Goal: Task Accomplishment & Management: Use online tool/utility

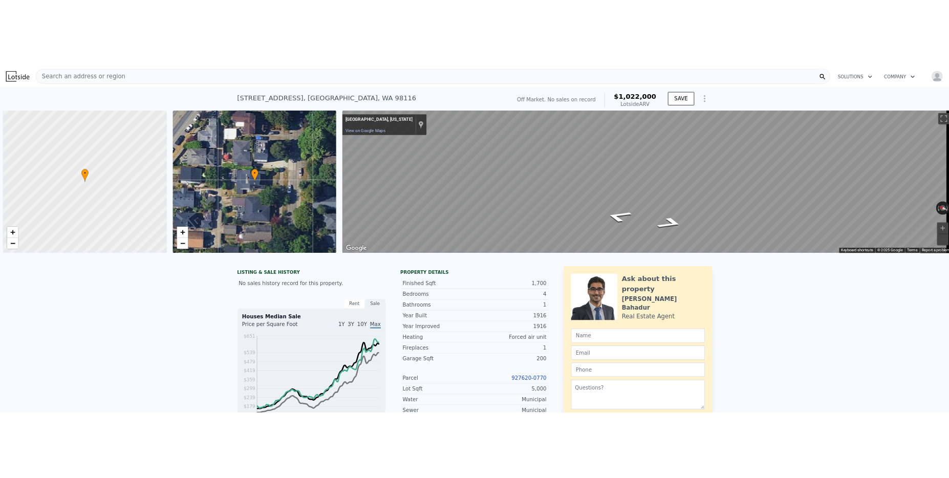
scroll to position [0, 4]
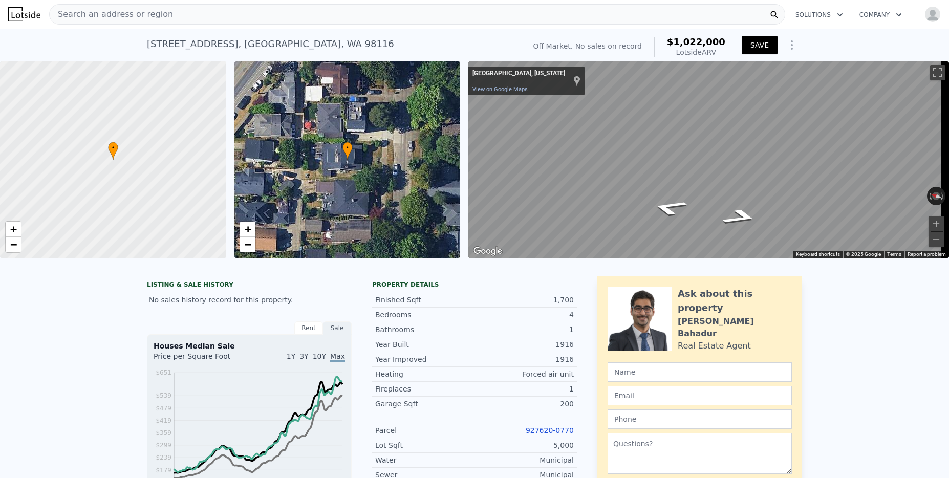
click at [755, 43] on button "SAVE" at bounding box center [760, 45] width 36 height 18
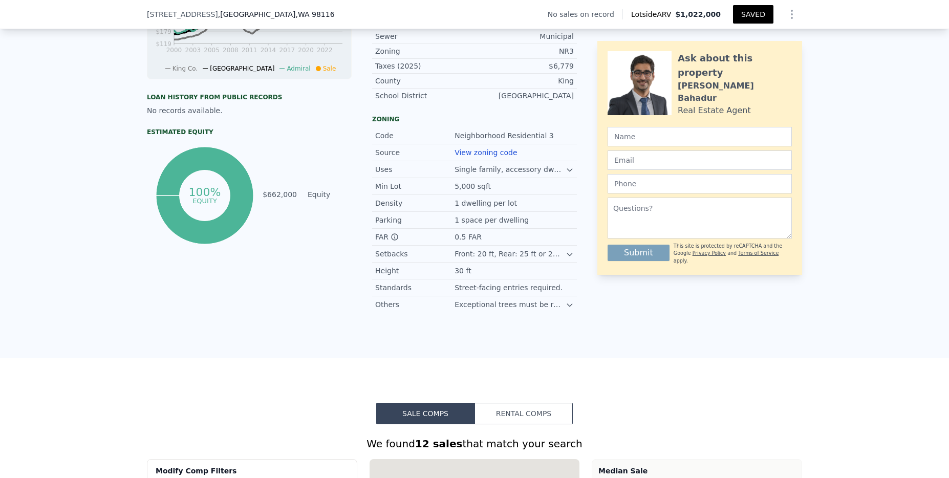
scroll to position [429, 0]
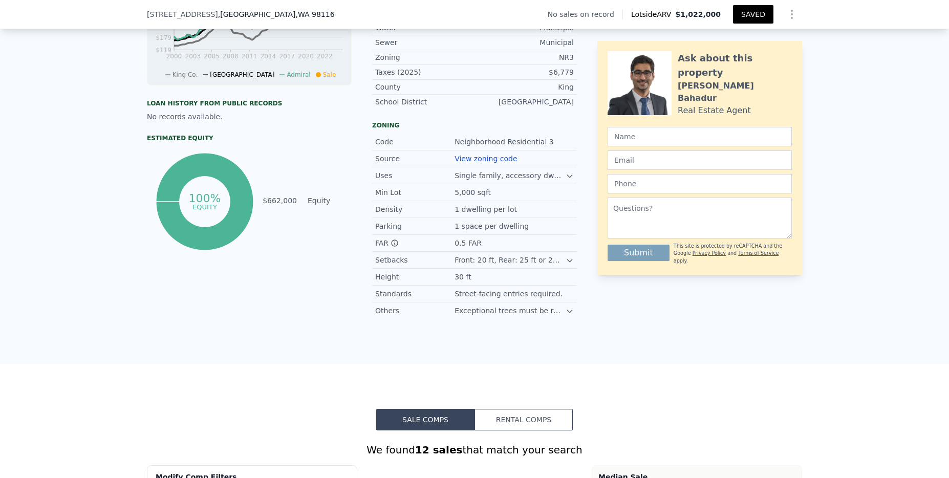
type input "2380"
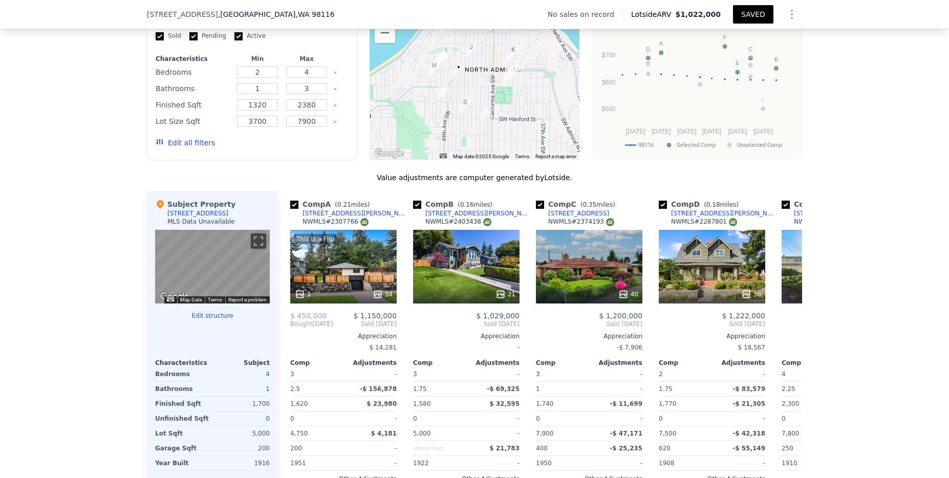
scroll to position [877, 0]
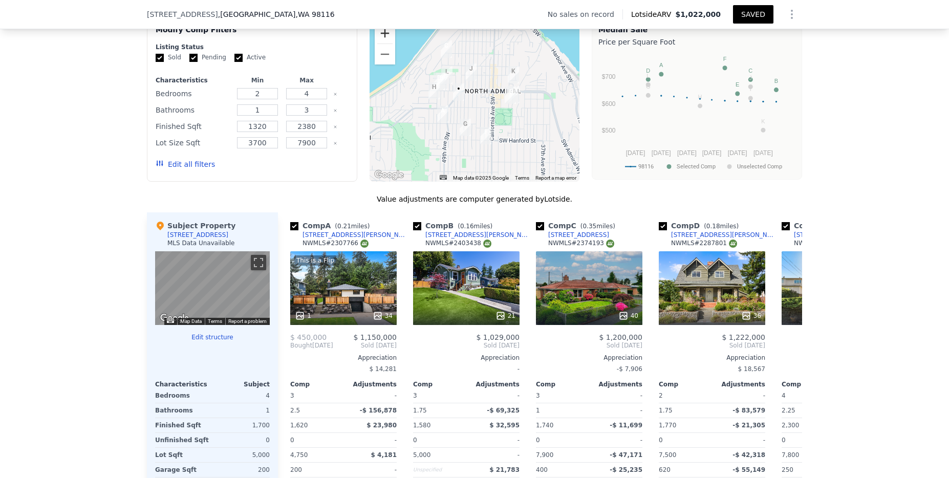
click at [377, 39] on button "Zoom in" at bounding box center [385, 33] width 20 height 20
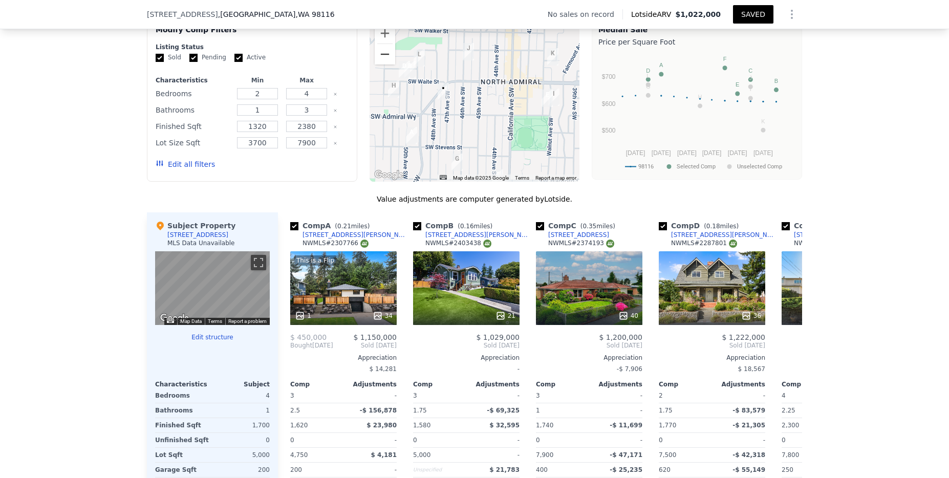
click at [382, 62] on button "Zoom out" at bounding box center [385, 54] width 20 height 20
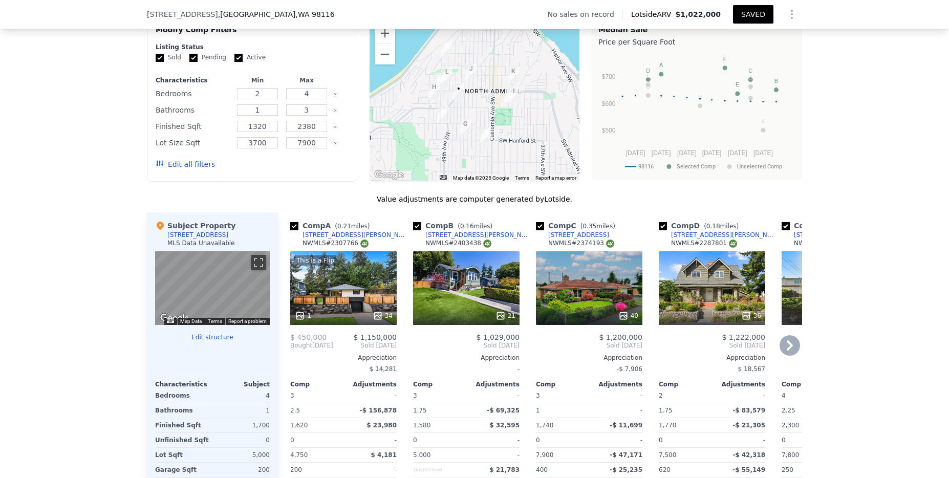
click at [536, 230] on input "checkbox" at bounding box center [540, 226] width 8 height 8
checkbox input "false"
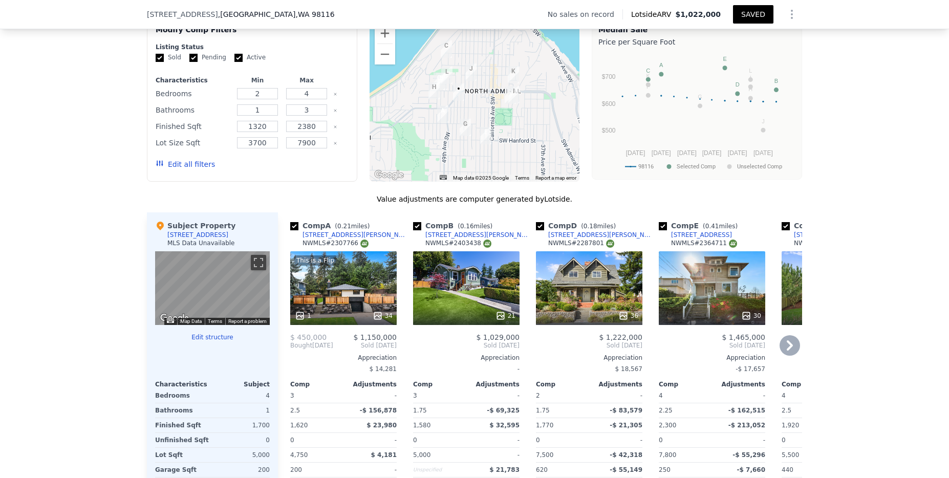
click at [791, 355] on icon at bounding box center [790, 345] width 20 height 20
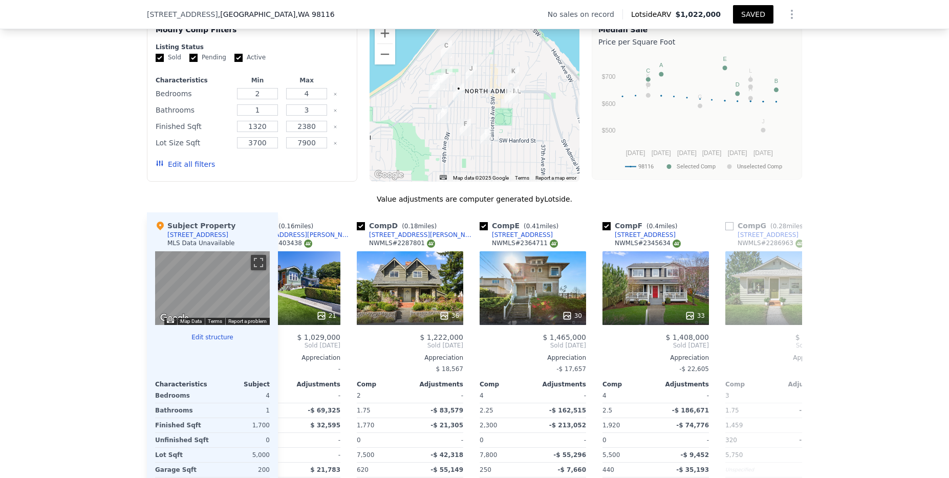
scroll to position [0, 246]
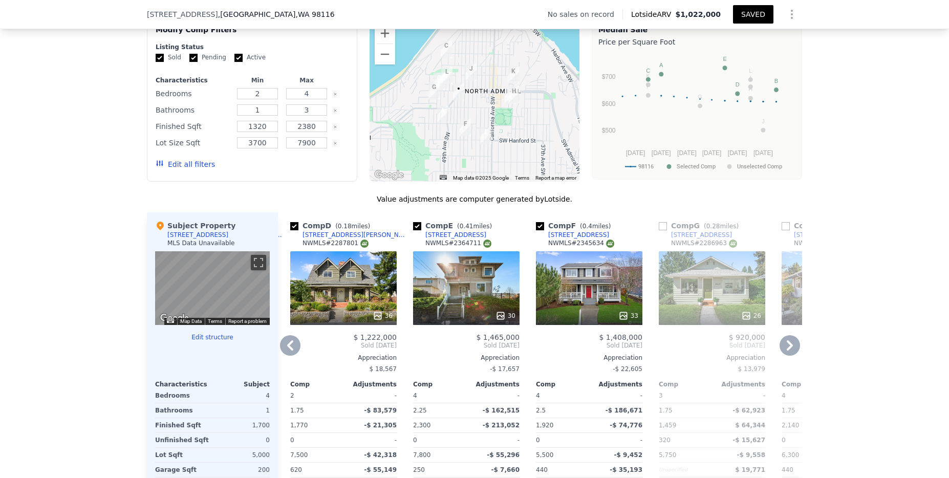
click at [790, 353] on icon at bounding box center [790, 345] width 20 height 20
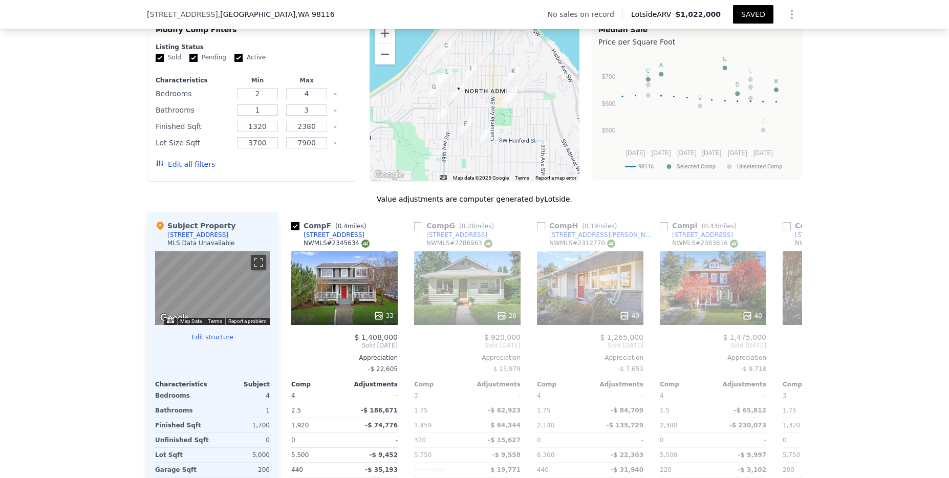
scroll to position [0, 492]
click at [790, 356] on icon at bounding box center [790, 345] width 20 height 20
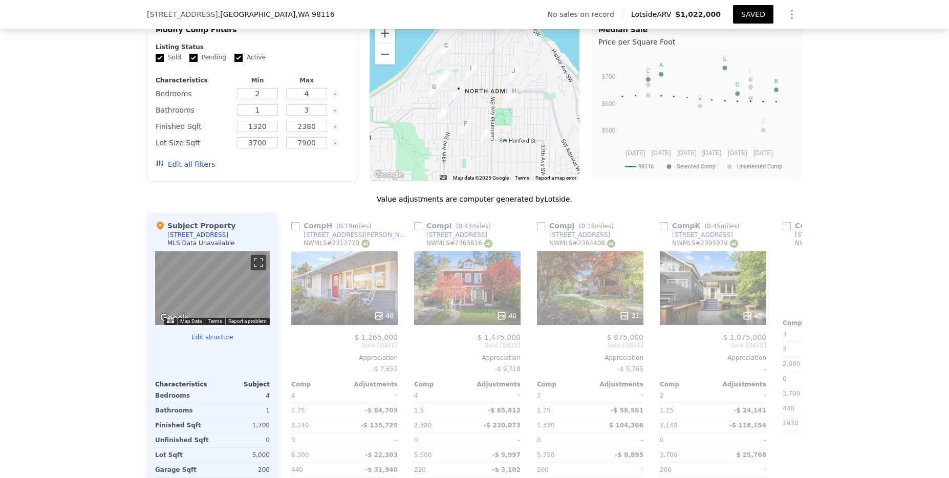
scroll to position [0, 737]
click at [782, 356] on icon at bounding box center [790, 345] width 20 height 20
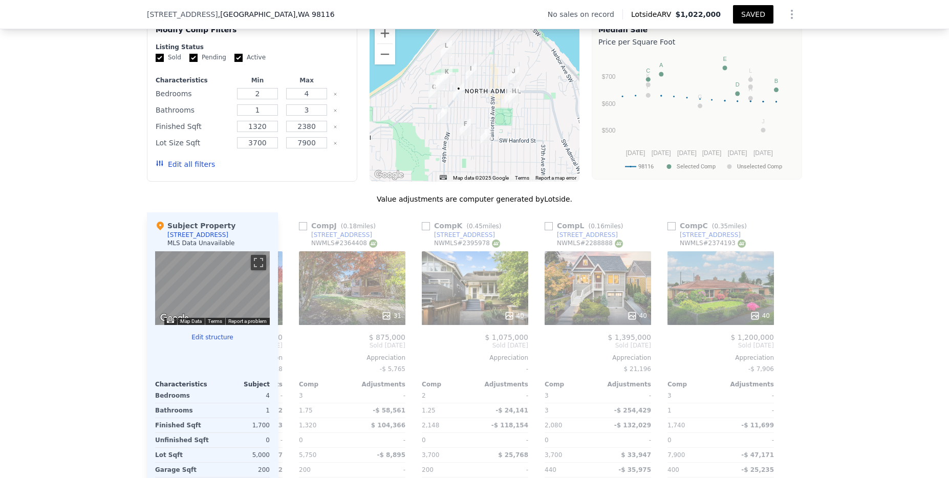
scroll to position [0, 975]
click at [287, 351] on icon at bounding box center [290, 346] width 6 height 10
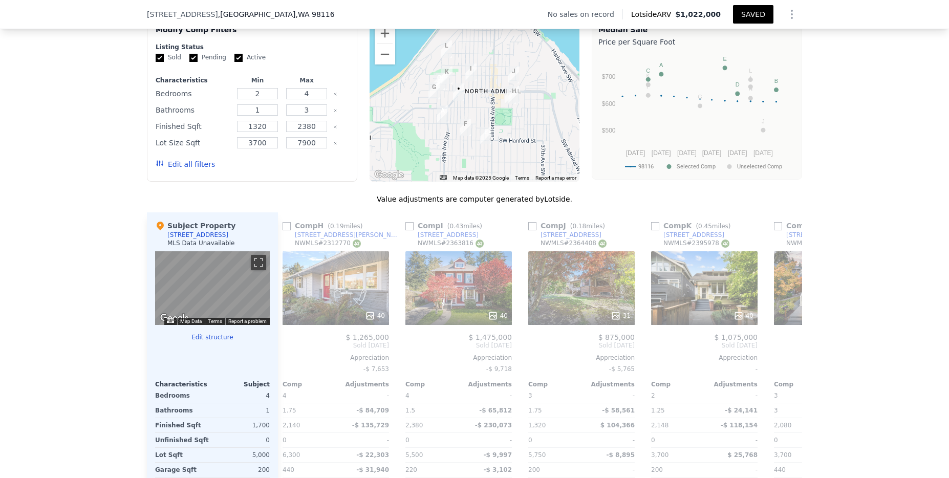
scroll to position [0, 729]
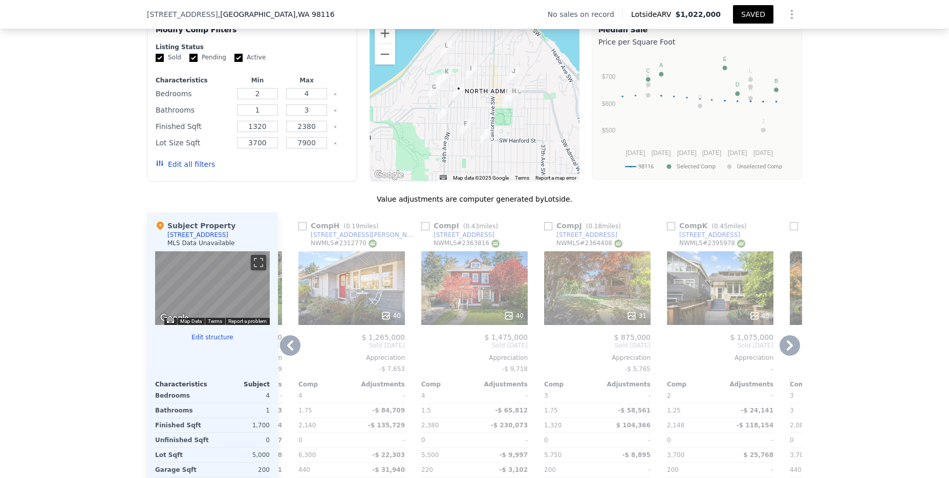
click at [285, 355] on icon at bounding box center [290, 345] width 20 height 20
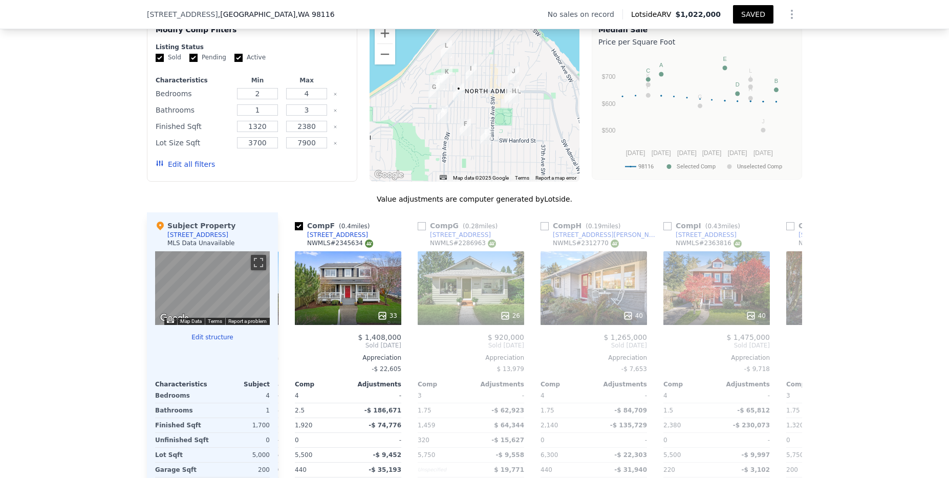
scroll to position [0, 483]
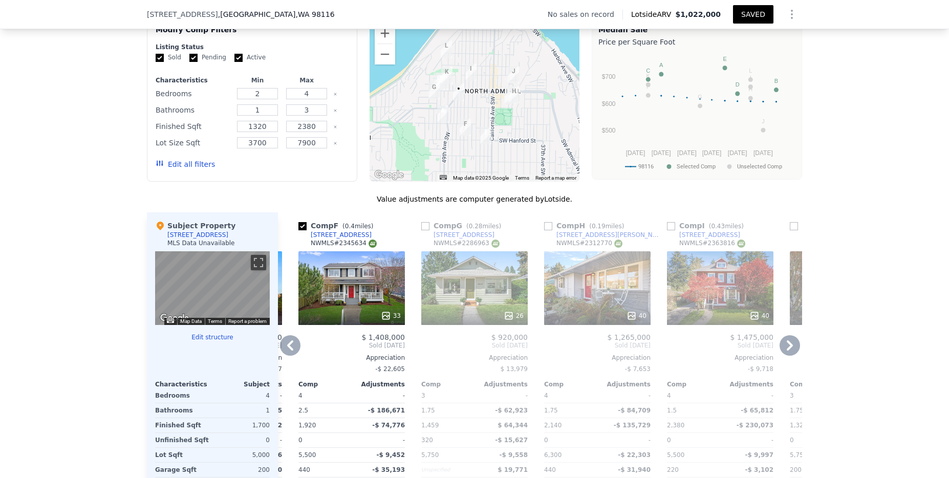
click at [283, 355] on icon at bounding box center [290, 345] width 20 height 20
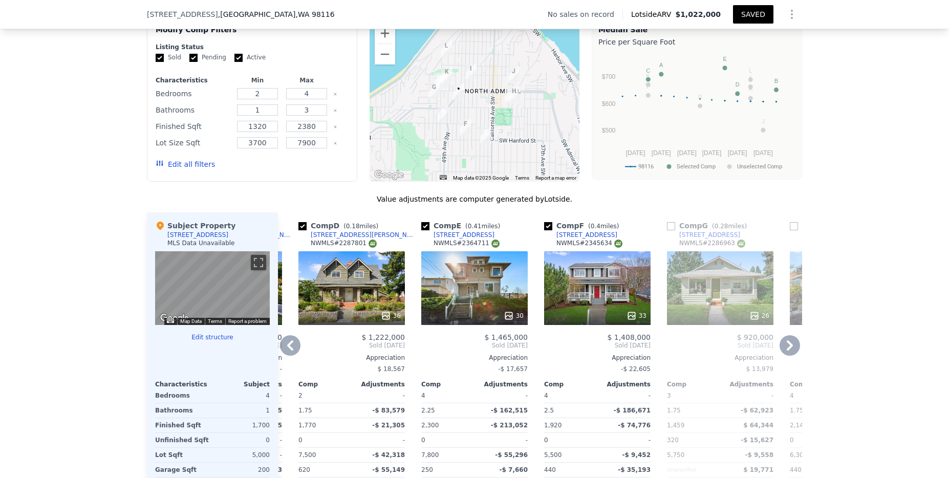
click at [283, 356] on icon at bounding box center [290, 345] width 20 height 20
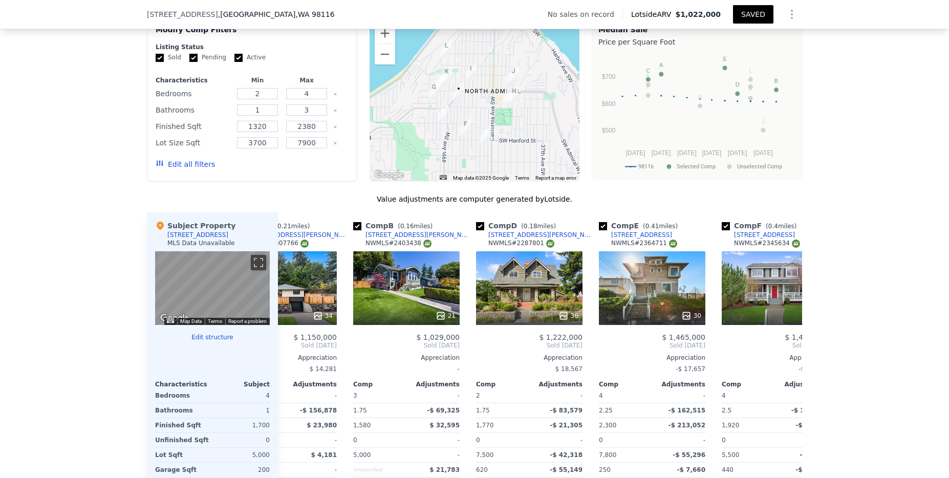
scroll to position [0, 0]
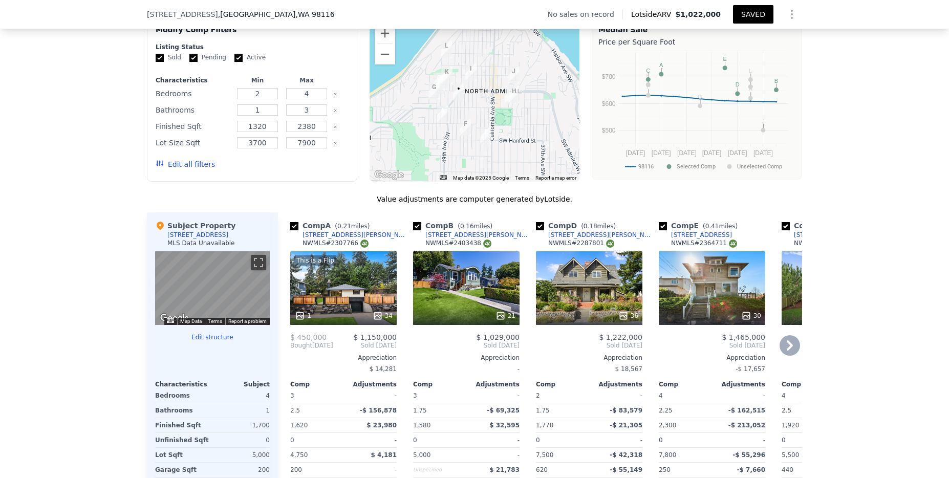
click at [215, 341] on button "Edit structure" at bounding box center [212, 337] width 115 height 8
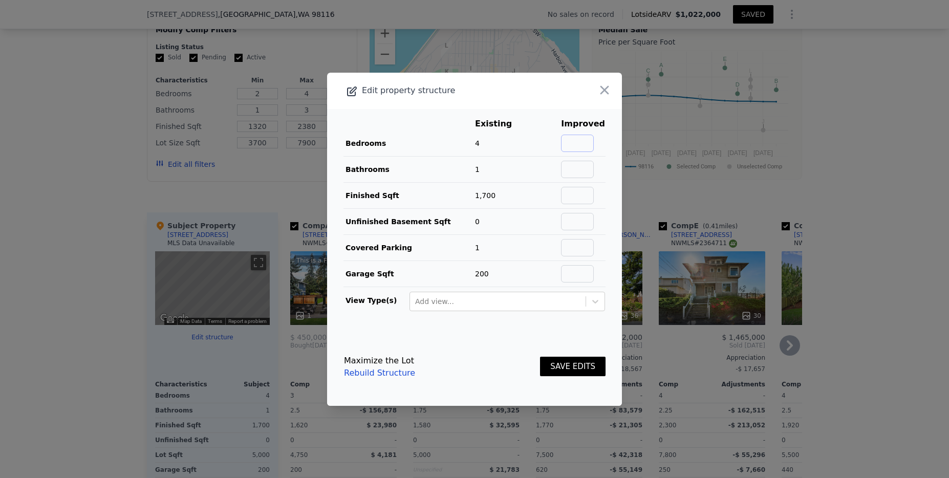
click at [581, 141] on input "text" at bounding box center [577, 143] width 33 height 17
type input "3"
type input "2"
type input "1700"
type input "0"
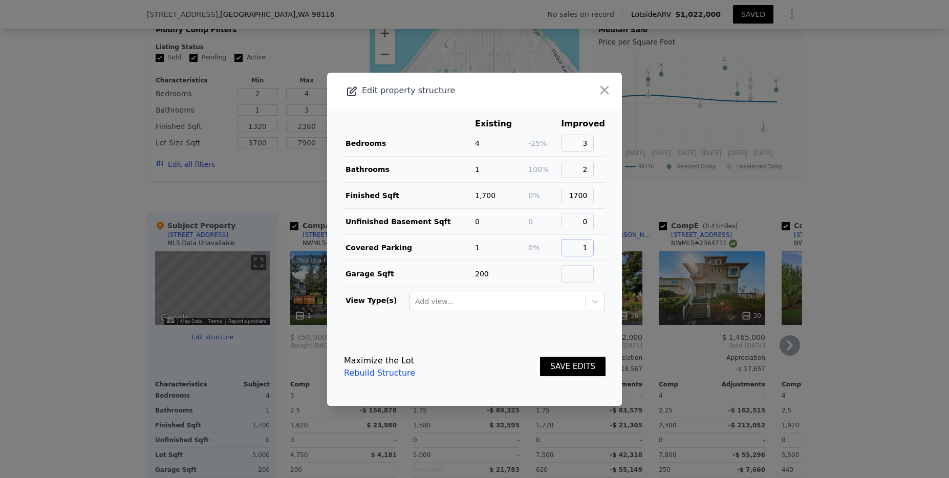
type input "1"
type input "200"
click at [590, 304] on icon at bounding box center [595, 302] width 10 height 10
click at [609, 283] on main "Existing Improved Bedrooms 4 -25% 3 Bathrooms 1 100% 2 Finished Sqft 1,700 0% 1…" at bounding box center [474, 218] width 295 height 219
click at [569, 366] on button "SAVE EDITS" at bounding box center [573, 367] width 66 height 20
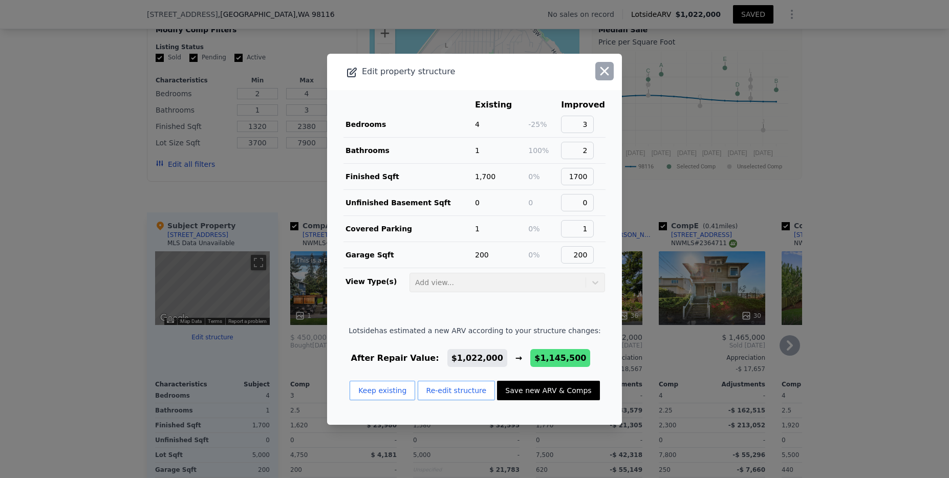
click at [603, 69] on icon "button" at bounding box center [605, 71] width 14 height 14
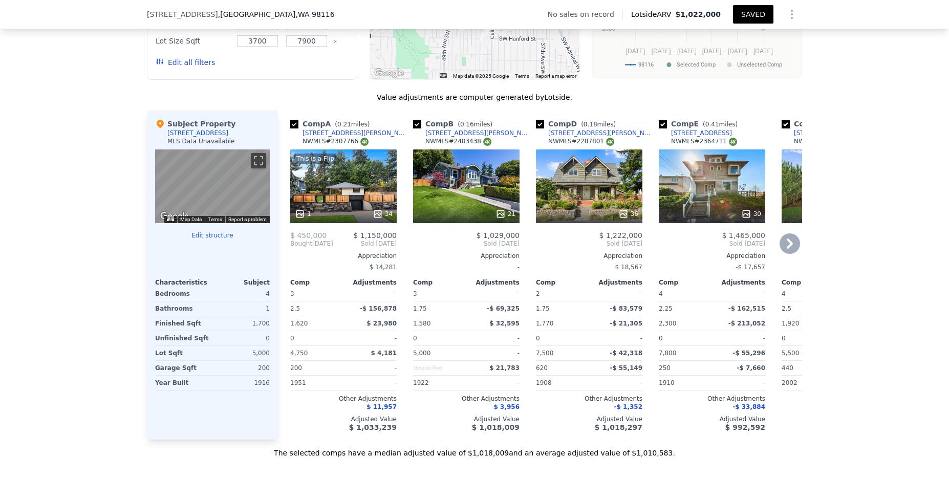
scroll to position [985, 0]
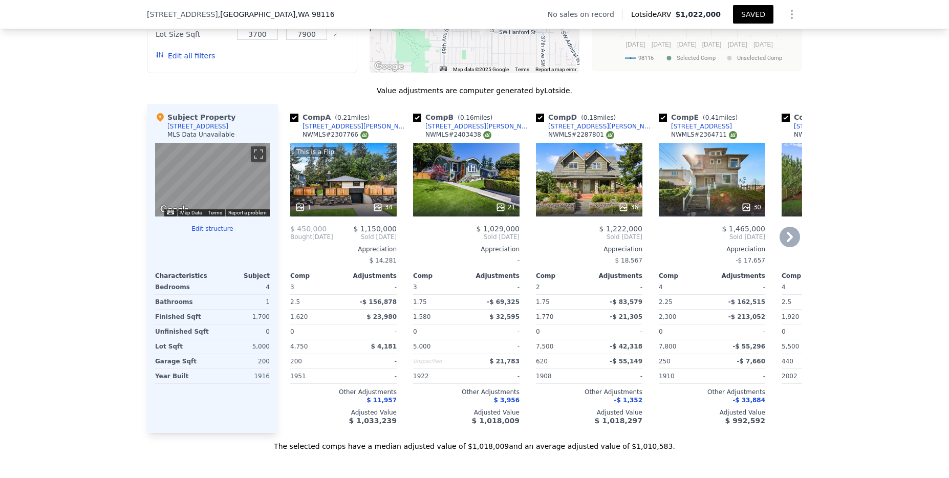
click at [602, 184] on div "36" at bounding box center [589, 180] width 107 height 74
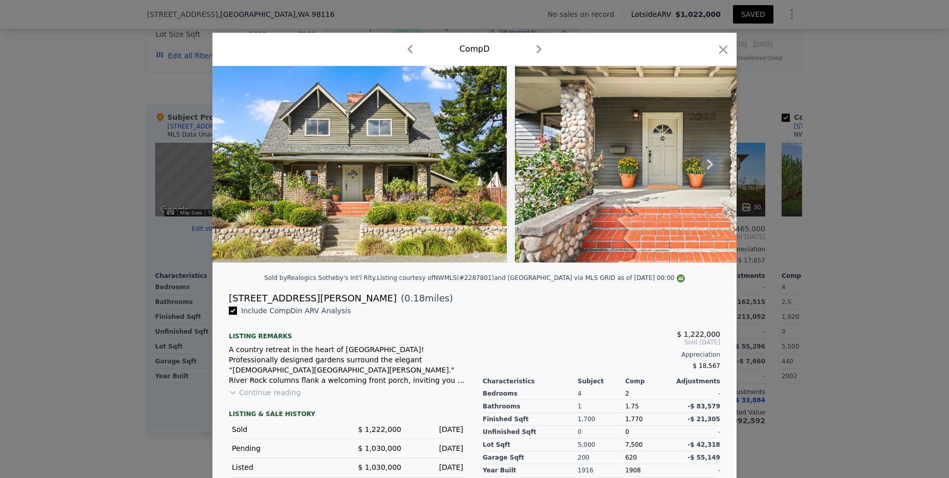
click at [710, 168] on icon at bounding box center [710, 164] width 20 height 20
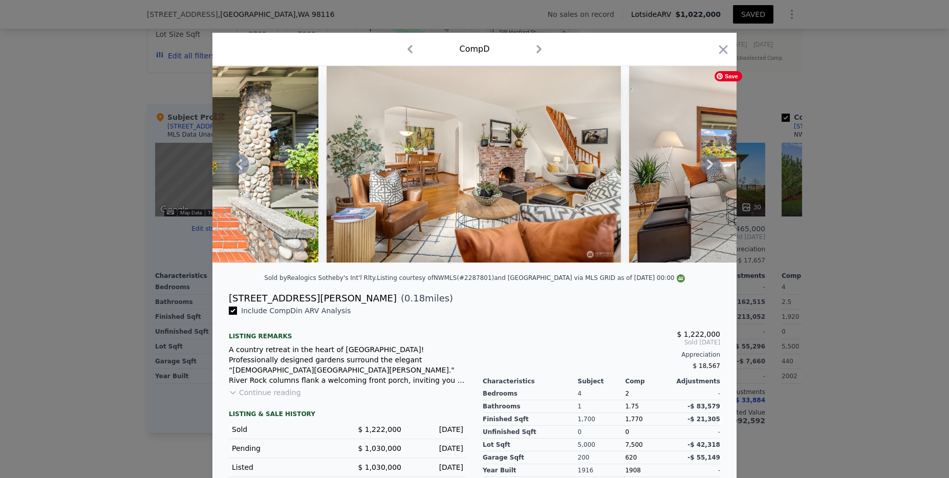
click at [710, 168] on icon at bounding box center [710, 164] width 20 height 20
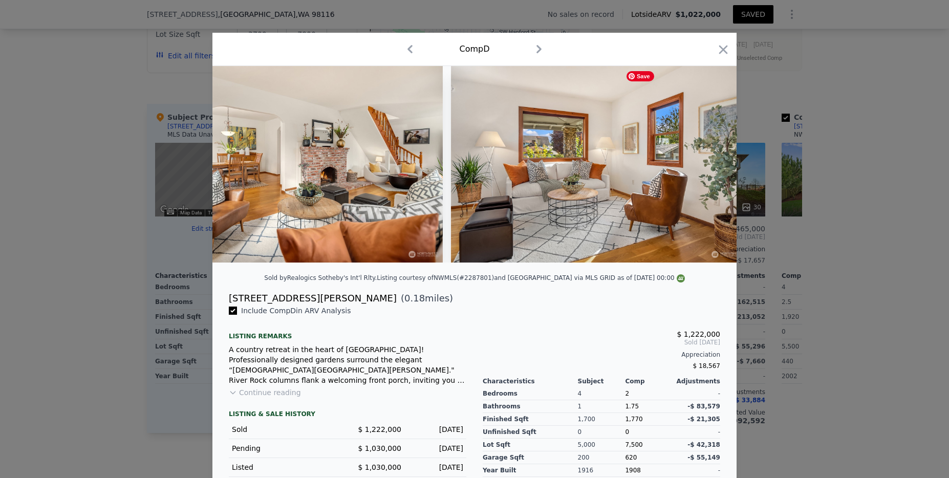
scroll to position [0, 737]
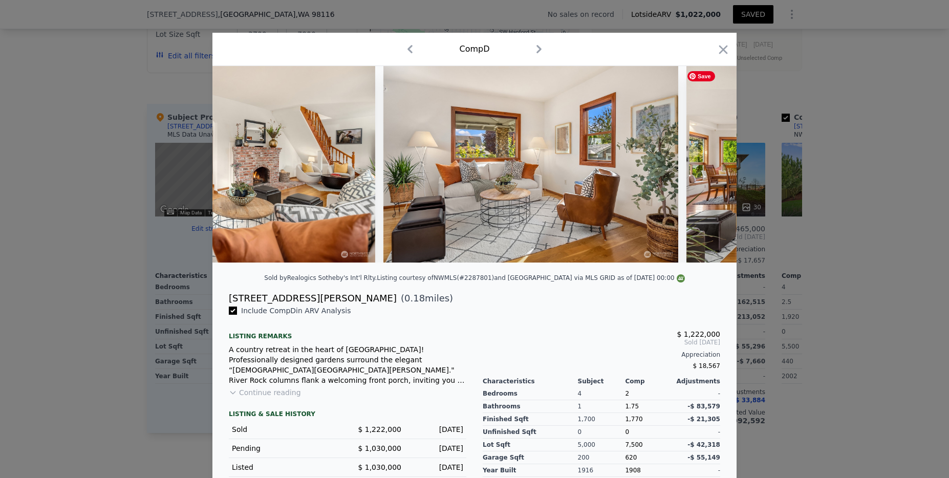
click at [710, 168] on div at bounding box center [475, 164] width 524 height 197
click at [708, 170] on icon at bounding box center [710, 164] width 20 height 20
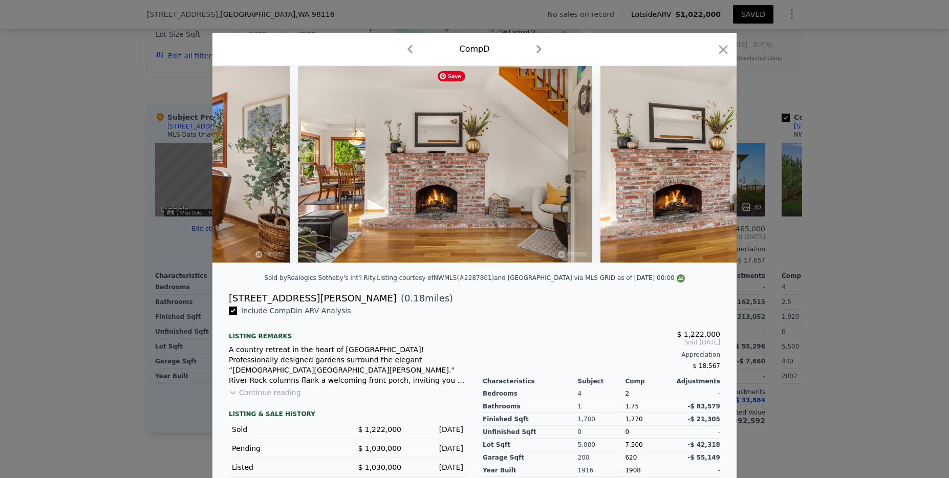
scroll to position [0, 1229]
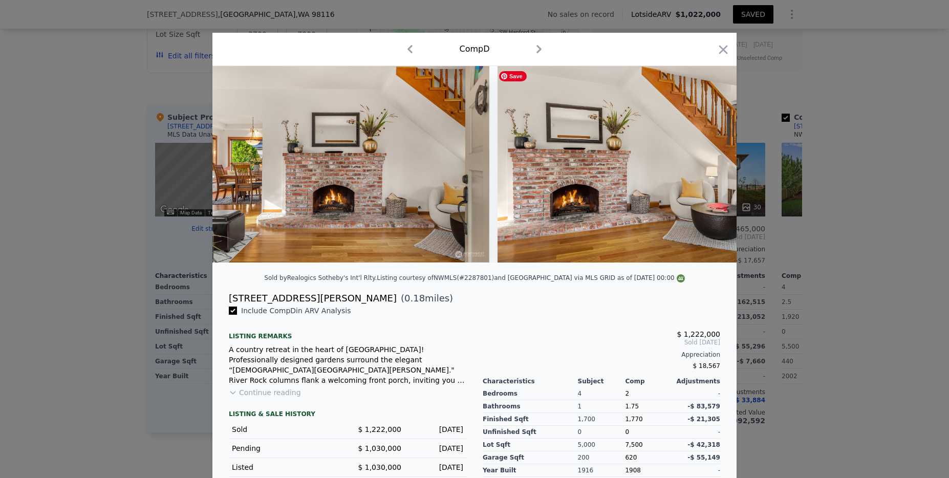
click at [708, 170] on div at bounding box center [475, 164] width 524 height 197
click at [716, 51] on icon "button" at bounding box center [723, 50] width 14 height 14
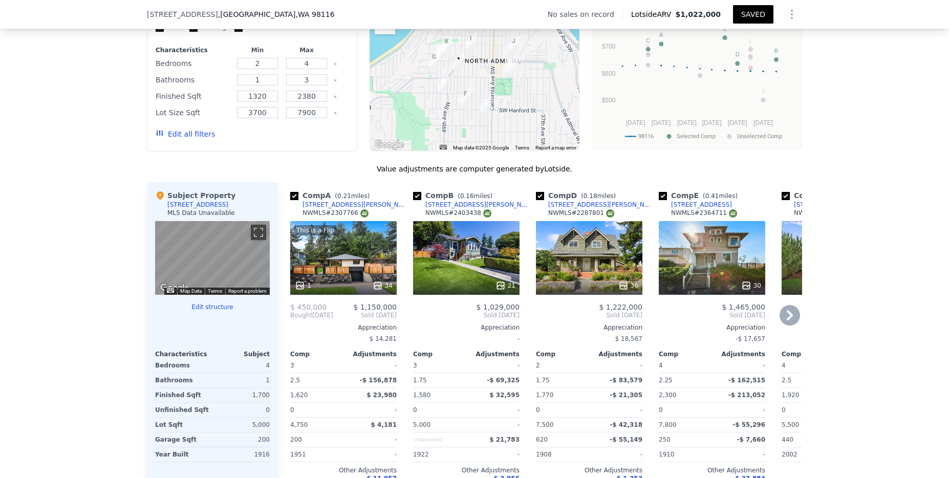
scroll to position [920, 0]
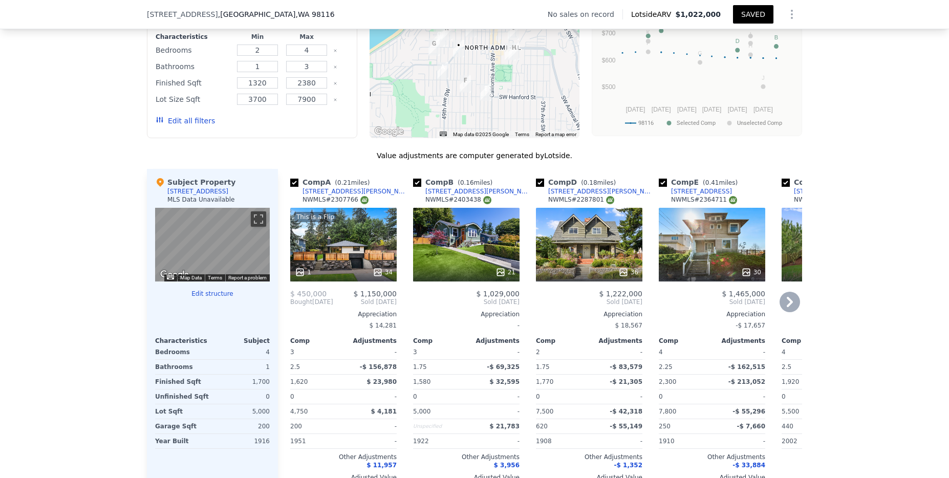
click at [787, 307] on icon at bounding box center [790, 302] width 6 height 10
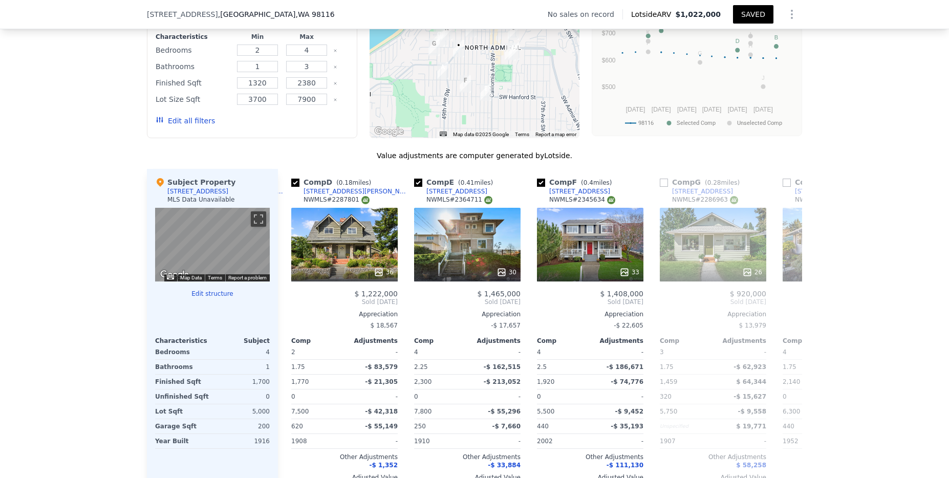
scroll to position [0, 246]
click at [485, 257] on div "30" at bounding box center [466, 245] width 107 height 74
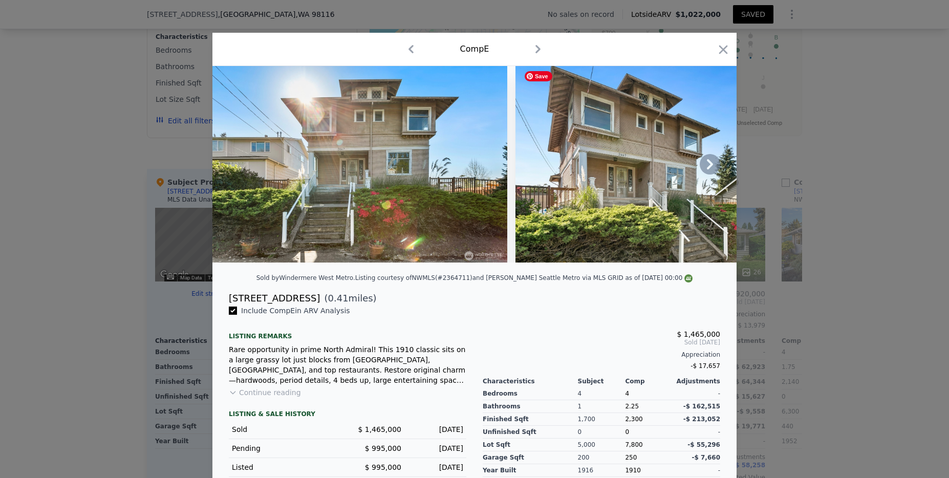
click at [707, 166] on icon at bounding box center [710, 164] width 6 height 10
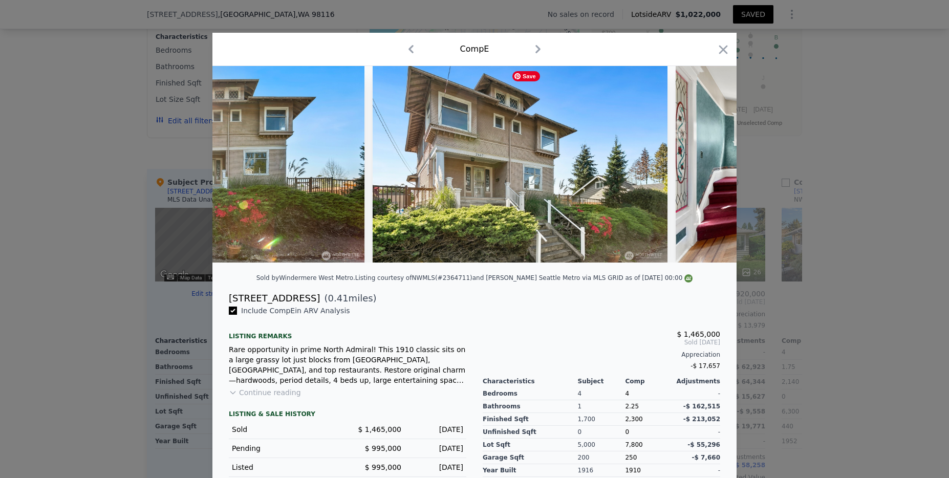
scroll to position [0, 246]
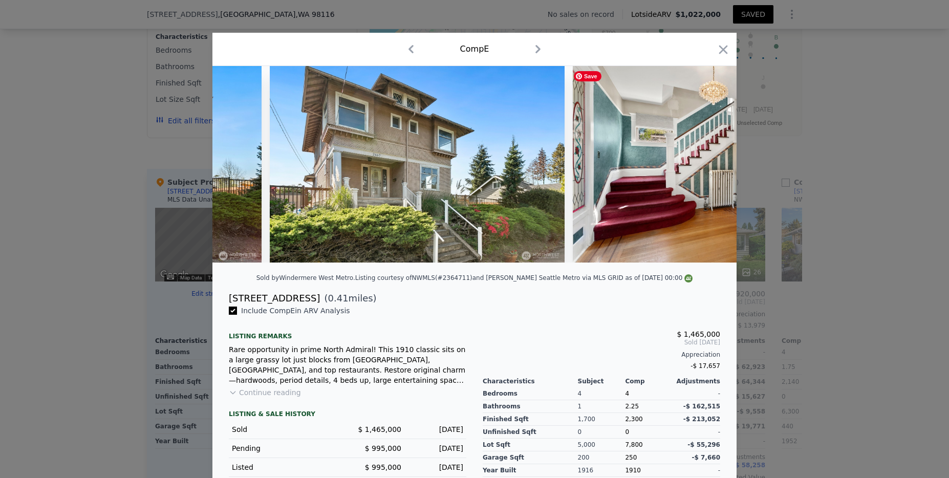
click at [706, 166] on div at bounding box center [475, 164] width 524 height 197
click at [707, 170] on icon at bounding box center [710, 164] width 6 height 10
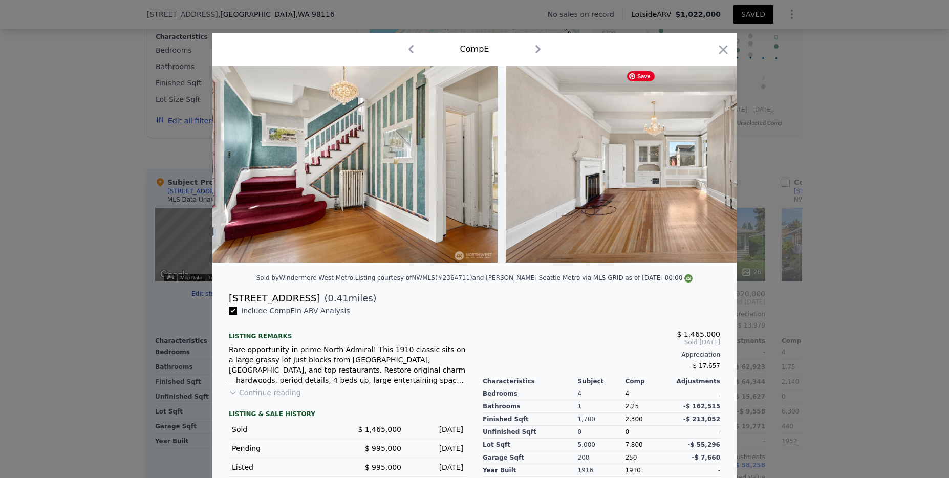
scroll to position [0, 737]
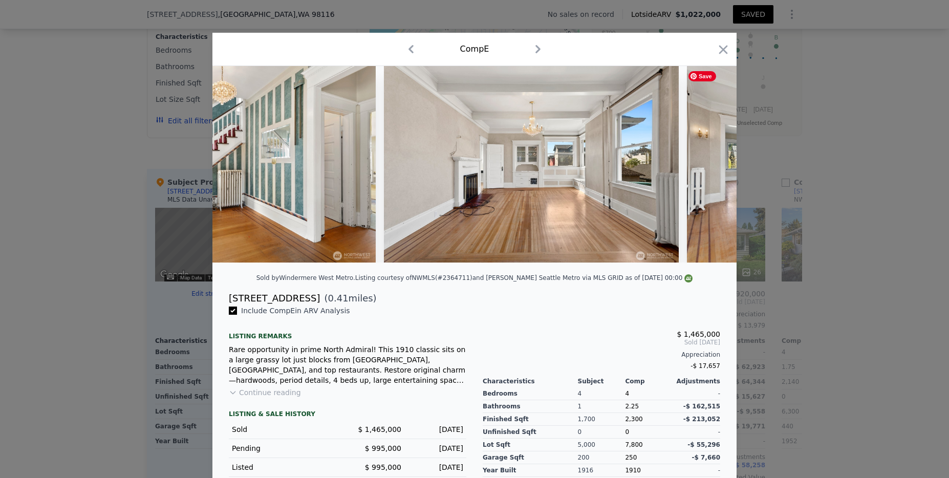
click at [706, 170] on img at bounding box center [834, 164] width 295 height 197
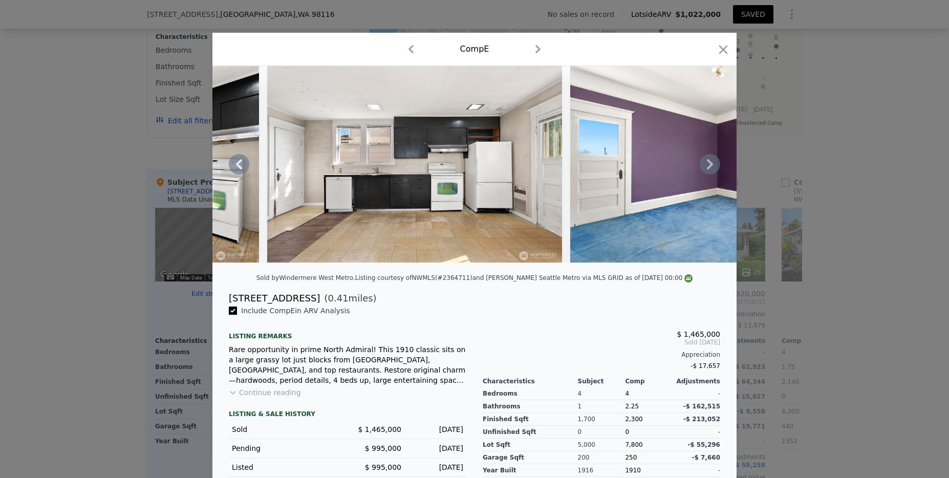
scroll to position [0, 4135]
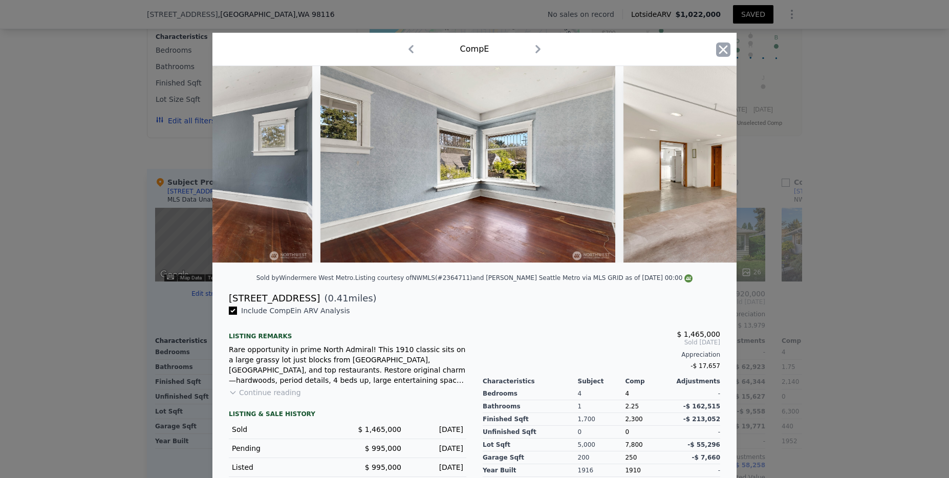
click at [721, 50] on icon "button" at bounding box center [723, 50] width 14 height 14
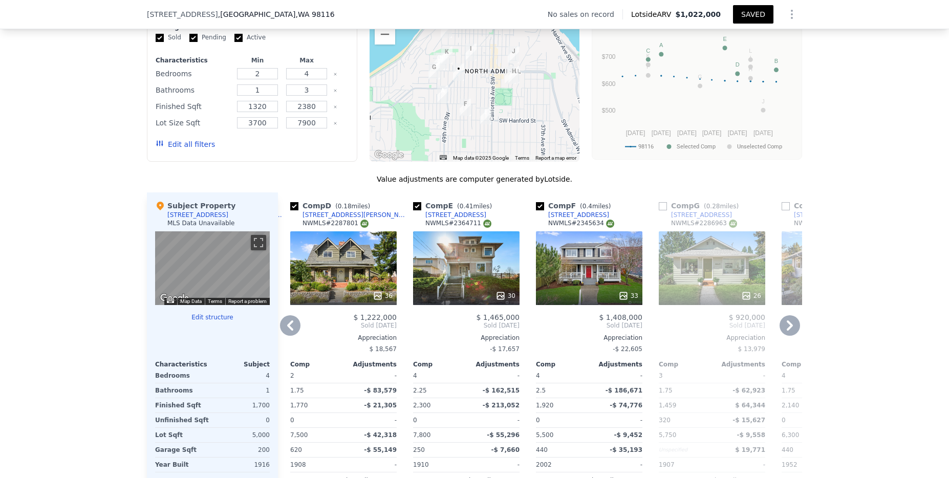
scroll to position [874, 0]
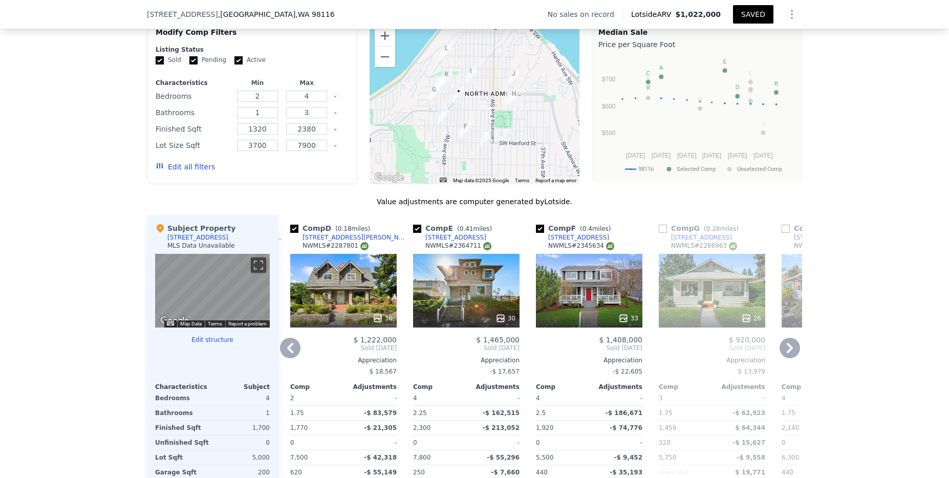
click at [415, 233] on input "checkbox" at bounding box center [417, 229] width 8 height 8
checkbox input "false"
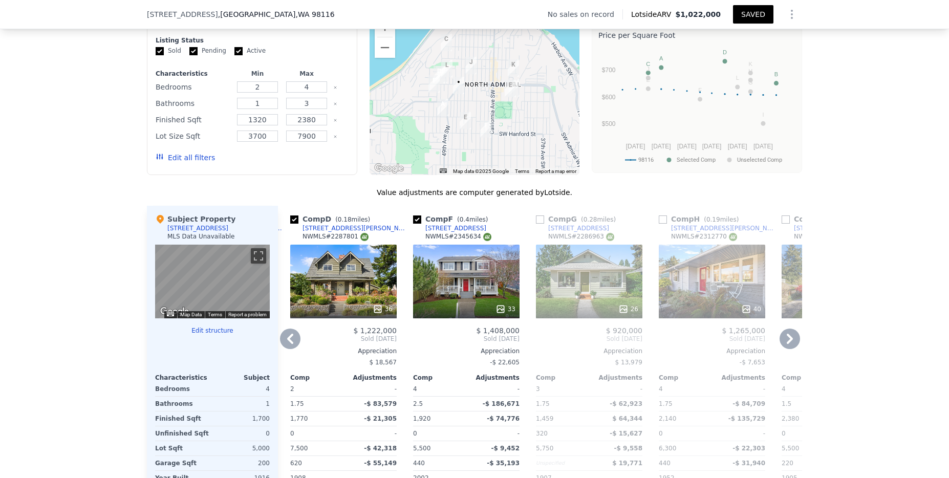
scroll to position [918, 0]
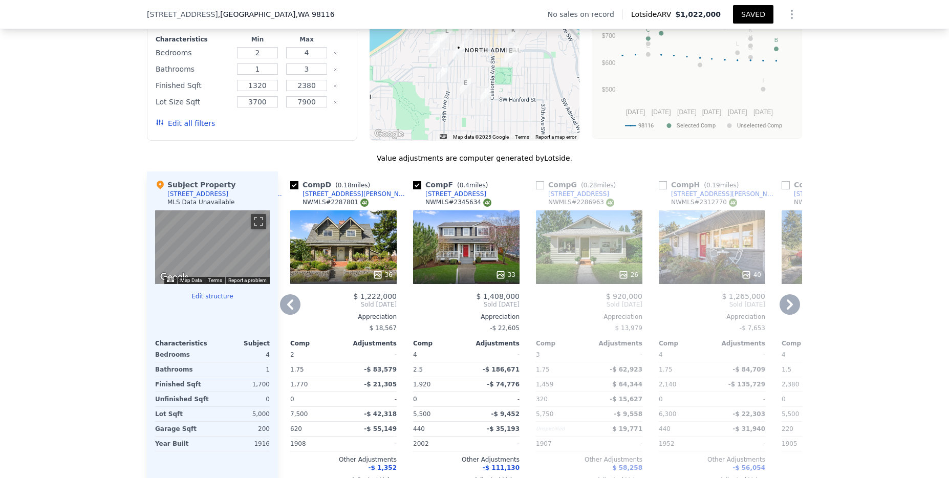
click at [413, 189] on input "checkbox" at bounding box center [417, 185] width 8 height 8
checkbox input "false"
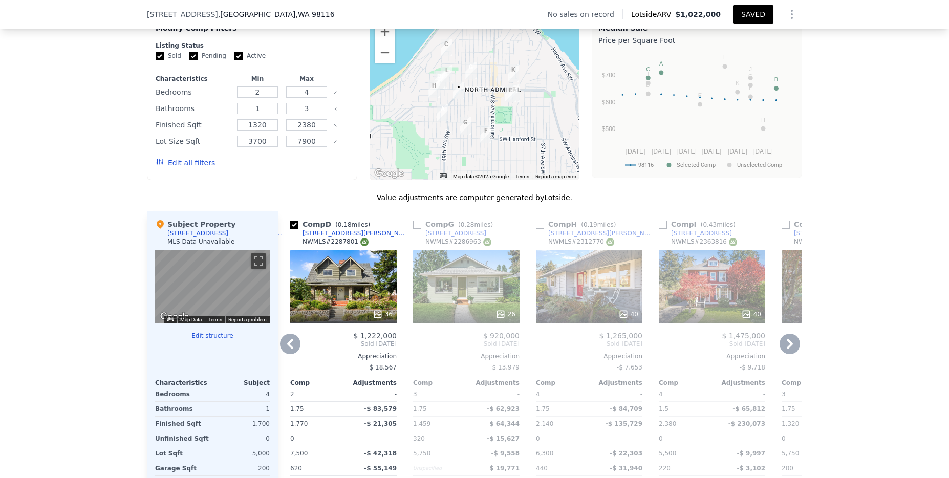
scroll to position [865, 0]
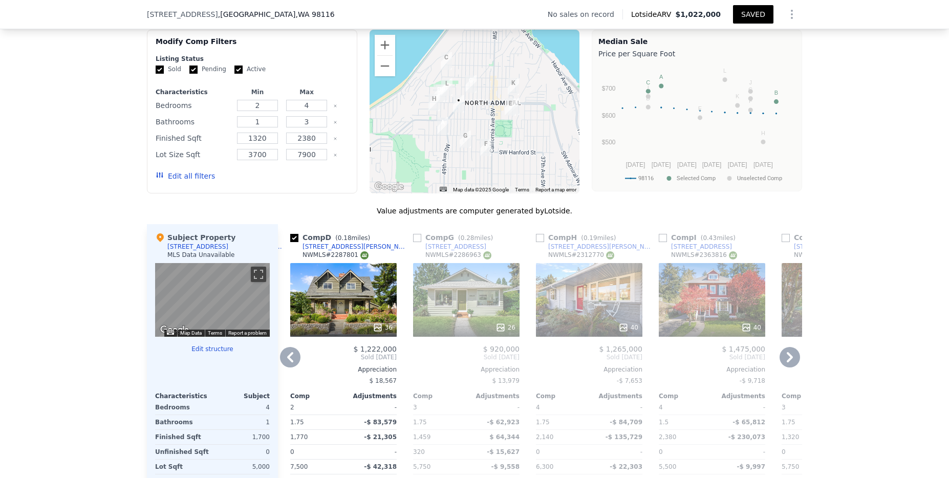
click at [468, 316] on div "26" at bounding box center [466, 300] width 107 height 74
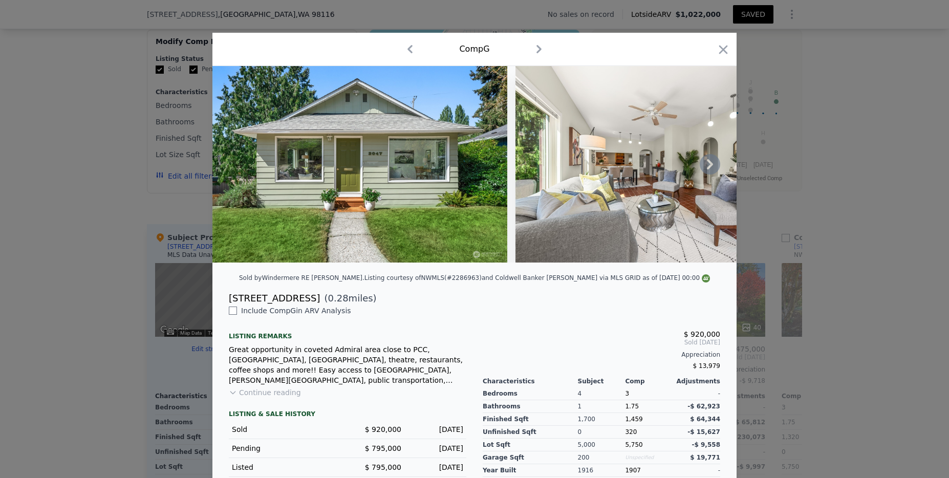
click at [703, 162] on icon at bounding box center [710, 164] width 20 height 20
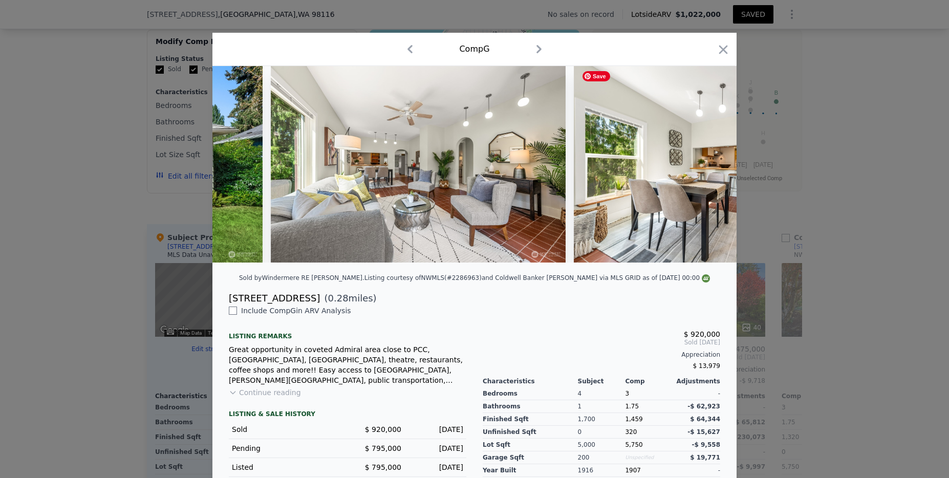
scroll to position [0, 246]
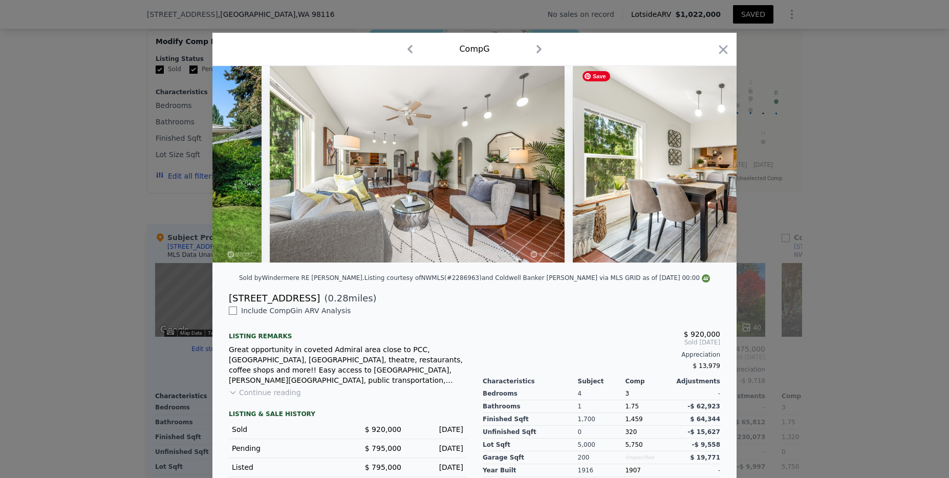
click at [703, 162] on img at bounding box center [720, 164] width 295 height 197
click at [706, 168] on icon at bounding box center [710, 164] width 20 height 20
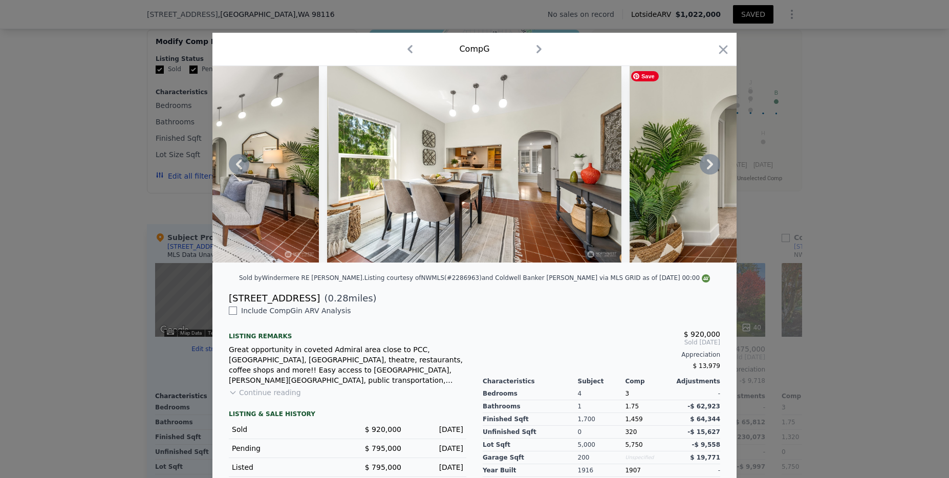
click at [706, 168] on icon at bounding box center [710, 164] width 20 height 20
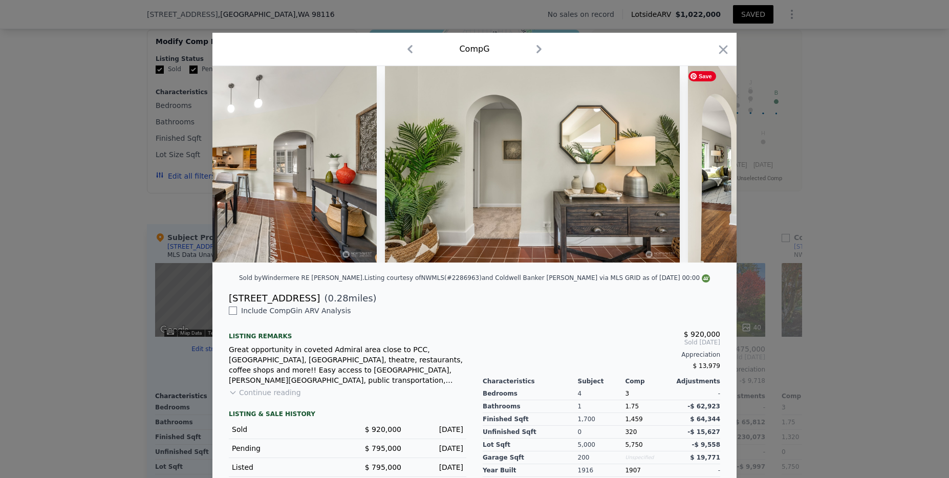
scroll to position [0, 737]
click at [706, 168] on div at bounding box center [475, 164] width 524 height 197
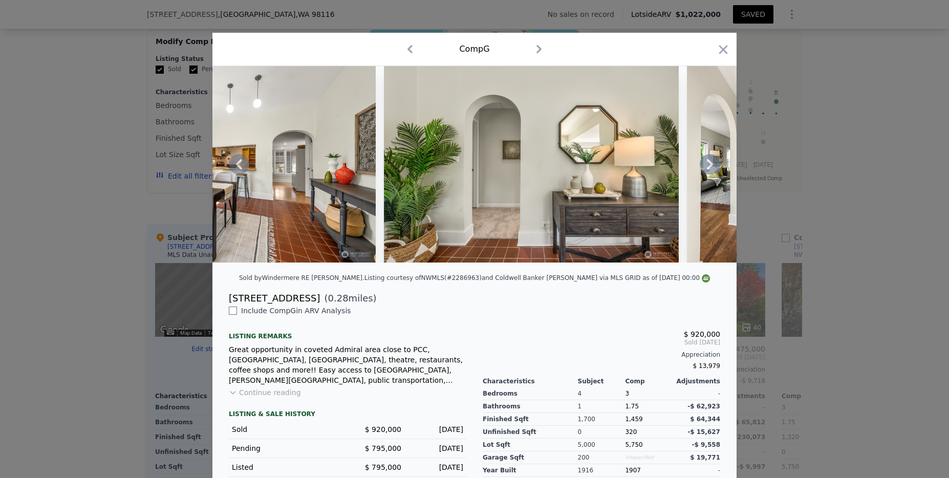
click at [706, 168] on icon at bounding box center [710, 164] width 20 height 20
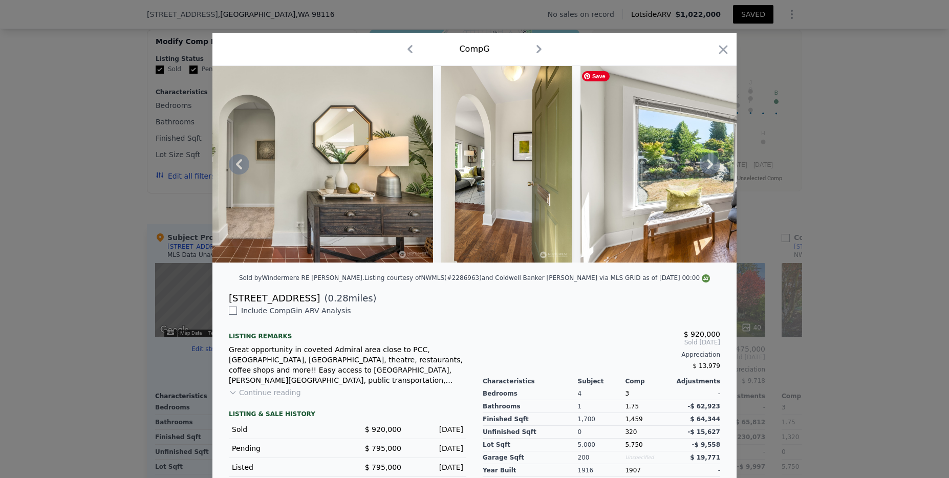
click at [706, 168] on icon at bounding box center [710, 164] width 20 height 20
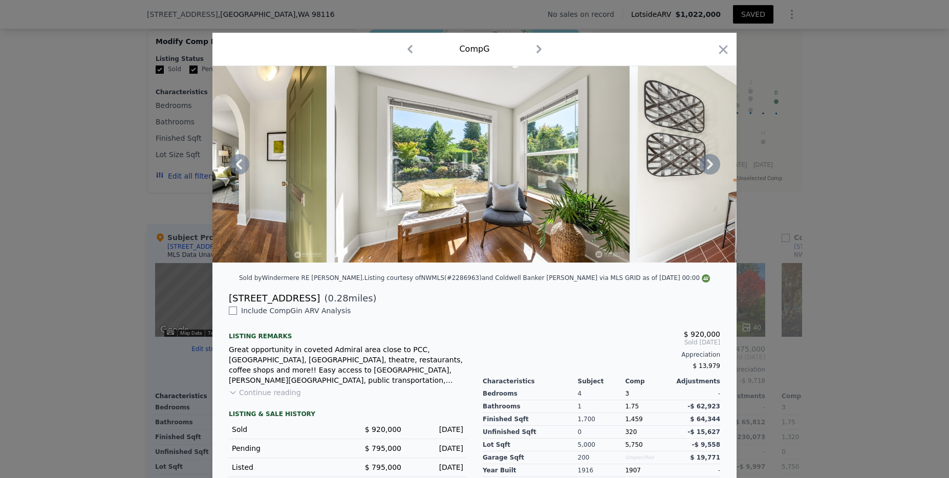
click at [706, 168] on icon at bounding box center [710, 164] width 20 height 20
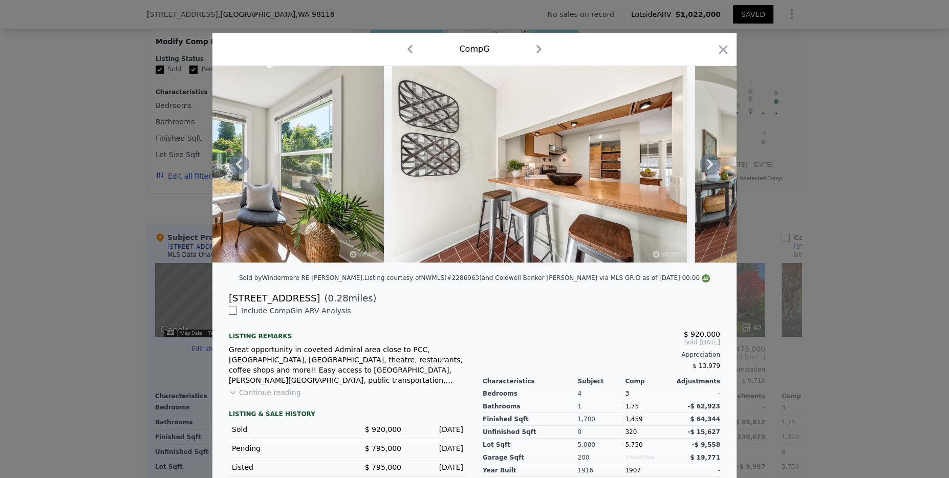
click at [706, 168] on icon at bounding box center [710, 164] width 20 height 20
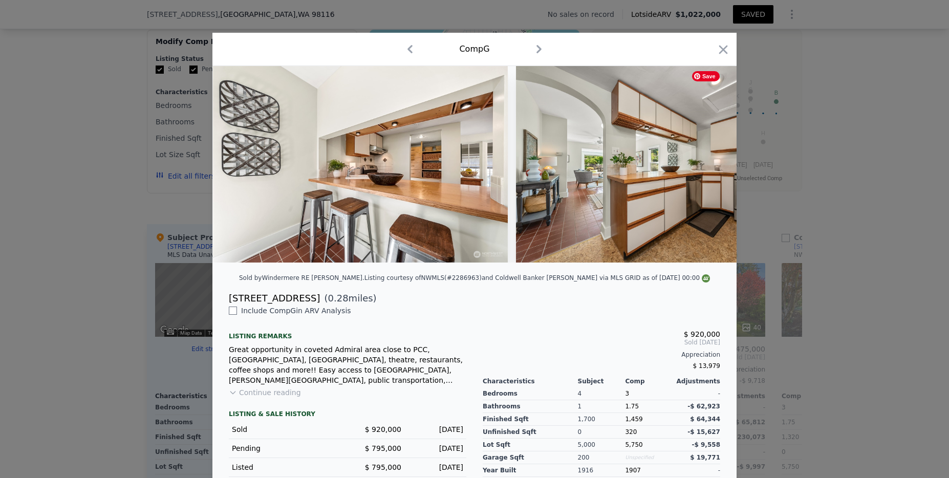
scroll to position [0, 1721]
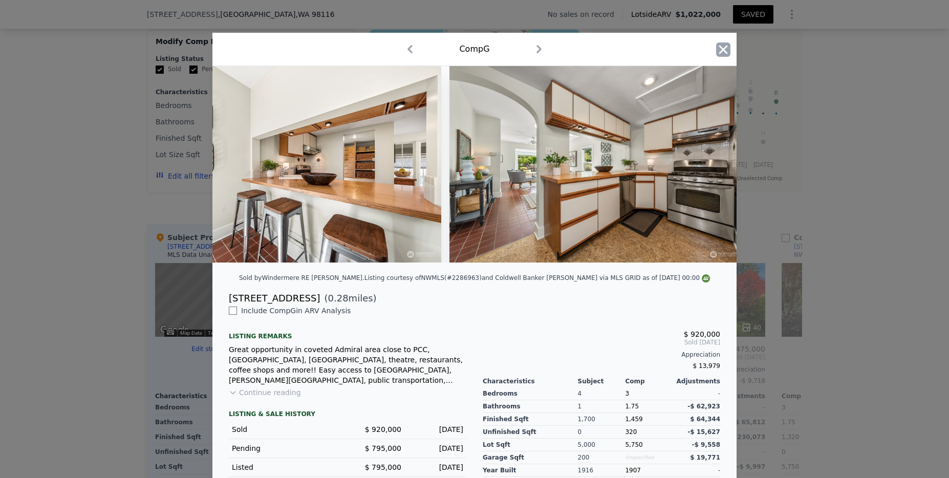
click at [725, 47] on icon "button" at bounding box center [723, 50] width 14 height 14
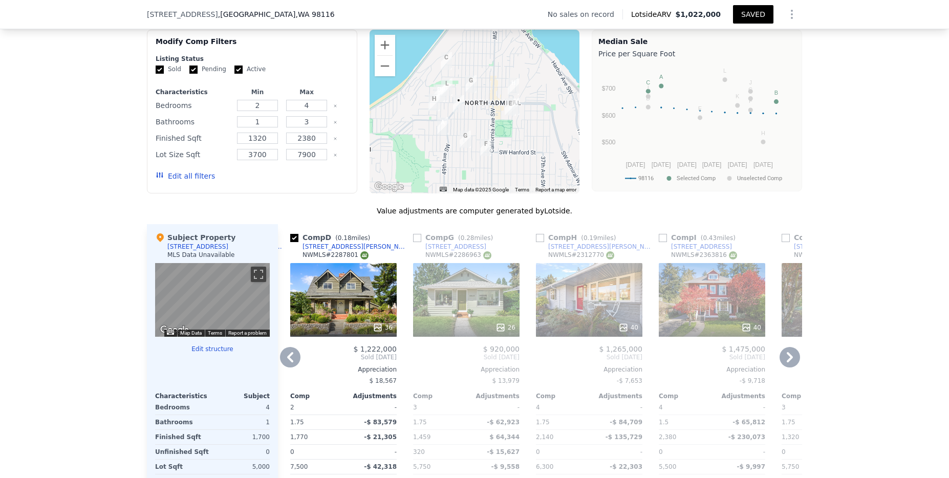
scroll to position [991, 0]
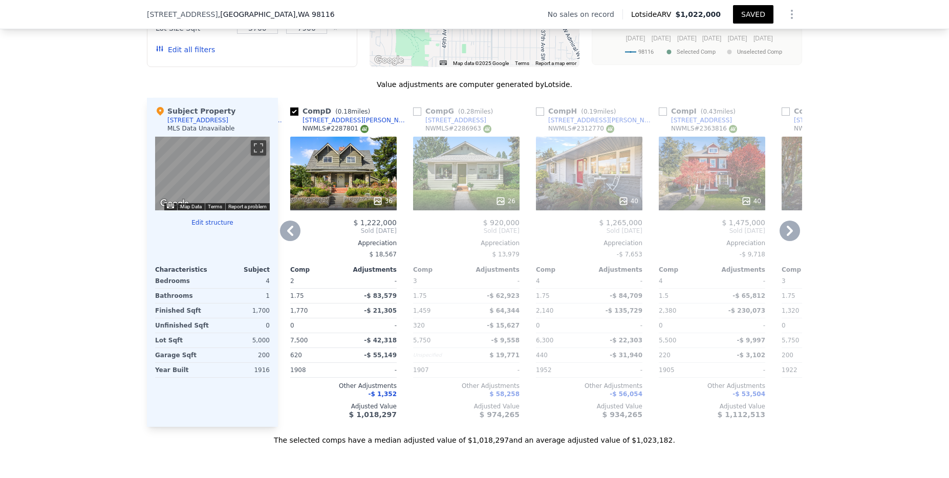
click at [791, 241] on icon at bounding box center [790, 231] width 20 height 20
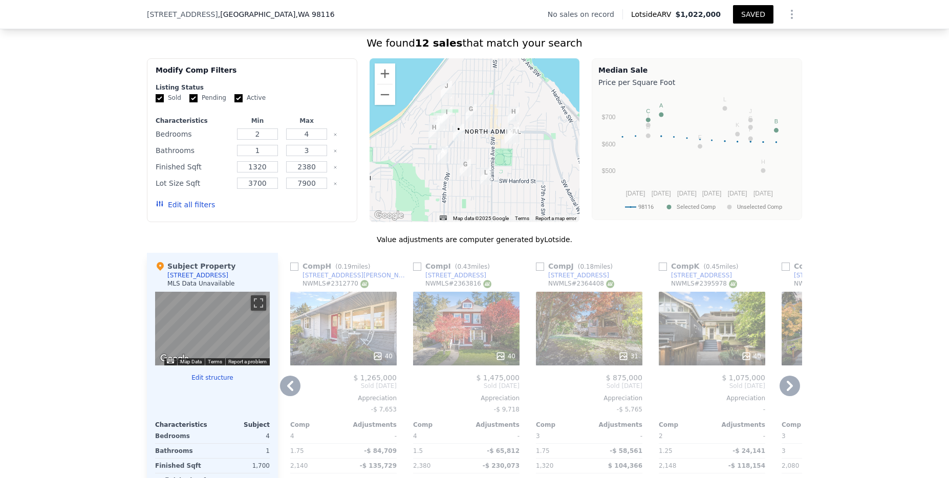
scroll to position [960, 0]
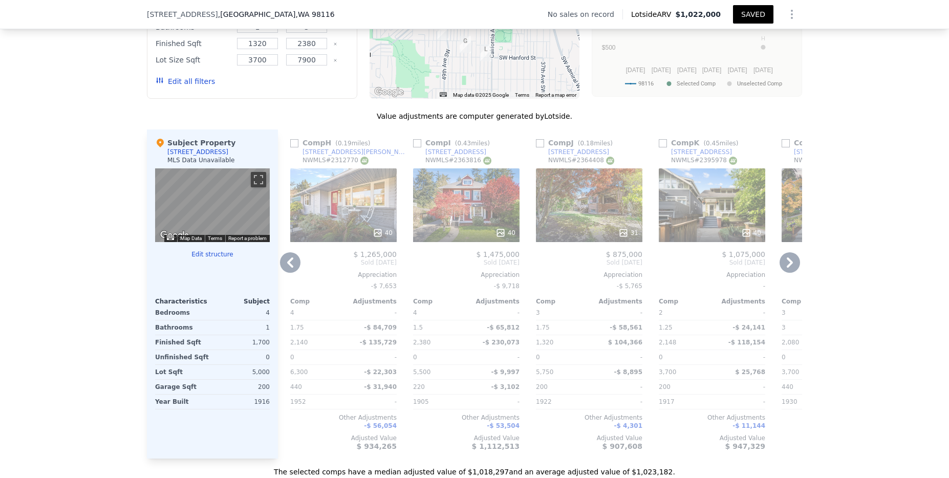
click at [786, 270] on icon at bounding box center [790, 262] width 20 height 20
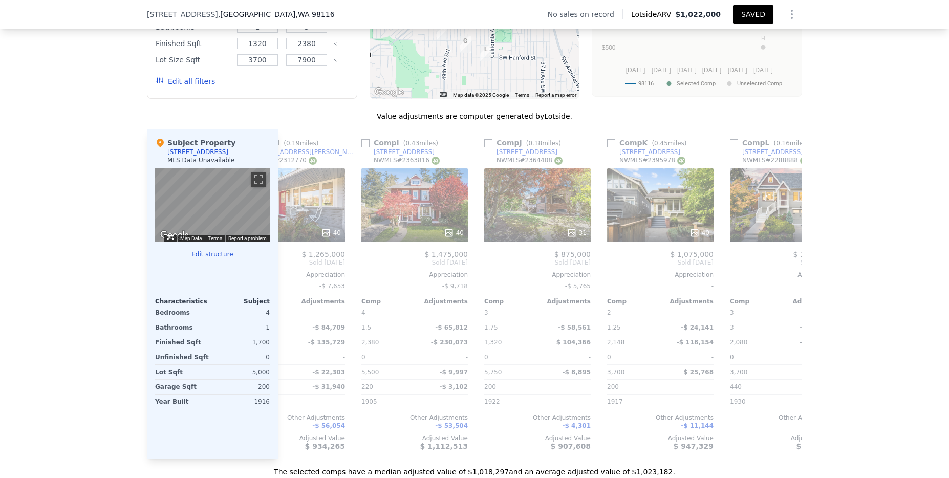
scroll to position [0, 737]
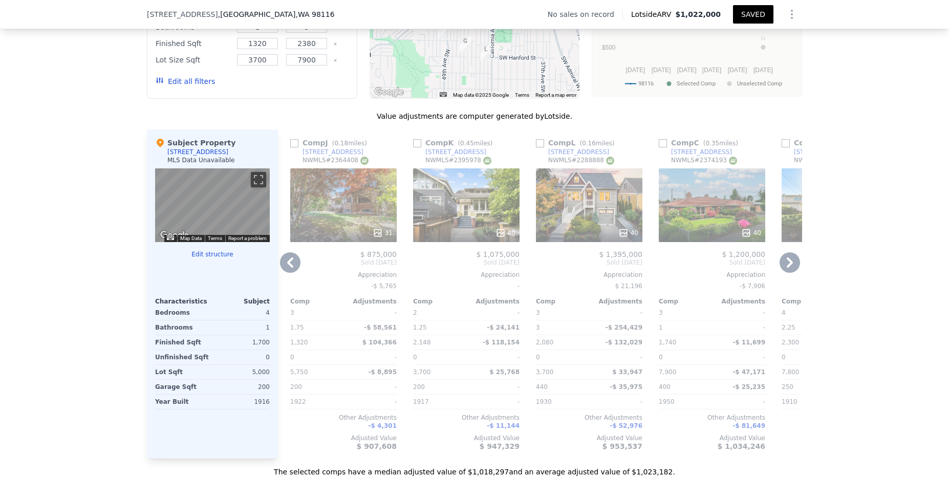
click at [790, 269] on icon at bounding box center [790, 262] width 20 height 20
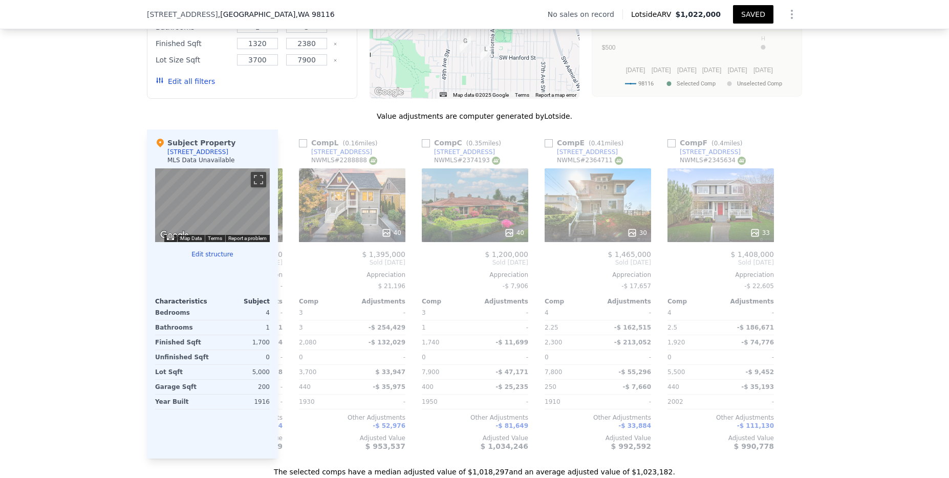
scroll to position [0, 975]
click at [288, 270] on icon at bounding box center [290, 262] width 20 height 20
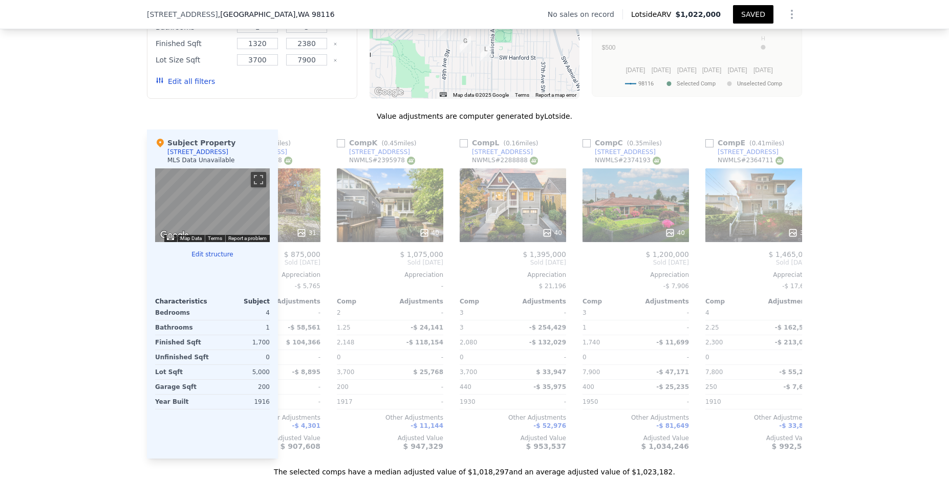
scroll to position [0, 729]
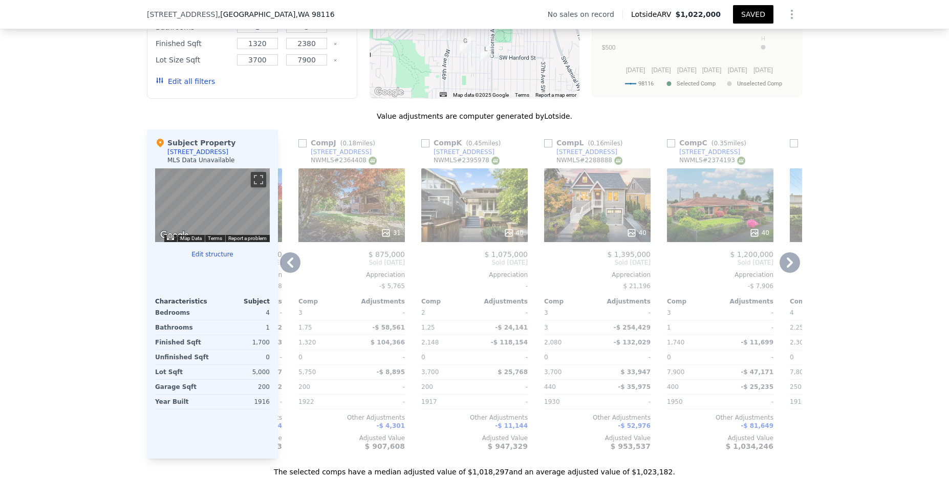
click at [288, 267] on icon at bounding box center [290, 263] width 6 height 10
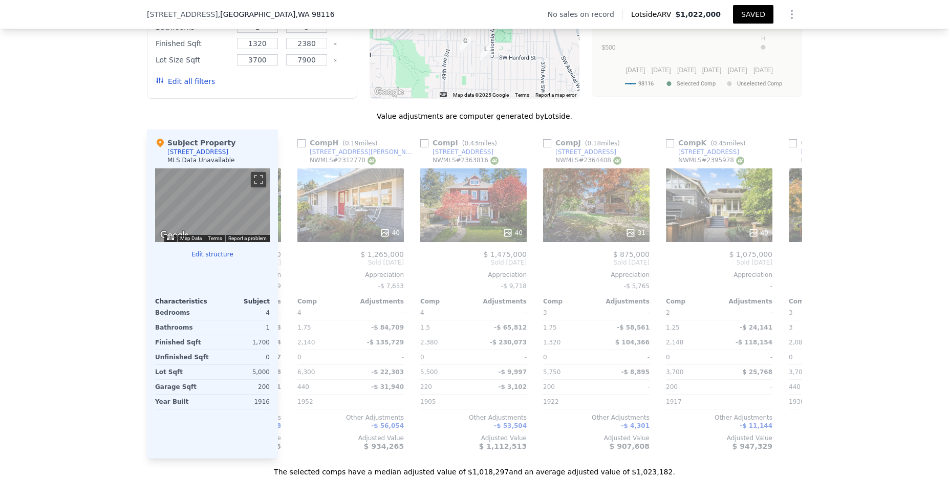
scroll to position [0, 483]
click at [288, 268] on icon at bounding box center [290, 263] width 6 height 10
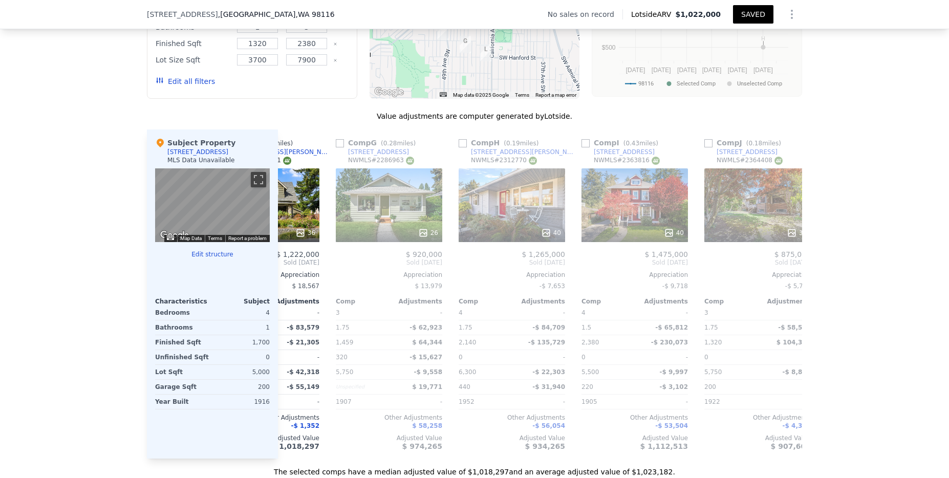
scroll to position [0, 238]
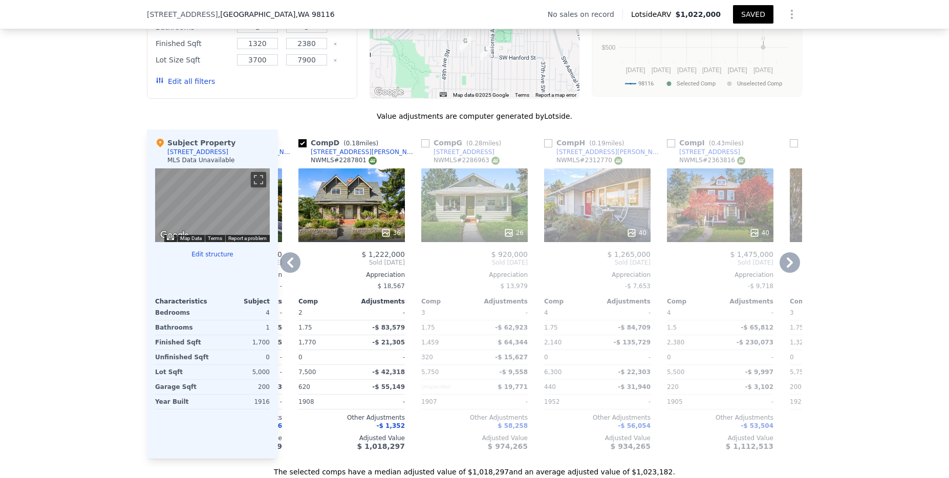
click at [291, 271] on icon at bounding box center [290, 262] width 20 height 20
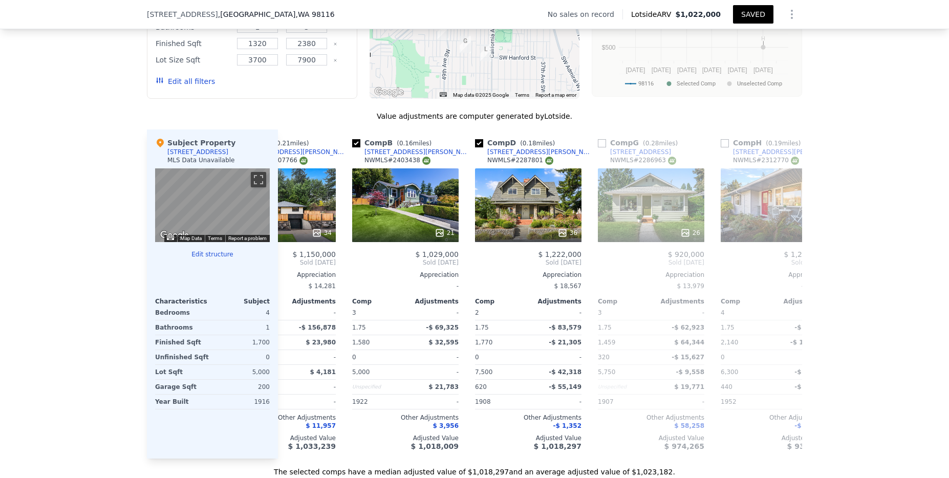
scroll to position [0, 0]
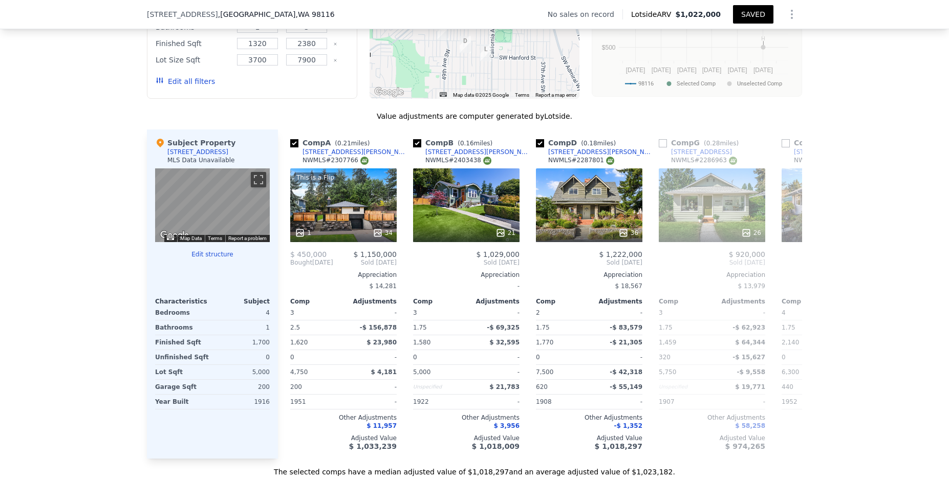
click at [749, 15] on button "SAVED" at bounding box center [753, 14] width 40 height 18
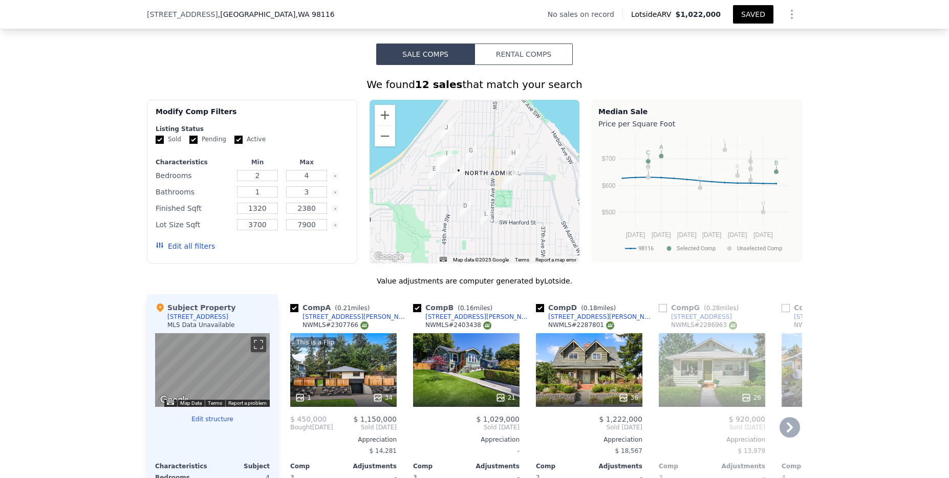
scroll to position [808, 0]
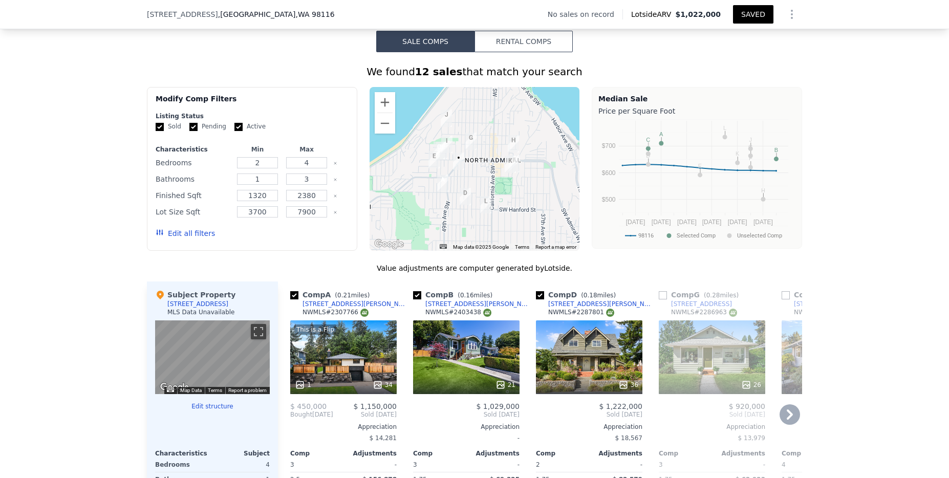
click at [366, 343] on div "This is a Flip 1 34" at bounding box center [343, 358] width 107 height 74
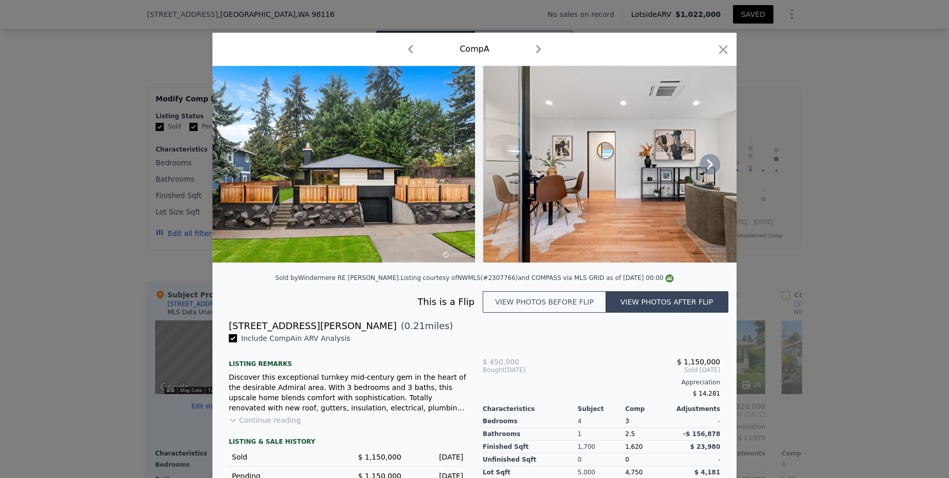
click at [708, 164] on icon at bounding box center [710, 164] width 20 height 20
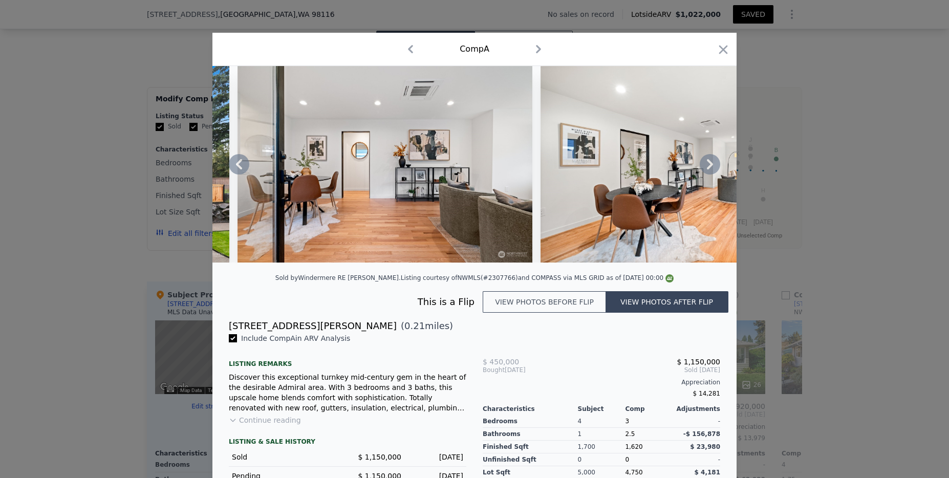
click at [708, 164] on icon at bounding box center [710, 164] width 20 height 20
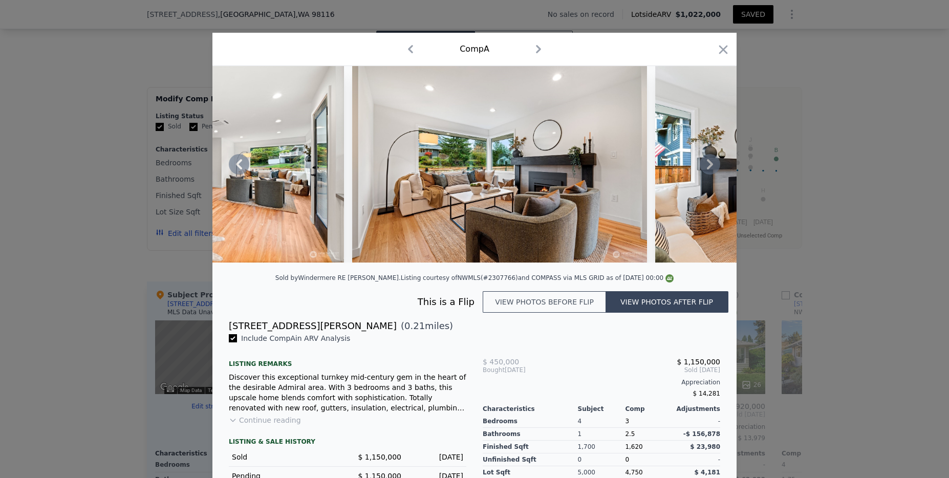
click at [708, 164] on icon at bounding box center [710, 164] width 20 height 20
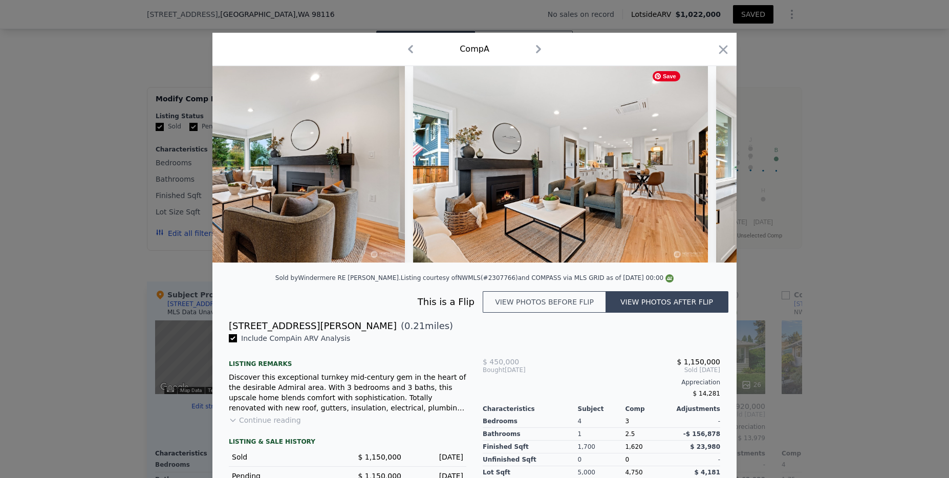
scroll to position [0, 983]
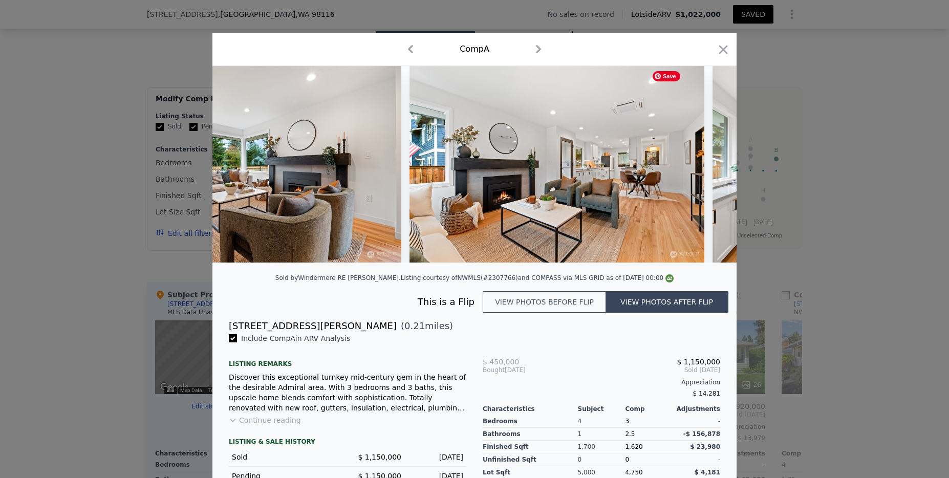
click at [708, 164] on div at bounding box center [475, 164] width 524 height 197
click at [705, 168] on icon at bounding box center [710, 164] width 20 height 20
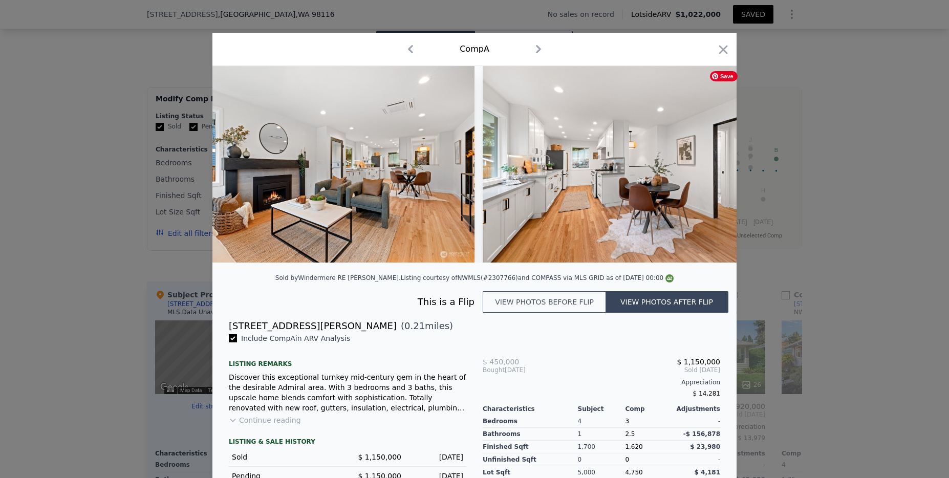
scroll to position [0, 1229]
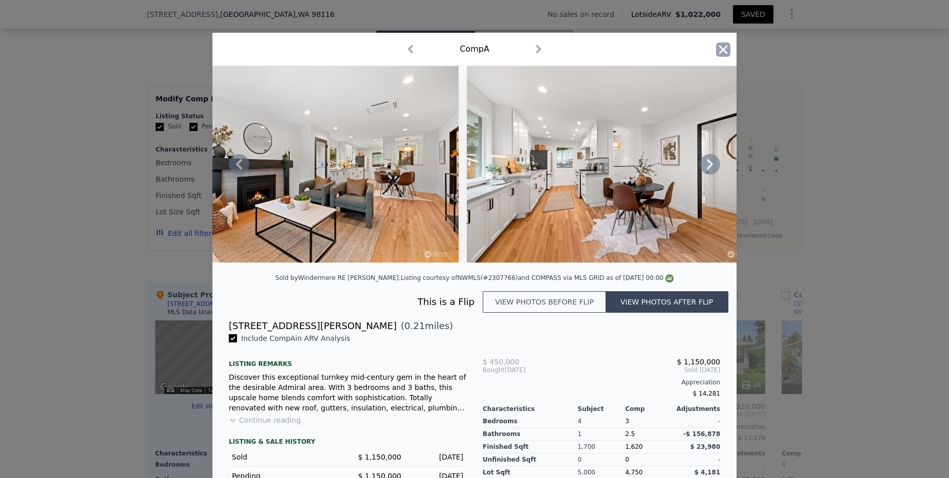
click at [716, 47] on icon "button" at bounding box center [723, 50] width 14 height 14
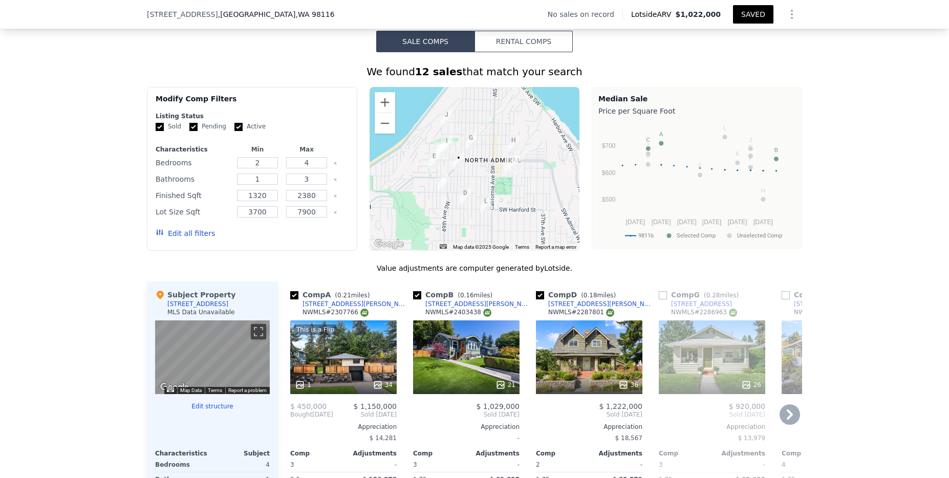
click at [343, 308] on div "[STREET_ADDRESS][PERSON_NAME]" at bounding box center [356, 304] width 107 height 8
click at [752, 18] on button "SAVED" at bounding box center [753, 14] width 40 height 18
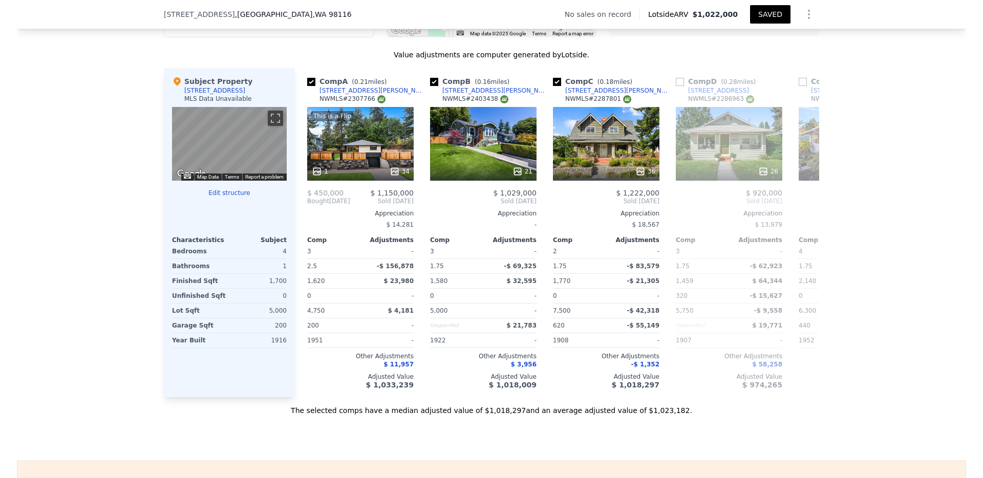
scroll to position [1056, 0]
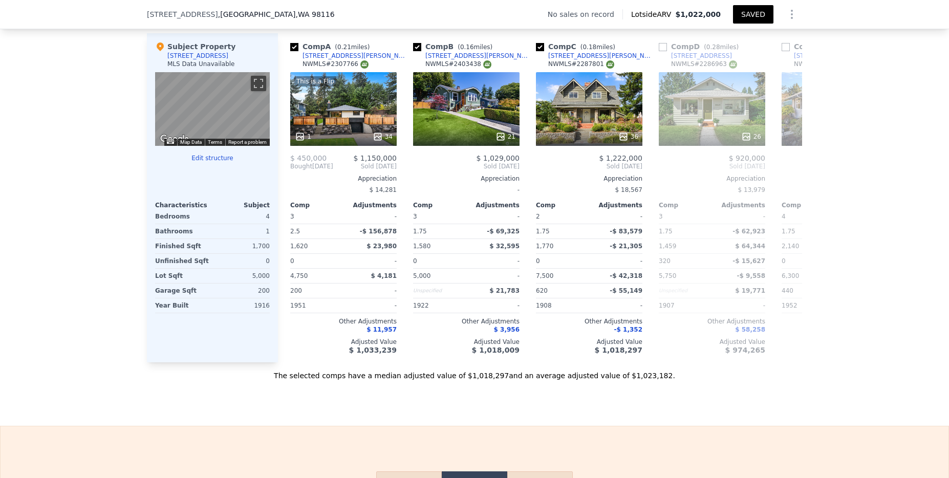
click at [745, 16] on button "SAVED" at bounding box center [753, 14] width 40 height 18
click at [757, 10] on button "SAVED" at bounding box center [753, 14] width 40 height 18
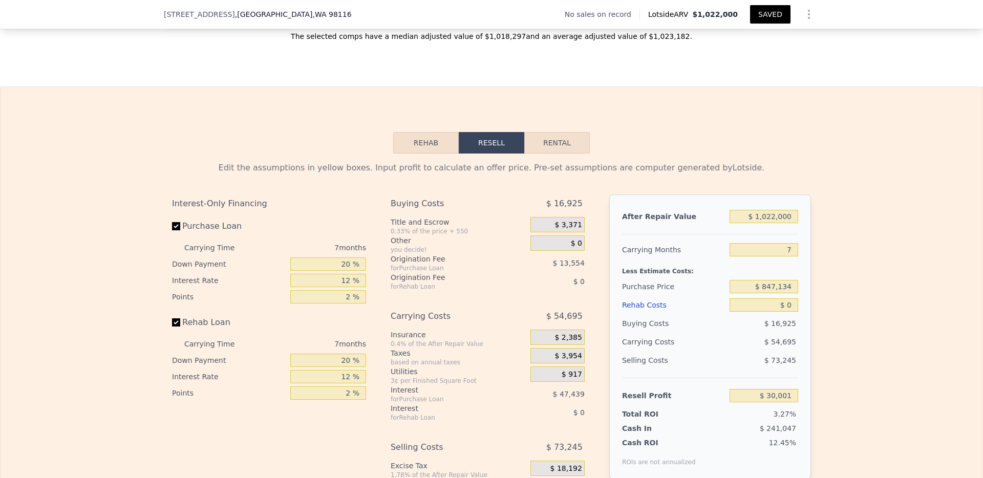
scroll to position [1409, 0]
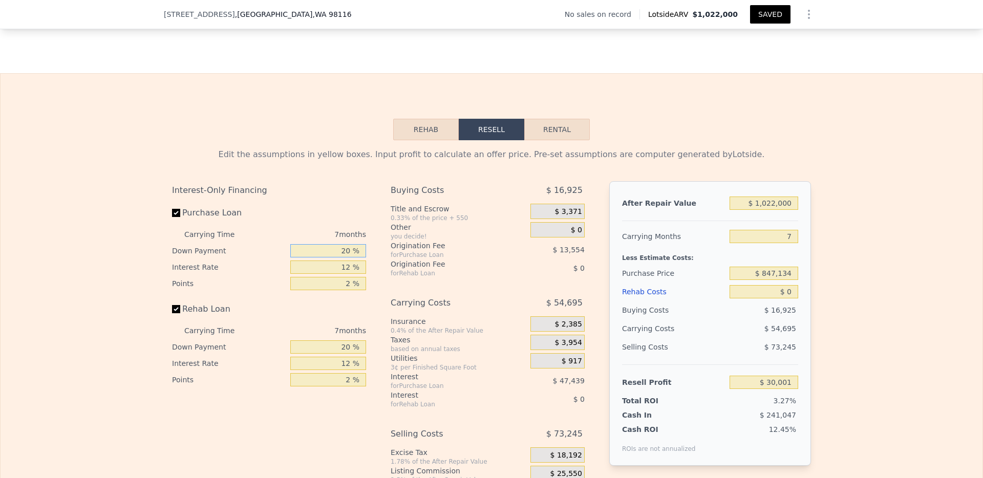
click at [345, 258] on input "20 %" at bounding box center [328, 250] width 76 height 13
type input "10 %"
type input "$ 22,378"
type input "10 %"
click at [351, 242] on div "7 months" at bounding box center [310, 234] width 111 height 16
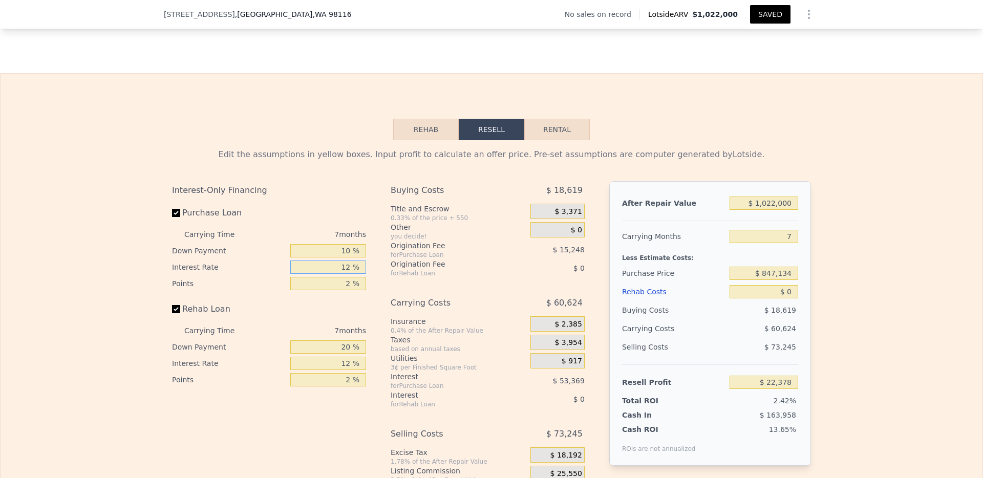
click at [341, 274] on input "12 %" at bounding box center [328, 267] width 76 height 13
type input "1 %"
type input "$ 71,301"
type input "10 %"
type input "$ 31,268"
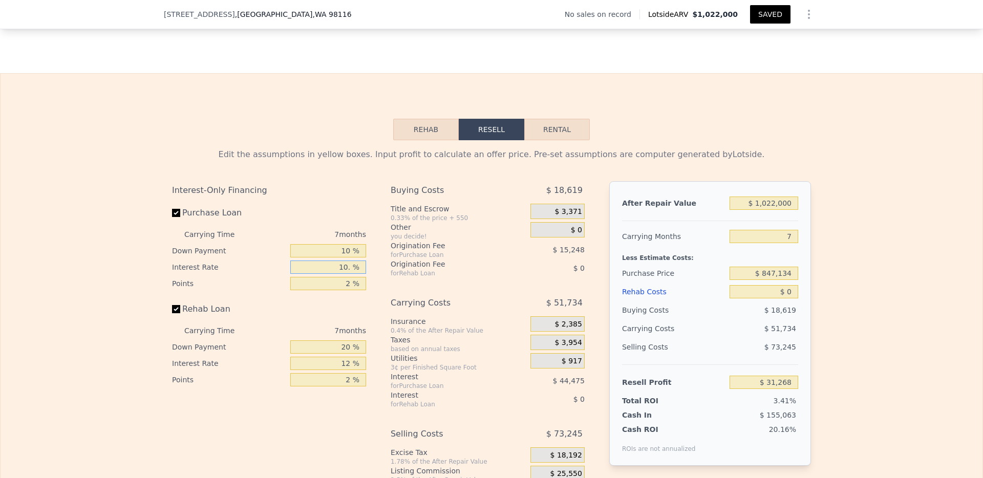
type input "10.5 %"
type input "$ 29,049"
type input "10.5 %"
type input "1 %"
type input "$ 36,673"
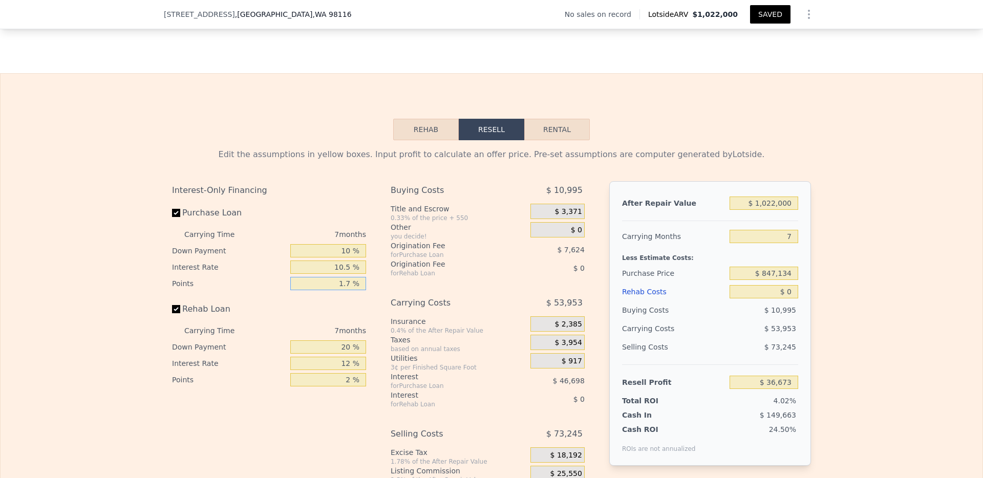
type input "1.75 %"
type input "$ 30,955"
type input "1.75 %"
click at [345, 354] on input "20 %" at bounding box center [328, 347] width 76 height 13
type input "2 %"
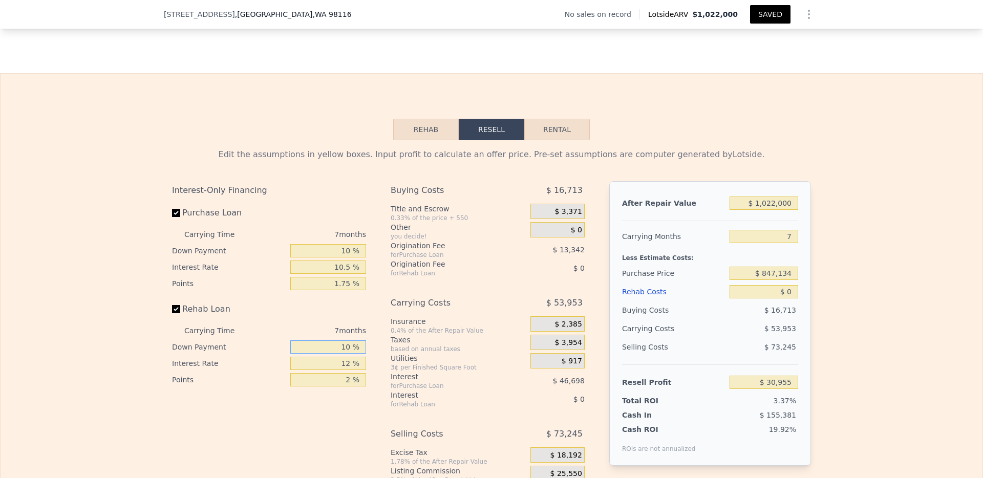
type input "10 %"
type input "10.5 %"
type input "1.75 %"
click at [558, 217] on span "$ 3,371" at bounding box center [568, 211] width 27 height 9
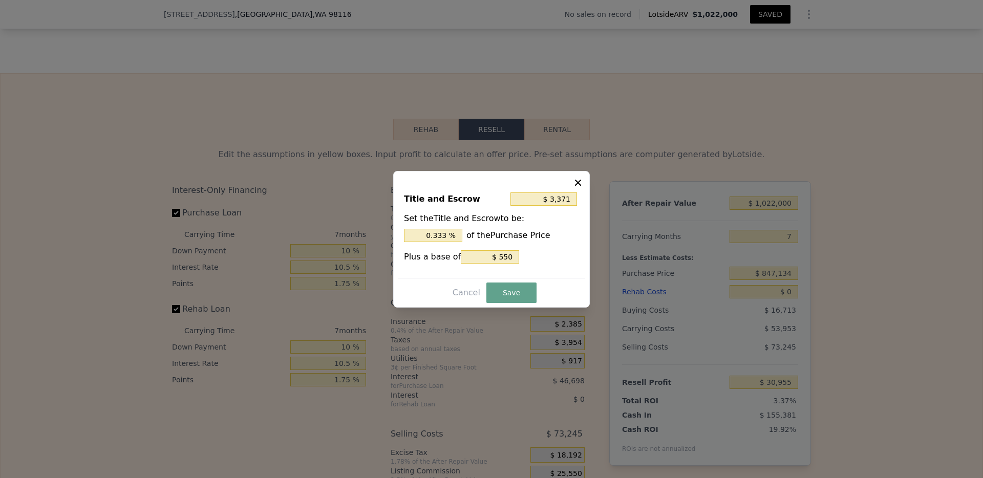
click at [576, 181] on icon at bounding box center [578, 183] width 10 height 10
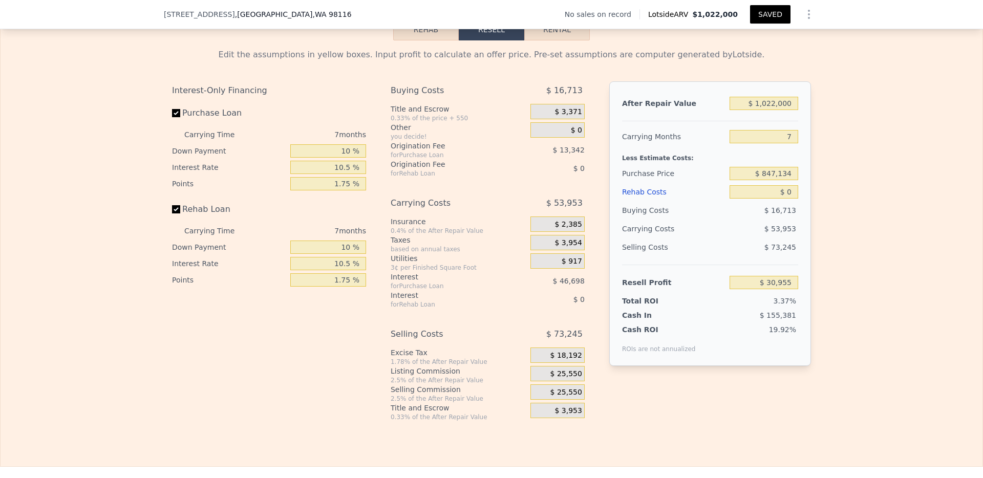
scroll to position [1489, 0]
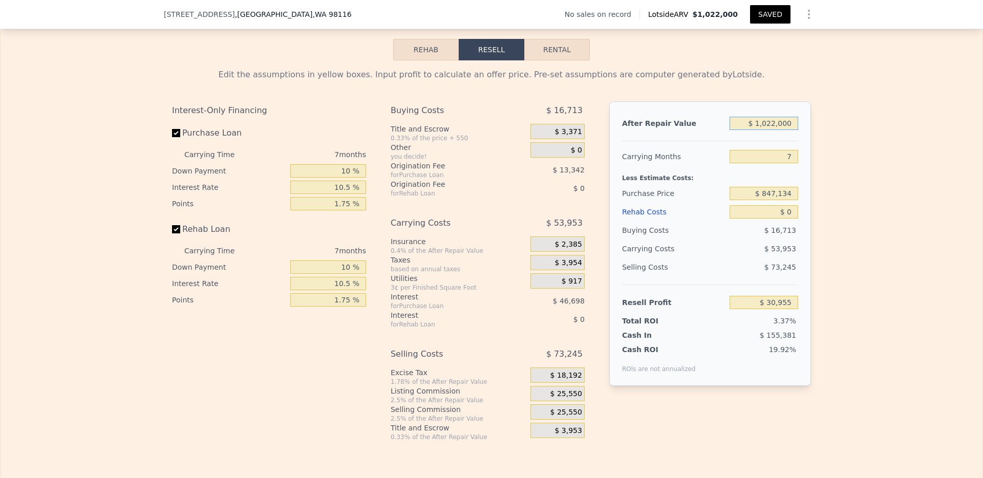
click at [772, 130] on input "$ 1,022,000" at bounding box center [764, 123] width 69 height 13
type input "$ 10,000"
type input "-$ 906,699"
type input "$ 107,000"
type input "-$ 816,826"
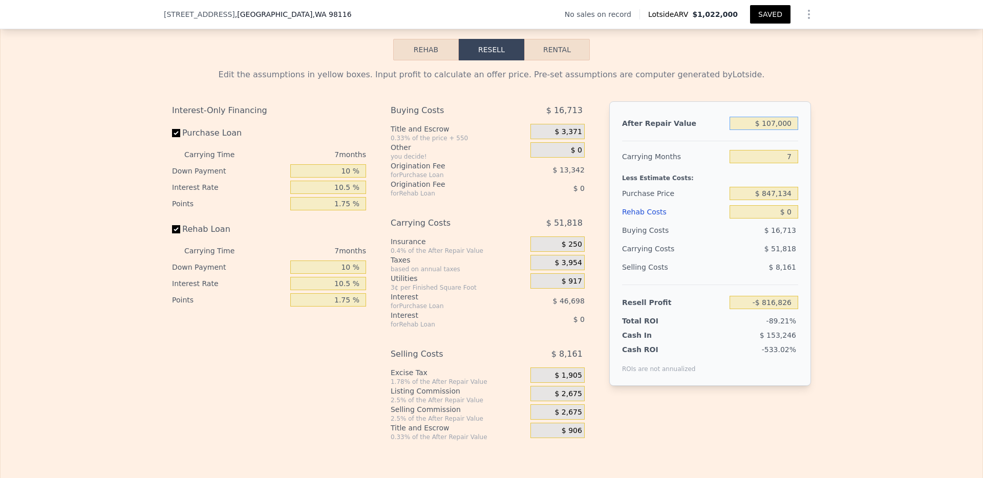
type input "$ 1,075,000"
type input "$ 80,062"
type input "$ 1,075,000"
click at [849, 181] on div "Edit the assumptions in yellow boxes. Input profit to calculate an offer price.…" at bounding box center [492, 250] width 982 height 381
click at [781, 163] on input "7" at bounding box center [764, 156] width 69 height 13
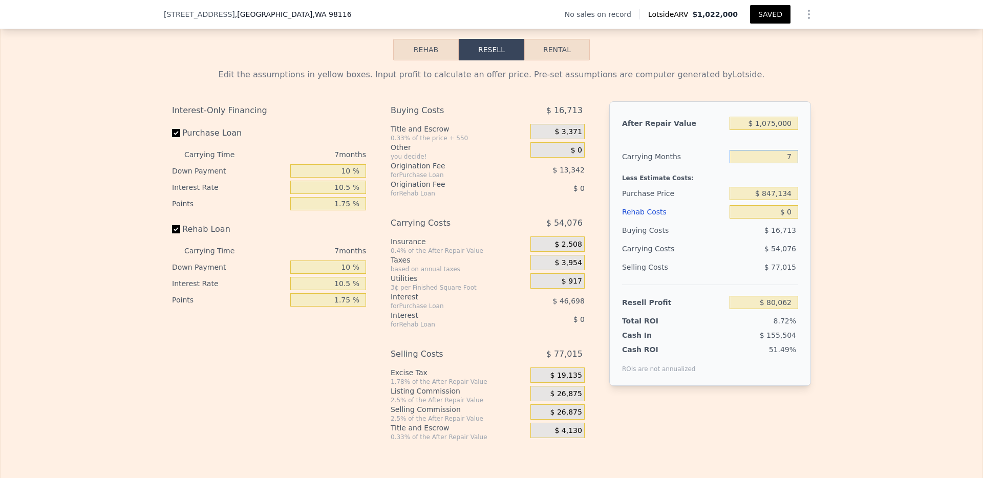
click at [781, 163] on input "7" at bounding box center [764, 156] width 69 height 13
click at [782, 163] on input "7" at bounding box center [764, 156] width 69 height 13
type input "3"
type input "$ 110,962"
type input "3"
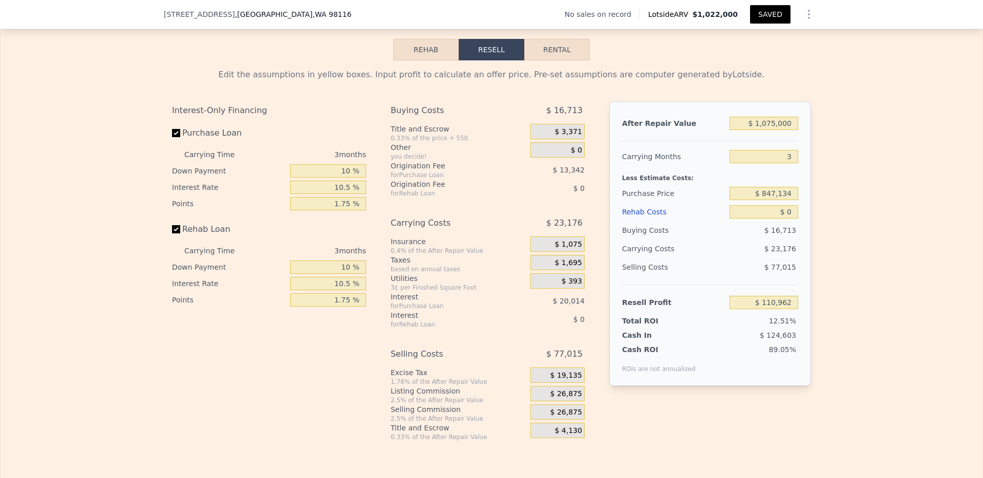
click at [835, 179] on div "Edit the assumptions in yellow boxes. Input profit to calculate an offer price.…" at bounding box center [492, 250] width 982 height 381
click at [785, 219] on input "$ 0" at bounding box center [764, 211] width 69 height 13
click at [786, 219] on input "$ 0" at bounding box center [764, 211] width 69 height 13
type input "$ 12,500"
type input "$ 97,971"
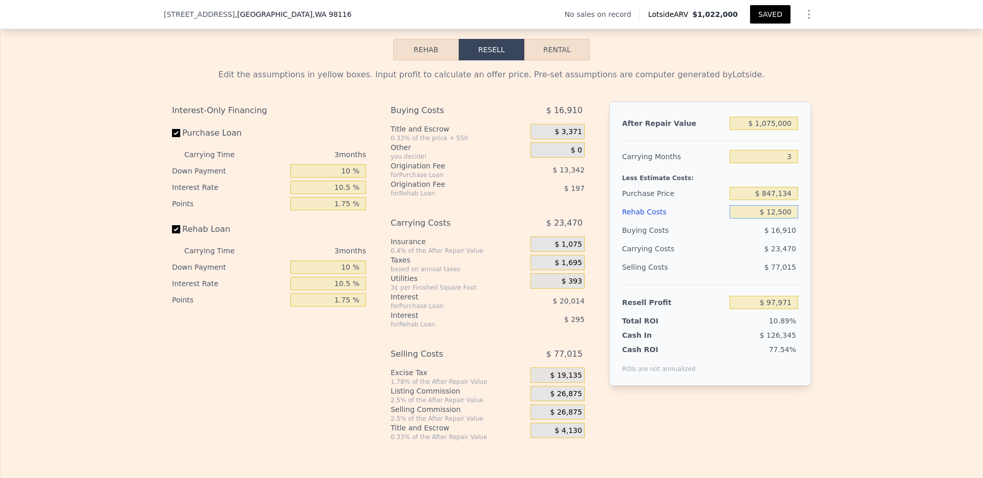
type input "$ 125,000"
type input "-$ 18,959"
type input "$ 125,000"
click at [861, 265] on div "Edit the assumptions in yellow boxes. Input profit to calculate an offer price.…" at bounding box center [492, 250] width 982 height 381
click at [763, 200] on input "$ 847,134" at bounding box center [764, 193] width 69 height 13
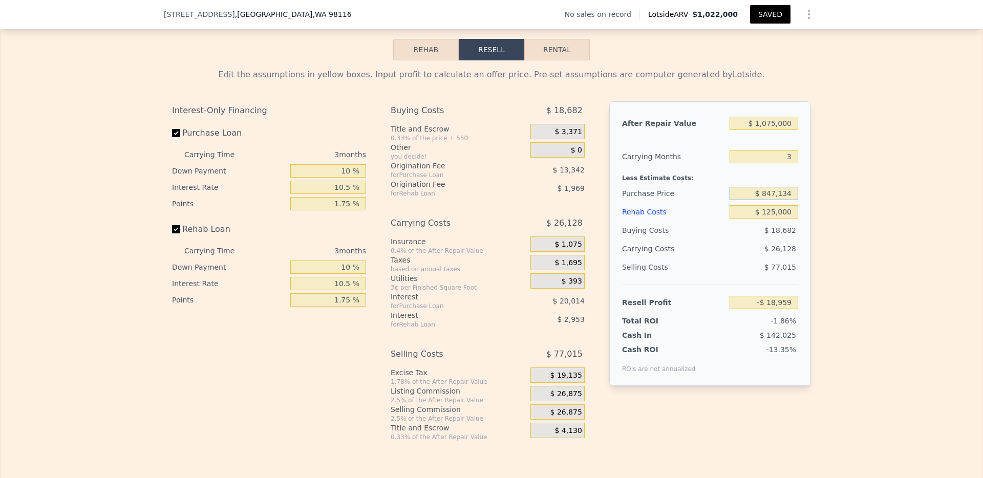
click at [764, 200] on input "$ 847,134" at bounding box center [764, 193] width 69 height 13
type input "$ 680,000"
click at [854, 267] on div "Edit the assumptions in yellow boxes. Input profit to calculate an offer price.…" at bounding box center [492, 250] width 982 height 381
type input "$ 155,312"
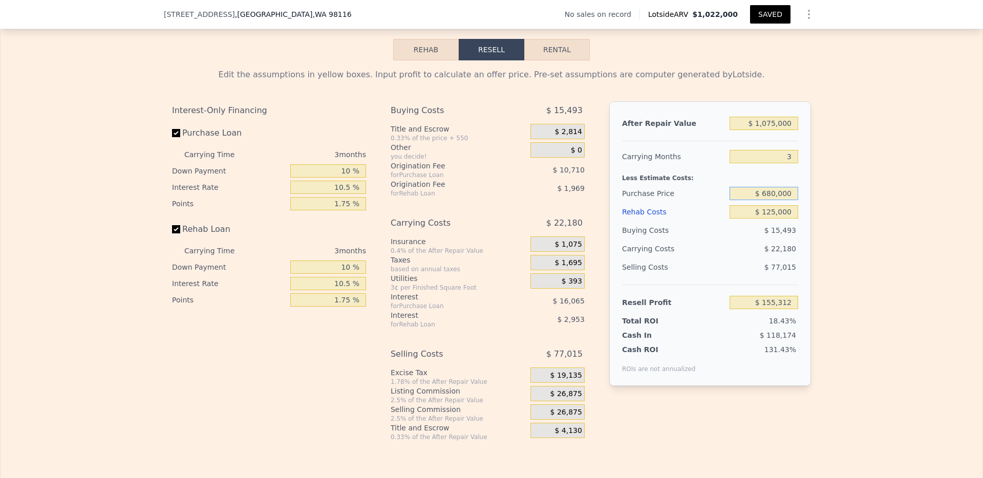
click at [773, 200] on input "$ 680,000" at bounding box center [764, 193] width 69 height 13
type input "$ 1,022,000"
type input "7"
type input "$ 0"
type input "$ 30,001"
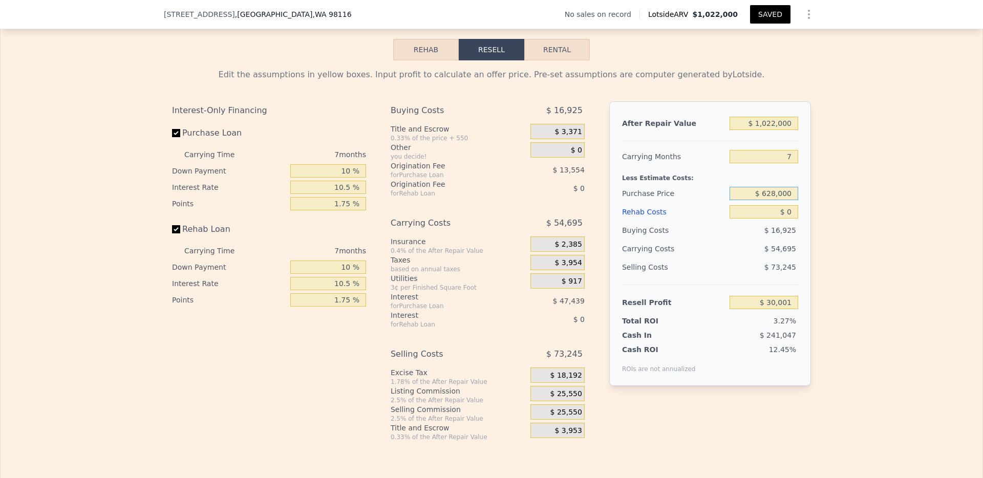
type input "$ 628,000"
click at [873, 250] on div "Edit the assumptions in yellow boxes. Input profit to calculate an offer price.…" at bounding box center [492, 250] width 982 height 381
type input "$ 265,642"
click at [772, 200] on input "$ 628,000" at bounding box center [764, 193] width 69 height 13
type input "$ 680,000"
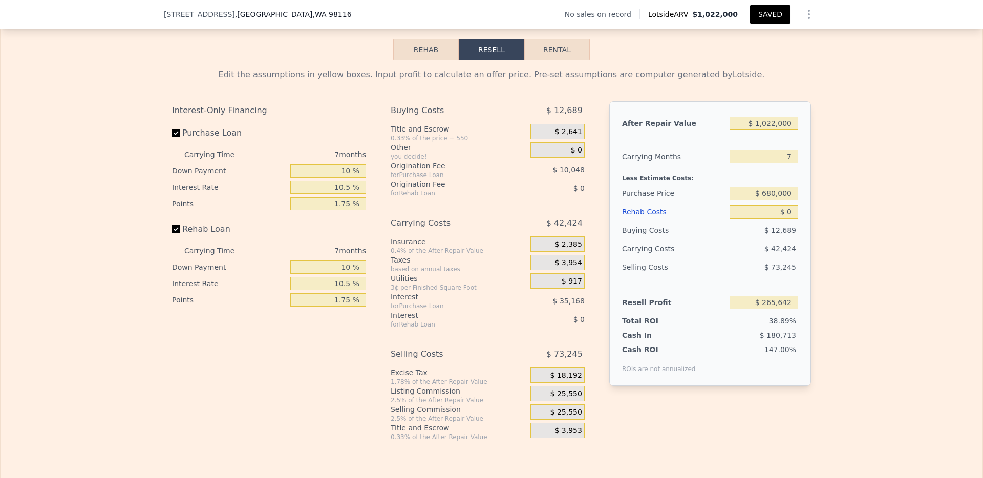
click at [821, 215] on div "Edit the assumptions in yellow boxes. Input profit to calculate an offer price.…" at bounding box center [492, 250] width 982 height 381
type input "$ 209,725"
click at [780, 163] on input "7" at bounding box center [764, 156] width 69 height 13
type input "3"
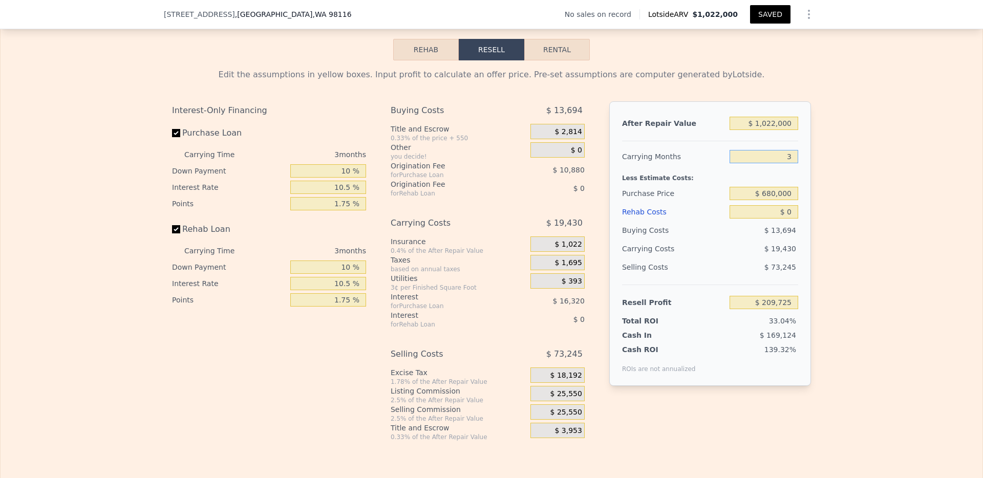
type input "$ 235,631"
click at [813, 184] on div "Edit the assumptions in yellow boxes. Input profit to calculate an offer price.…" at bounding box center [491, 250] width 655 height 381
click at [839, 209] on div "Edit the assumptions in yellow boxes. Input profit to calculate an offer price.…" at bounding box center [492, 250] width 982 height 381
click at [779, 163] on input "3" at bounding box center [764, 156] width 69 height 13
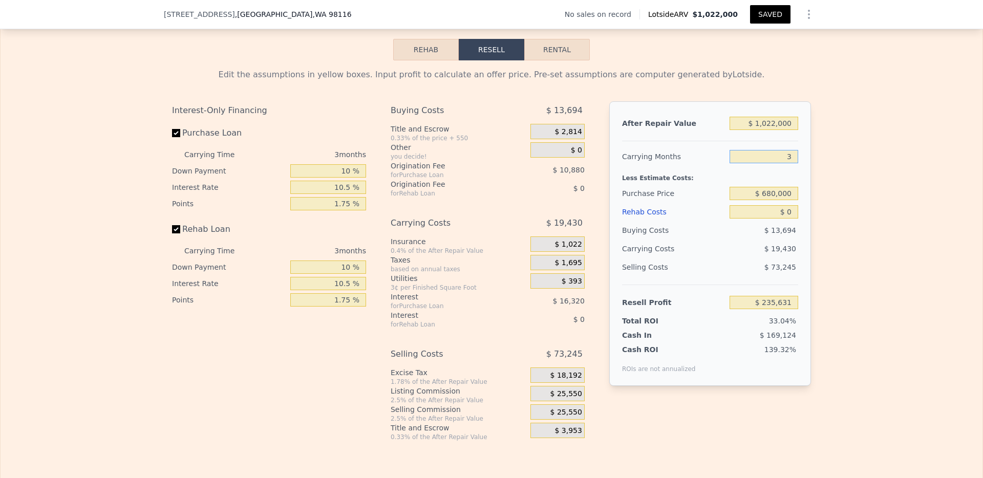
type input "6"
type input "$ 216,201"
type input "6"
click at [879, 194] on div "Edit the assumptions in yellow boxes. Input profit to calculate an offer price.…" at bounding box center [492, 250] width 982 height 381
click at [574, 60] on button "Rental" at bounding box center [557, 50] width 66 height 22
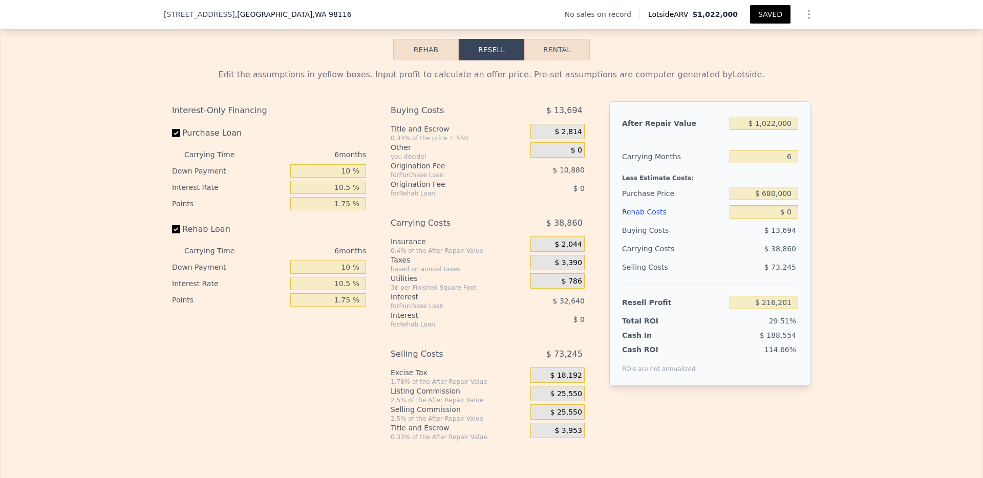
select select "30"
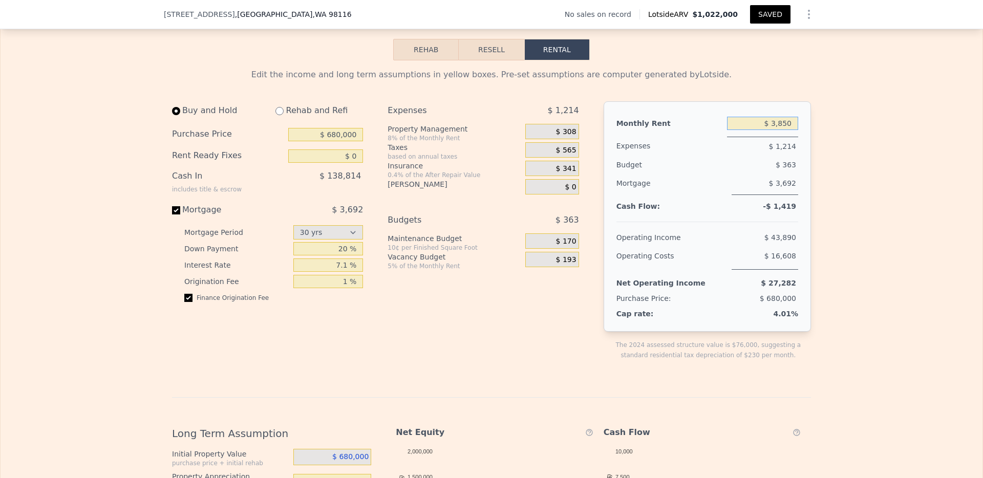
click at [789, 130] on input "$ 3,850" at bounding box center [762, 123] width 71 height 13
type input "$ 4,000"
click at [766, 81] on div "Edit the income and long term assumptions in yellow boxes. Pre-set assumptions …" at bounding box center [491, 75] width 639 height 12
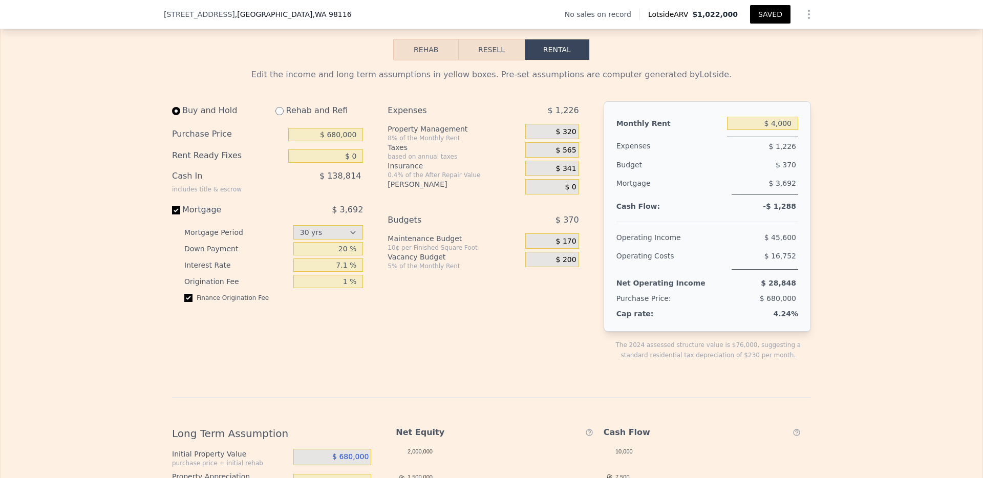
click at [473, 60] on button "Resell" at bounding box center [491, 50] width 65 height 22
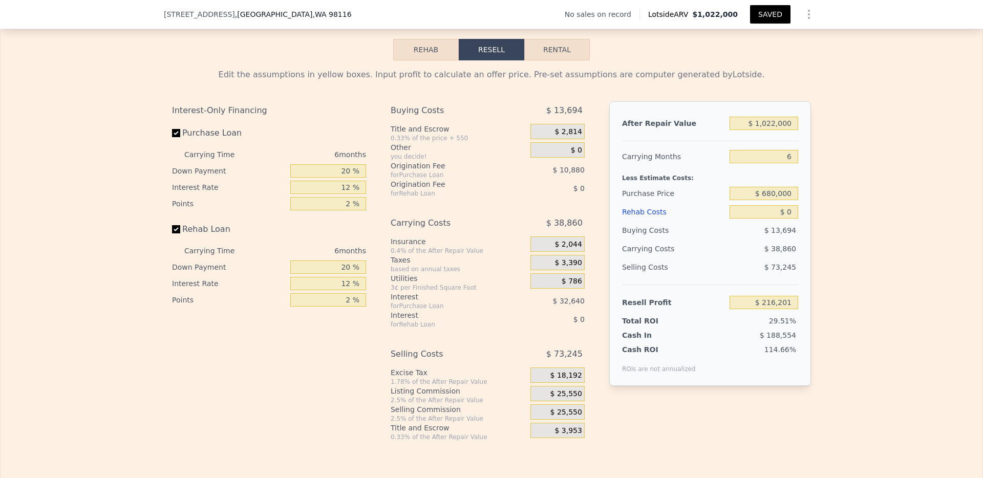
click at [833, 176] on div "Edit the assumptions in yellow boxes. Input profit to calculate an offer price.…" at bounding box center [492, 250] width 982 height 381
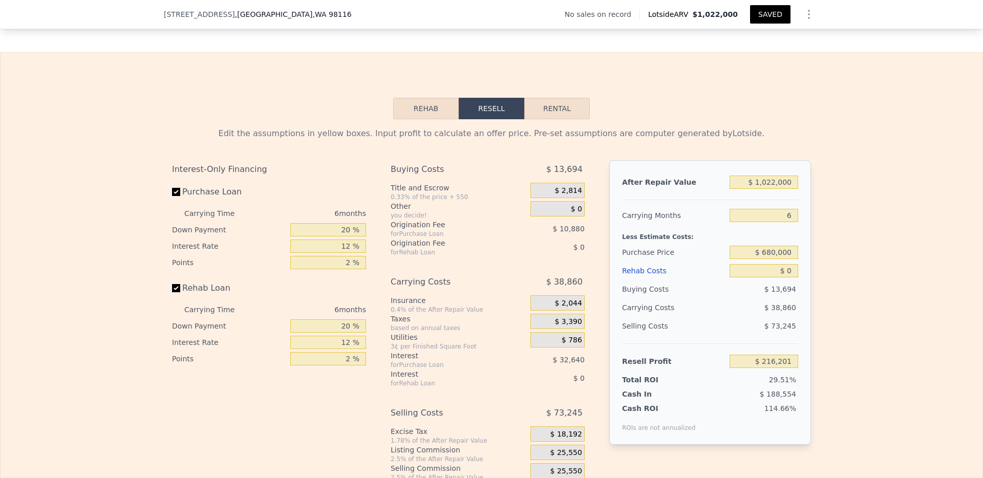
scroll to position [1386, 0]
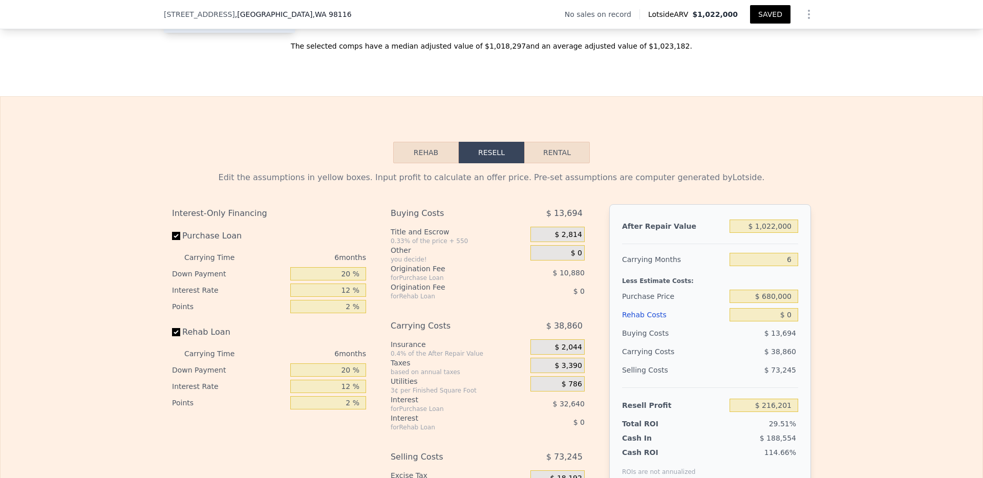
click at [772, 11] on button "SAVED" at bounding box center [770, 14] width 40 height 18
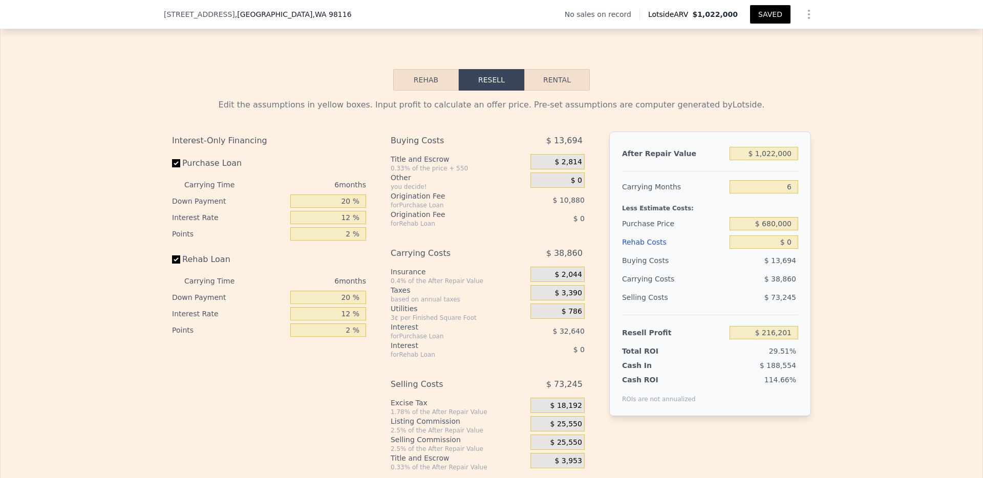
scroll to position [1438, 0]
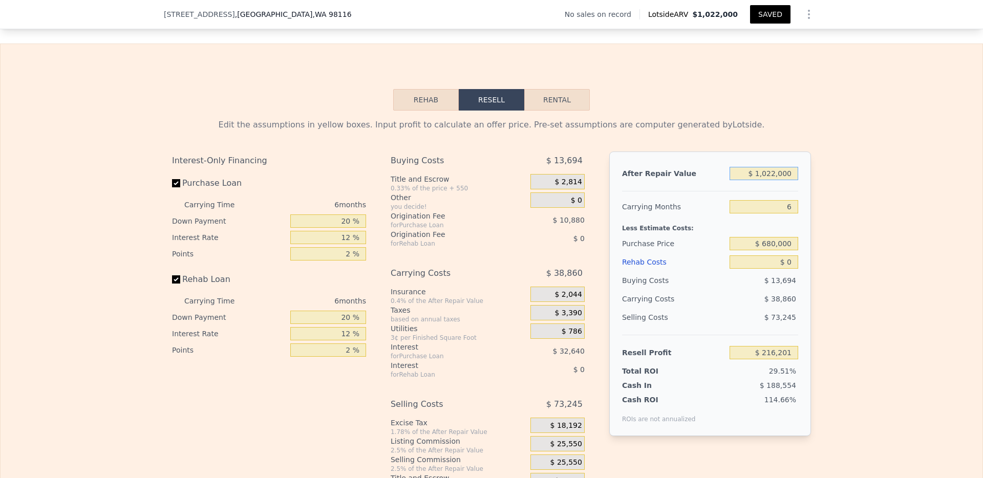
click at [774, 180] on input "$ 1,022,000" at bounding box center [764, 173] width 69 height 13
type input "$ 10,000"
type input "-$ 721,791"
type input "$ 1,075,000"
type input "$ 265,325"
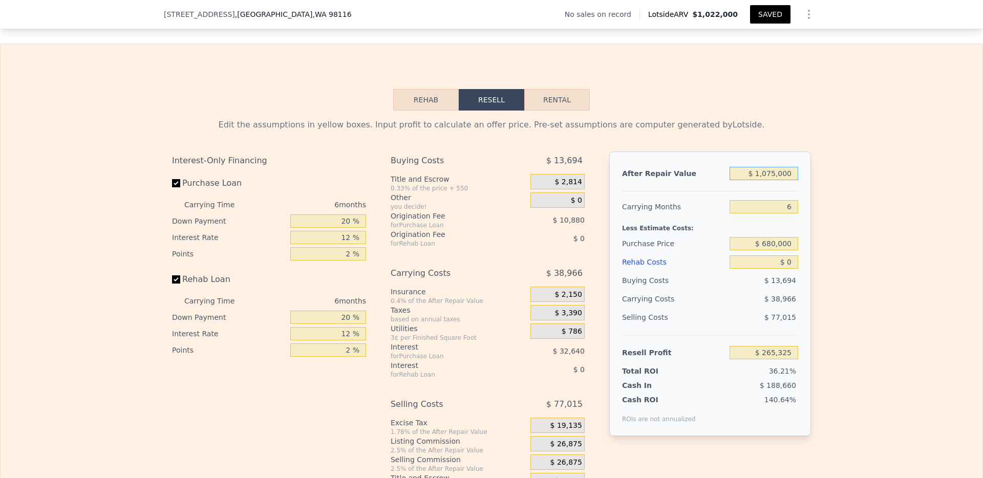
type input "$ 1,075,000"
click at [762, 11] on button "SAVED" at bounding box center [770, 14] width 40 height 18
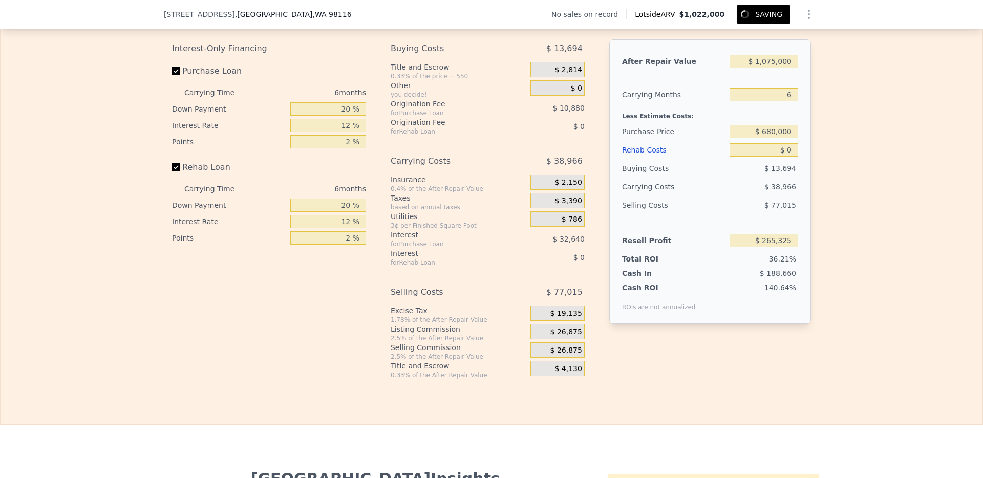
scroll to position [1466, 0]
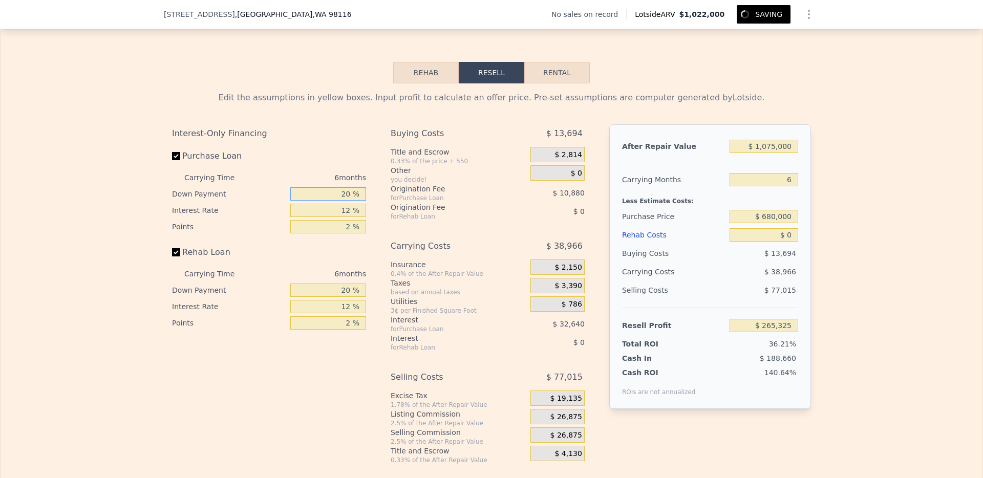
click at [338, 201] on input "20 %" at bounding box center [328, 193] width 76 height 13
click at [340, 201] on input "20 %" at bounding box center [328, 193] width 76 height 13
type input "1 %"
type input "$ 254,989"
type input "10 %"
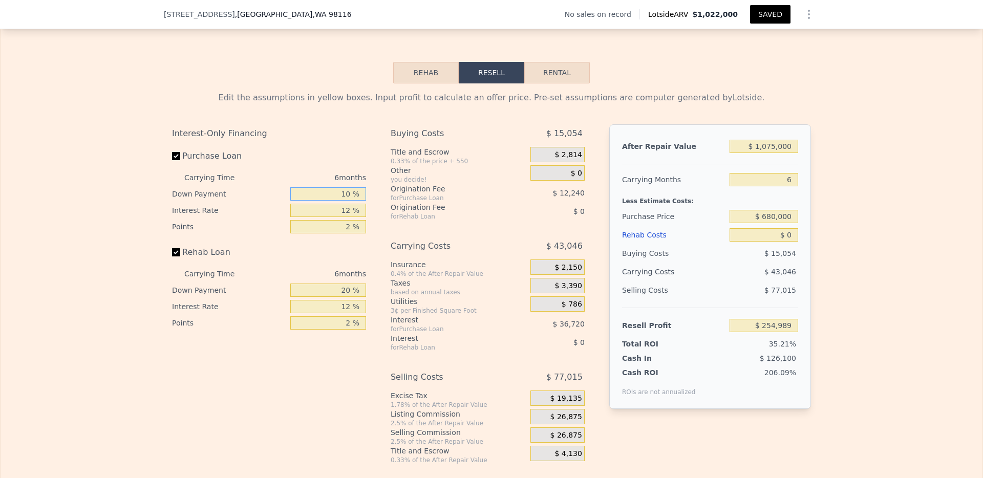
type input "$ 259,885"
type input "10 %"
type input "10.5 %"
type input "$ 264,475"
type input "10.5 %"
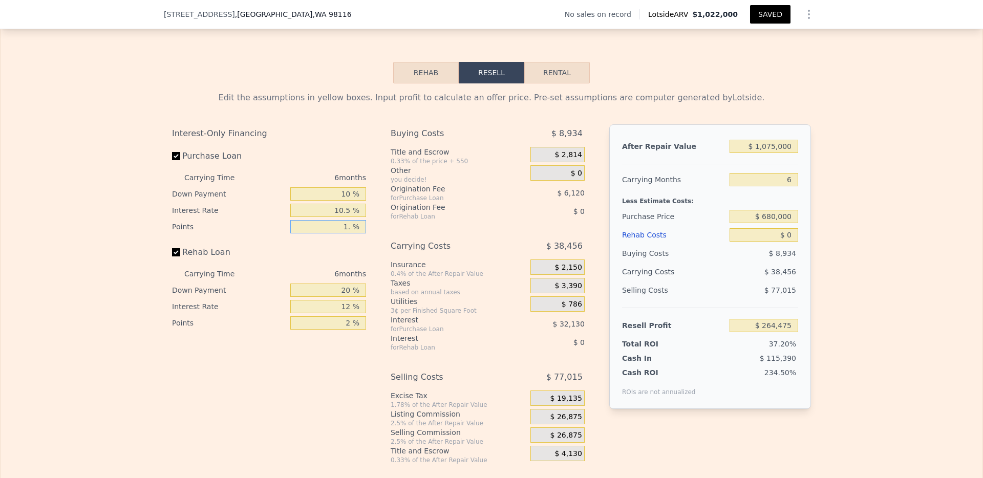
type input "1.7 %"
type input "$ 270,595"
type input "1.75 %"
type input "$ 266,005"
type input "1.75 %"
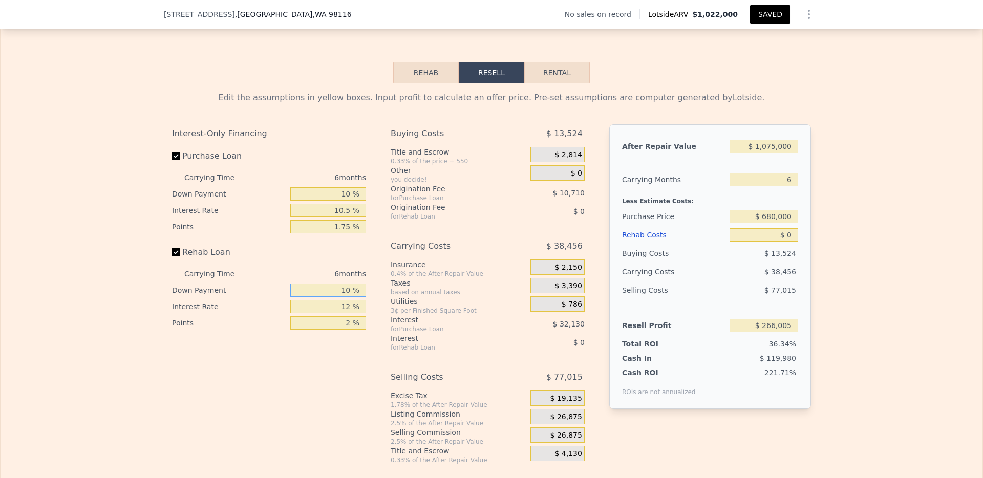
type input "10 %"
type input "10.5 %"
type input "1.75 %"
click at [454, 184] on div "you decide!" at bounding box center [459, 180] width 136 height 8
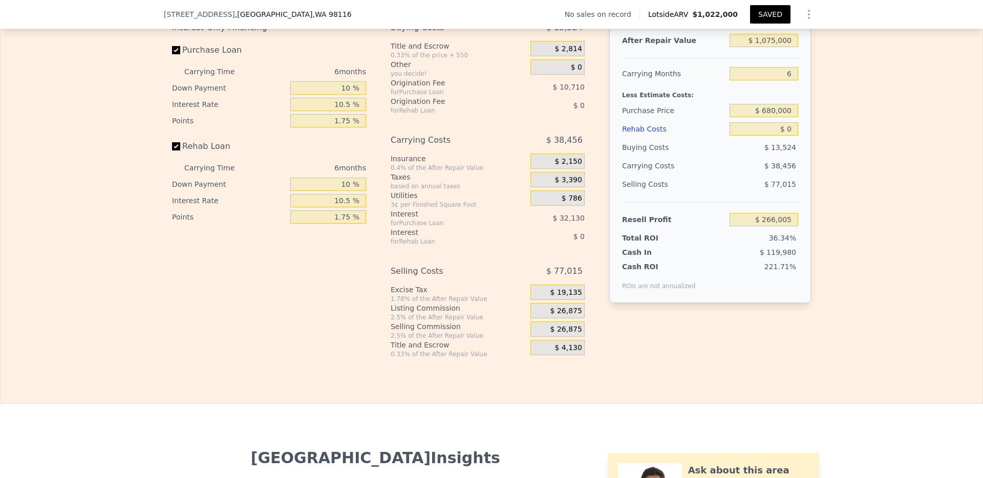
scroll to position [1494, 0]
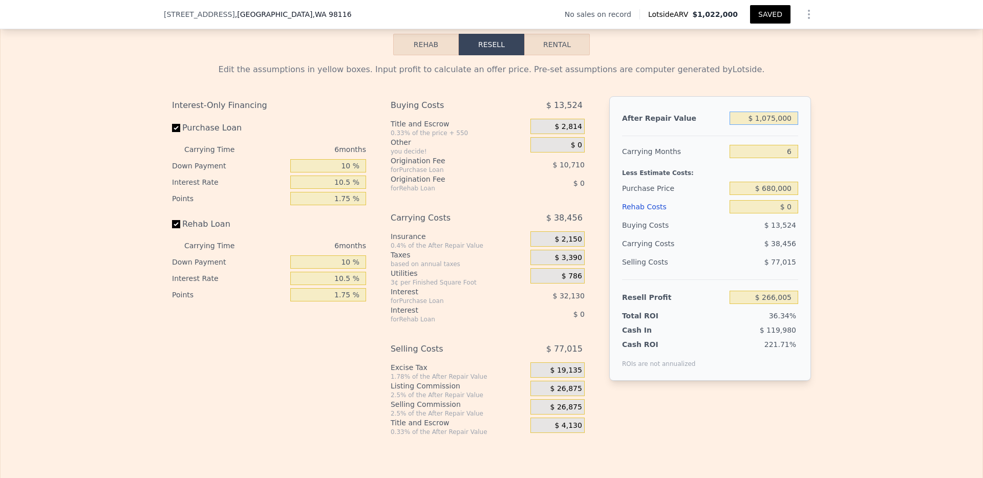
click at [776, 125] on input "$ 1,075,000" at bounding box center [764, 118] width 69 height 13
click at [771, 158] on input "6" at bounding box center [764, 151] width 69 height 13
click at [765, 195] on input "$ 680,000" at bounding box center [764, 188] width 69 height 13
click at [763, 214] on input "$ 0" at bounding box center [764, 206] width 69 height 13
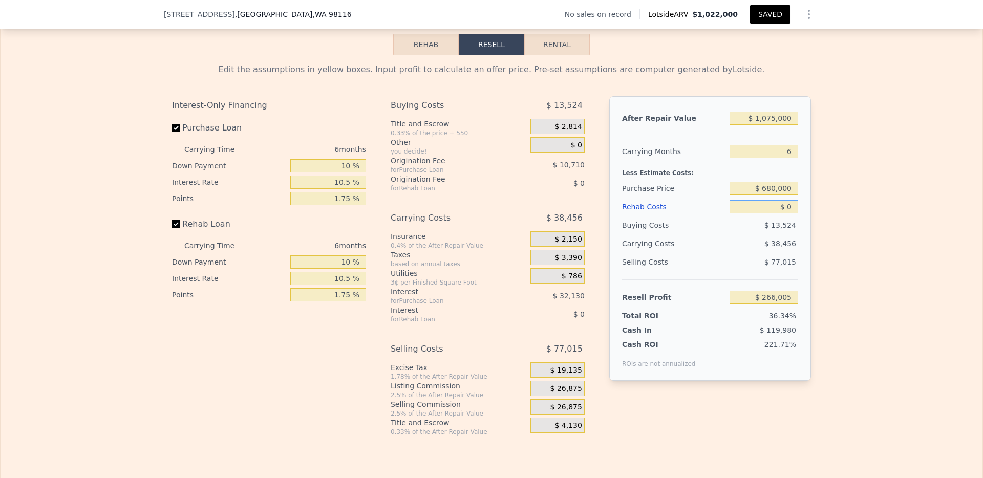
click at [768, 214] on input "$ 0" at bounding box center [764, 206] width 69 height 13
click at [773, 214] on input "$ 0" at bounding box center [764, 206] width 69 height 13
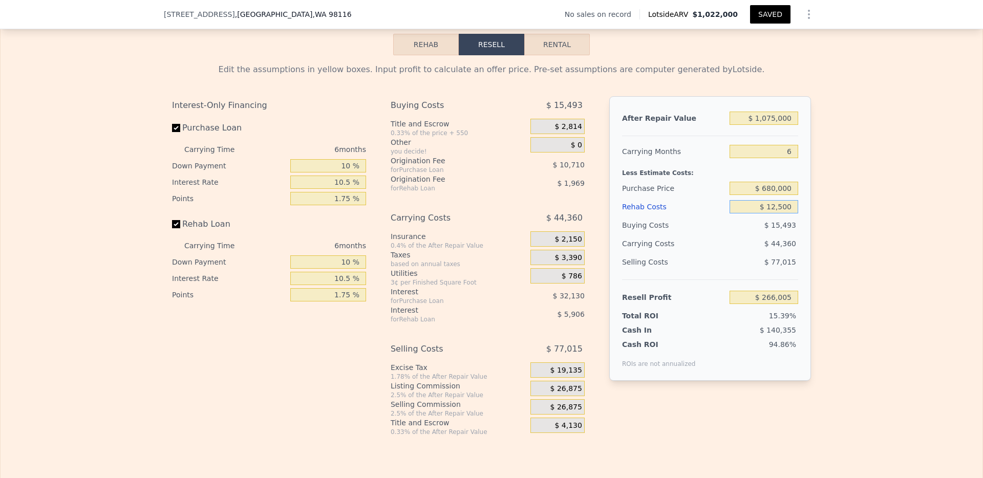
type input "$ 125,000"
type input "$ 133,132"
type input "$ 125,000"
click at [835, 199] on div "Edit the assumptions in yellow boxes. Input profit to calculate an offer price.…" at bounding box center [492, 245] width 982 height 381
click at [829, 201] on div "Edit the assumptions in yellow boxes. Input profit to calculate an offer price.…" at bounding box center [492, 245] width 982 height 381
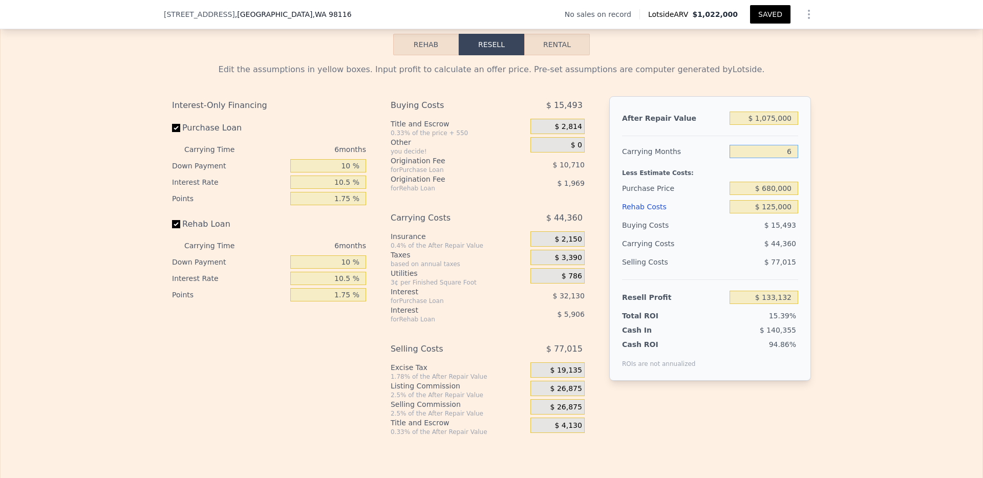
click at [782, 158] on input "6" at bounding box center [764, 151] width 69 height 13
type input "3"
type input "$ 155,312"
type input "4"
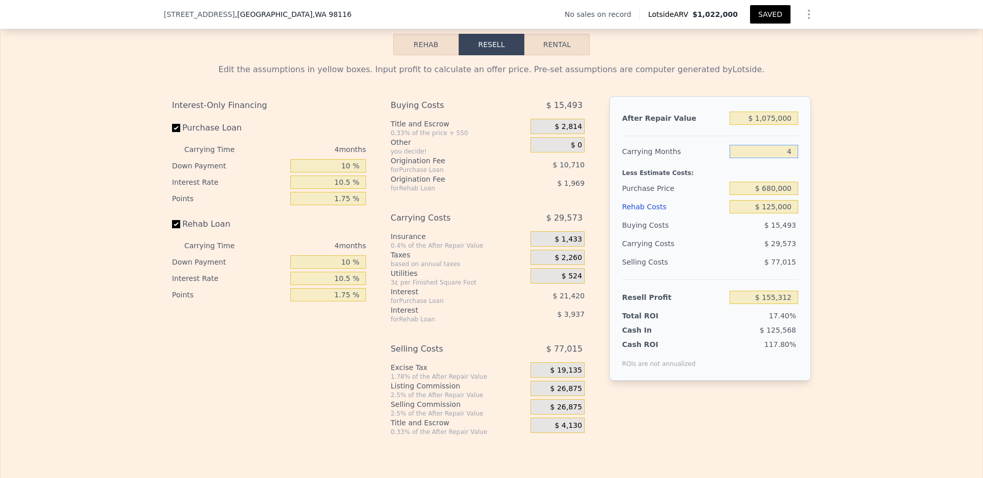
type input "$ 147,919"
type input "4"
click at [834, 191] on div "Edit the assumptions in yellow boxes. Input profit to calculate an offer price.…" at bounding box center [492, 245] width 982 height 381
click at [788, 158] on input "4" at bounding box center [764, 151] width 69 height 13
type input "3"
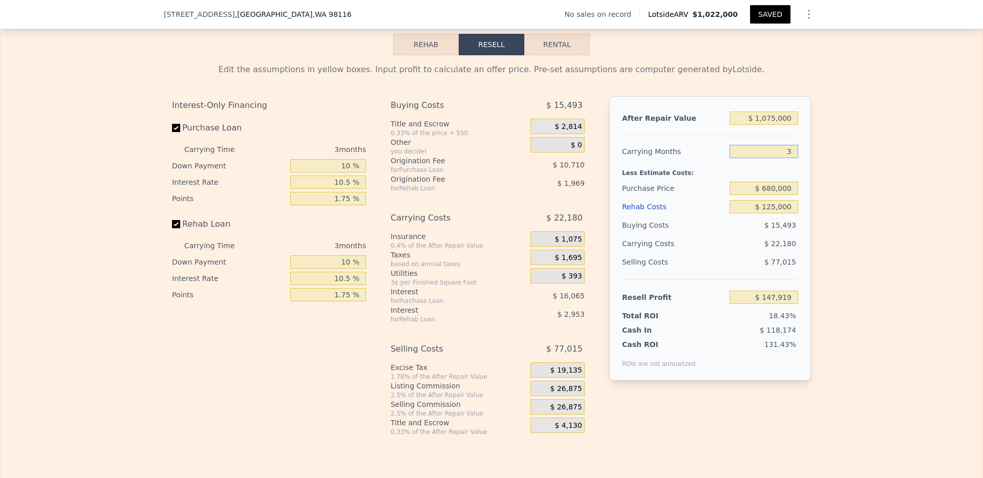
type input "$ 155,312"
type input "3"
drag, startPoint x: 824, startPoint y: 190, endPoint x: 817, endPoint y: 103, distance: 87.9
click at [824, 189] on div "Edit the assumptions in yellow boxes. Input profit to calculate an offer price.…" at bounding box center [492, 245] width 982 height 381
click at [776, 14] on button "SAVED" at bounding box center [770, 14] width 40 height 18
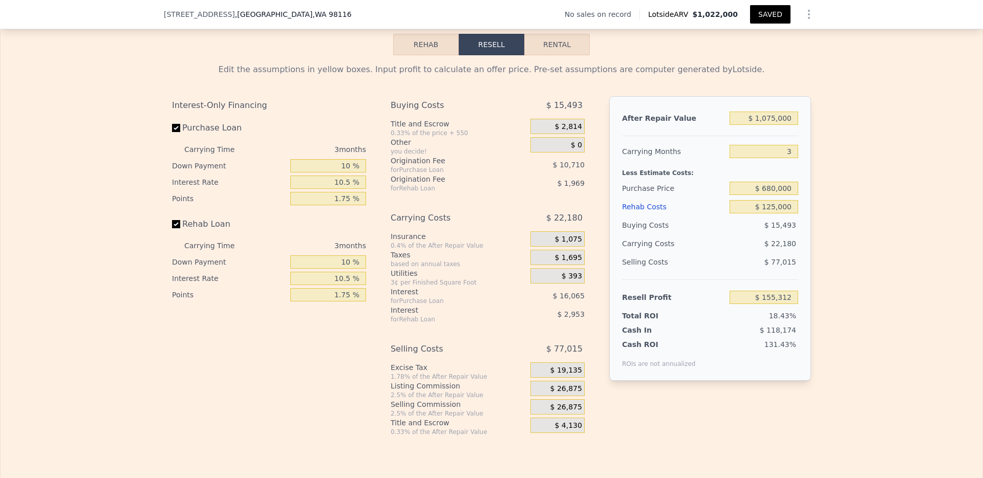
click at [405, 55] on button "Rehab" at bounding box center [426, 45] width 66 height 22
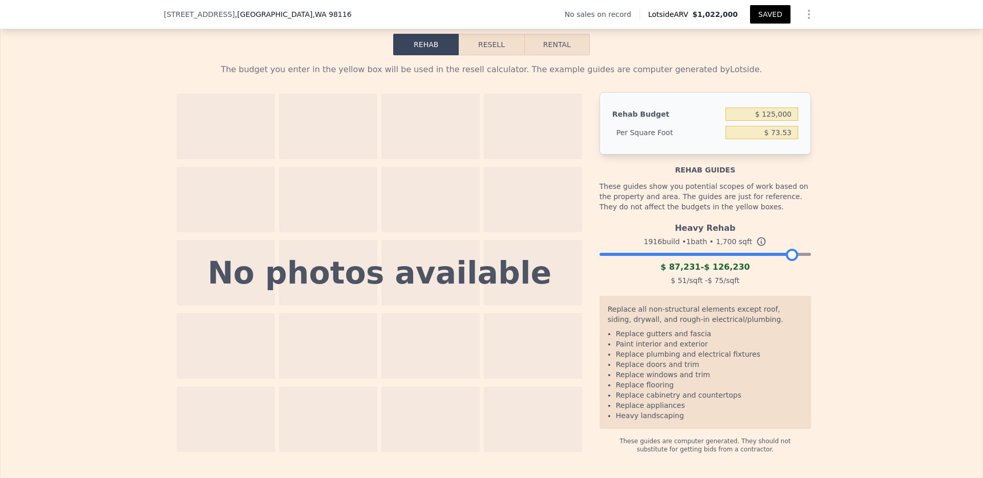
drag, startPoint x: 803, startPoint y: 268, endPoint x: 791, endPoint y: 268, distance: 12.3
click at [791, 261] on div at bounding box center [792, 255] width 12 height 12
click at [864, 238] on div "The budget you enter in the yellow box will be used in the resell calculator. T…" at bounding box center [492, 254] width 982 height 398
drag, startPoint x: 791, startPoint y: 270, endPoint x: 752, endPoint y: 277, distance: 39.0
click at [752, 277] on div "Heavy Rehab 1916 build • 1 bath • 1,700 sqft $ 87,231 - $ 126,230 $ 51 /sqft - …" at bounding box center [705, 253] width 211 height 70
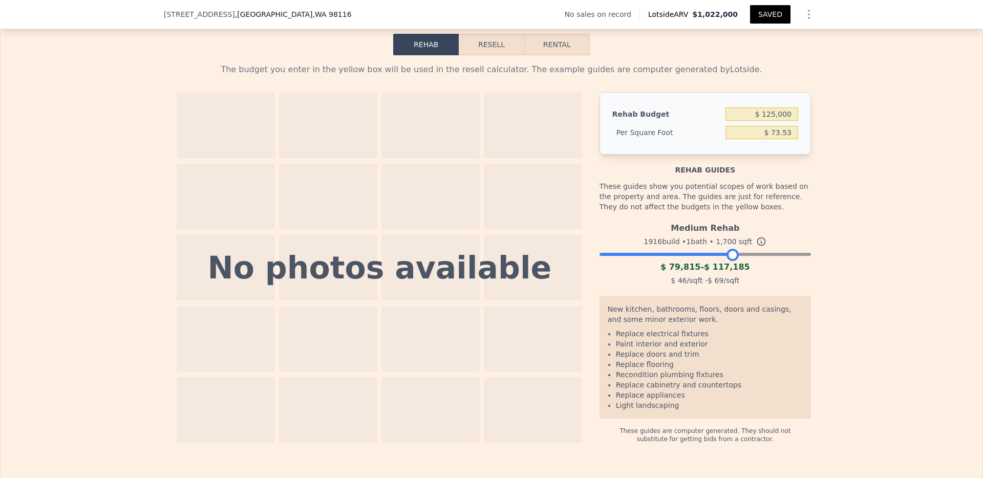
drag, startPoint x: 748, startPoint y: 269, endPoint x: 725, endPoint y: 268, distance: 22.6
click at [727, 261] on div at bounding box center [733, 255] width 12 height 12
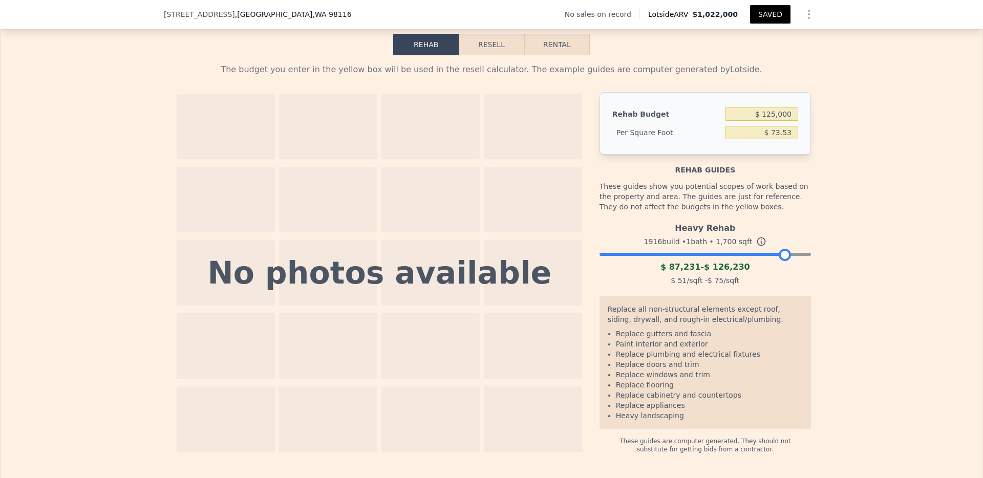
drag, startPoint x: 731, startPoint y: 268, endPoint x: 783, endPoint y: 262, distance: 52.0
click at [783, 262] on div "Heavy Rehab 1916 build • 1 bath • 1,700 sqft $ 87,231 - $ 126,230 $ 51 /sqft - …" at bounding box center [705, 253] width 211 height 70
click at [825, 242] on div "The budget you enter in the yellow box will be used in the resell calculator. T…" at bounding box center [492, 254] width 982 height 398
click at [485, 55] on button "Resell" at bounding box center [491, 45] width 65 height 22
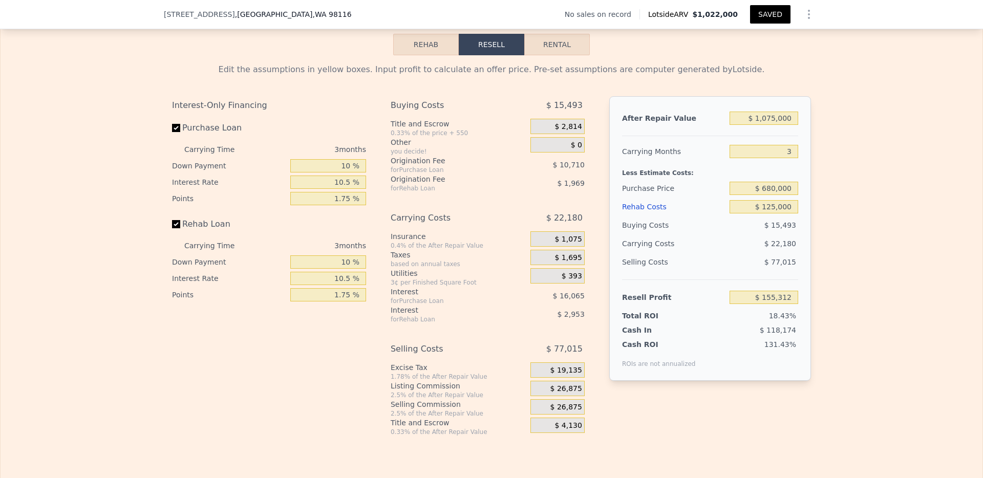
click at [548, 55] on button "Rental" at bounding box center [557, 45] width 66 height 22
select select "30"
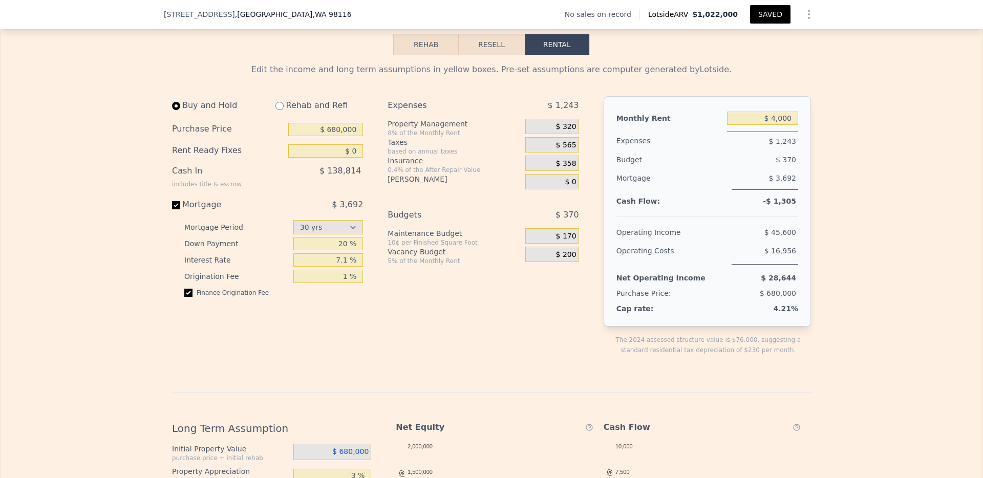
click at [767, 12] on button "SAVED" at bounding box center [770, 14] width 40 height 18
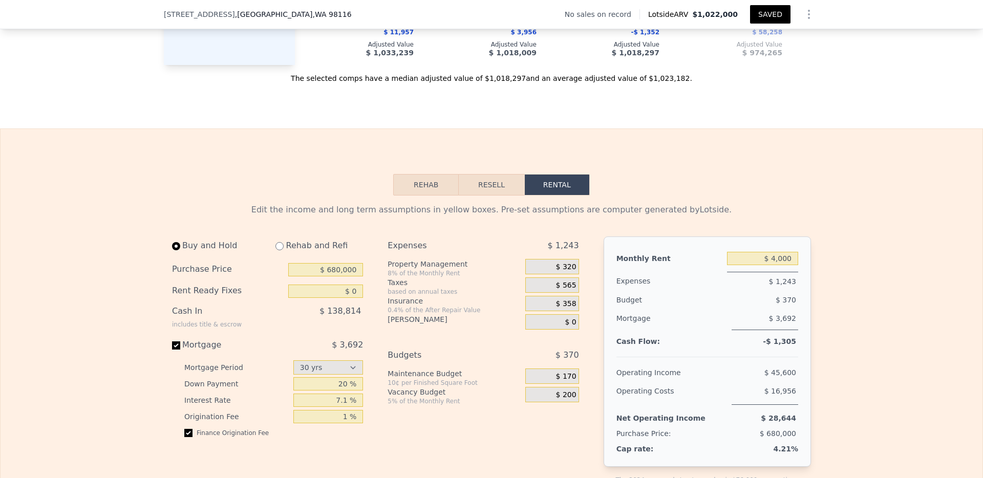
scroll to position [1297, 0]
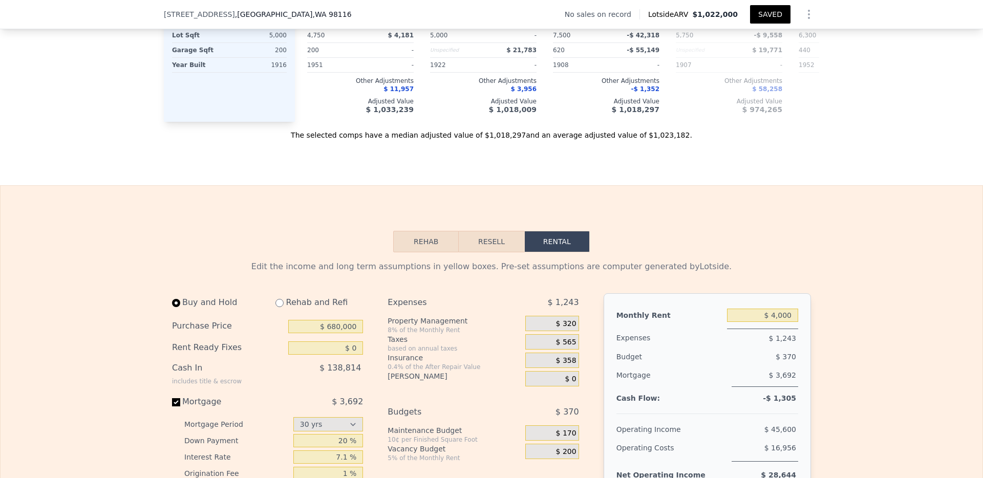
click at [504, 252] on button "Resell" at bounding box center [491, 242] width 65 height 22
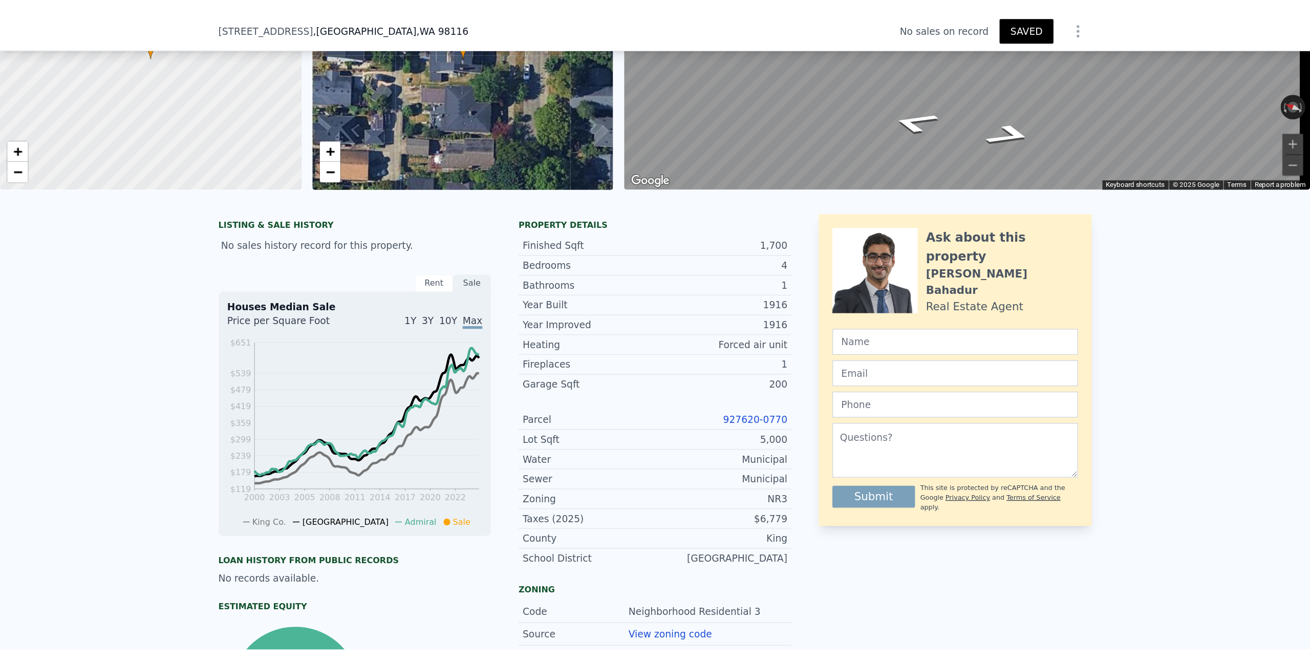
scroll to position [0, 0]
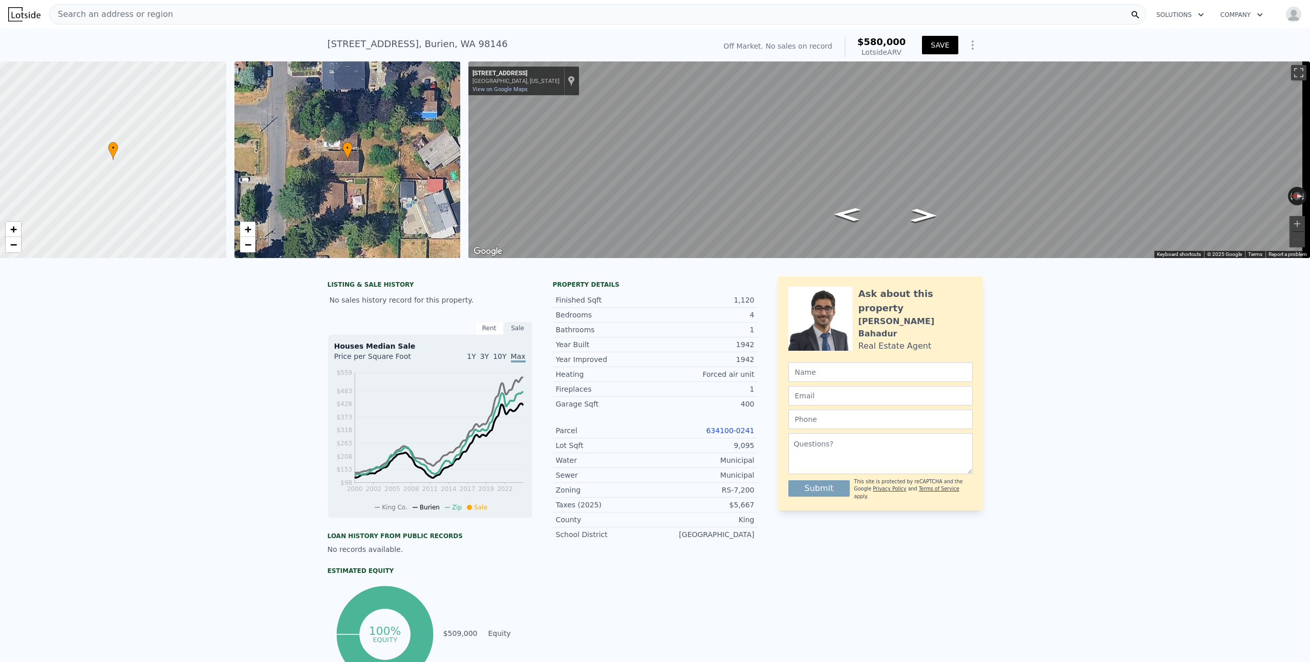
click at [925, 51] on button "SAVE" at bounding box center [940, 45] width 36 height 18
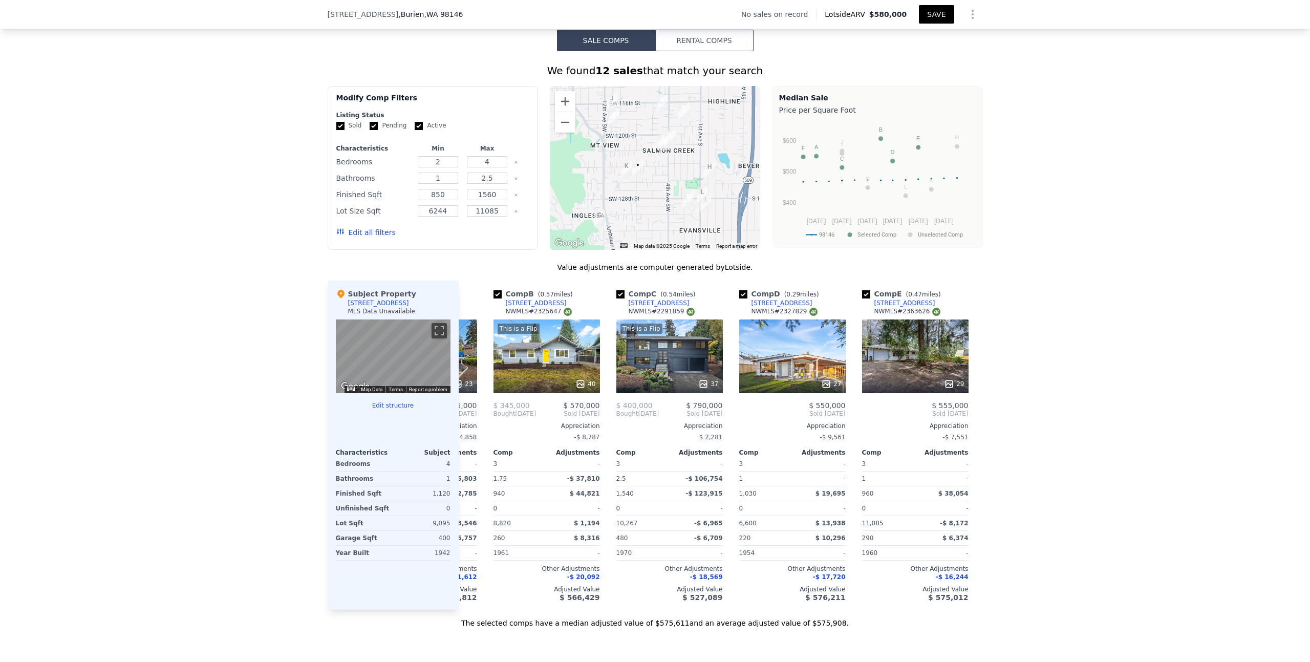
scroll to position [0, 112]
